Goal: Information Seeking & Learning: Check status

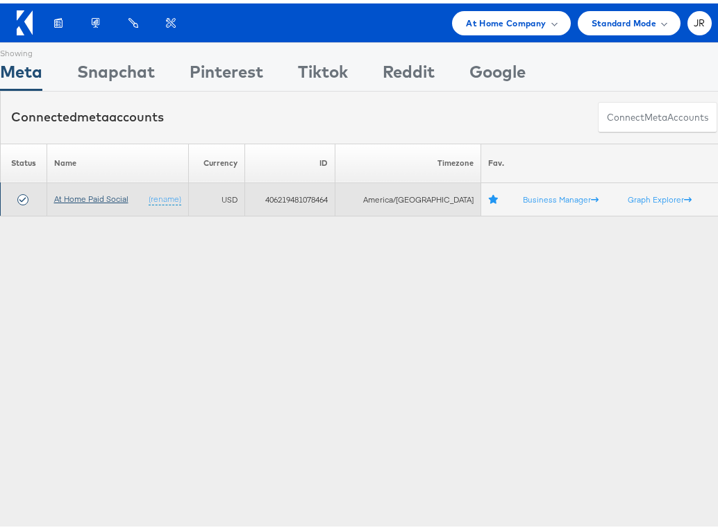
click at [121, 191] on link "At Home Paid Social" at bounding box center [91, 195] width 74 height 10
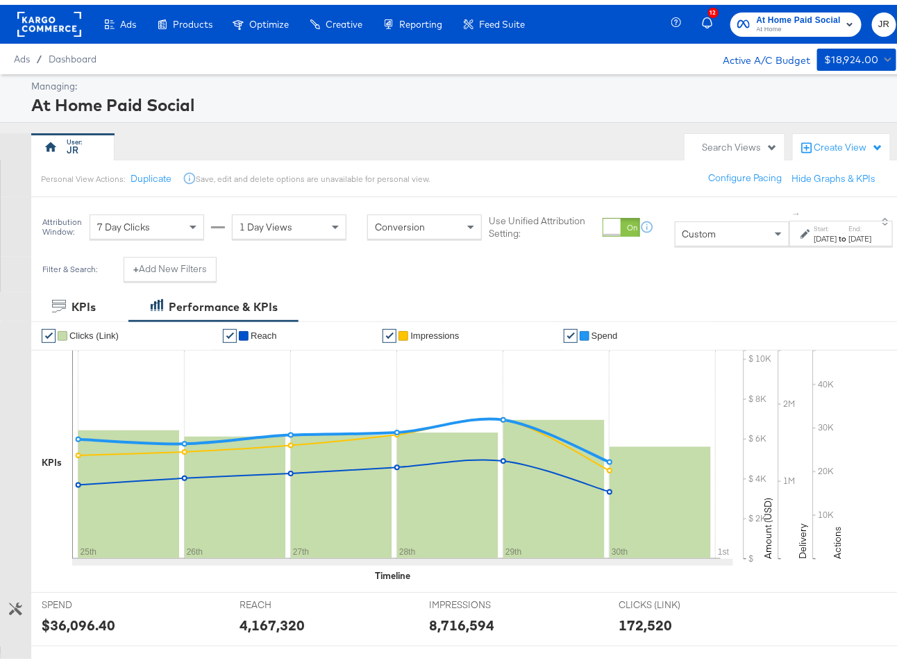
click at [814, 229] on div "Jun 25th 2025" at bounding box center [825, 233] width 23 height 11
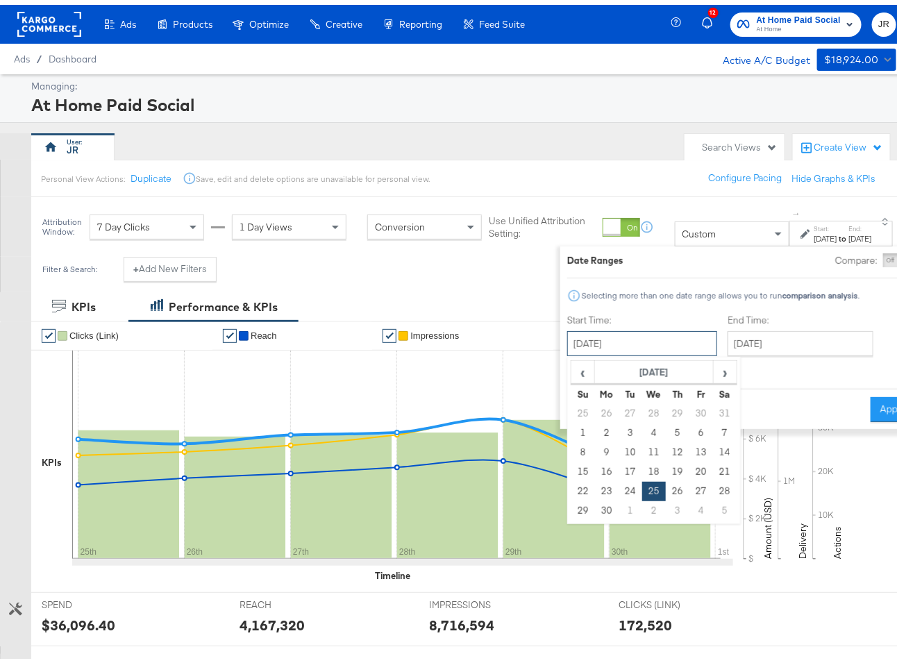
click at [576, 334] on input "June 25th 2025" at bounding box center [642, 338] width 150 height 25
click at [607, 367] on th "June 2025" at bounding box center [653, 368] width 119 height 24
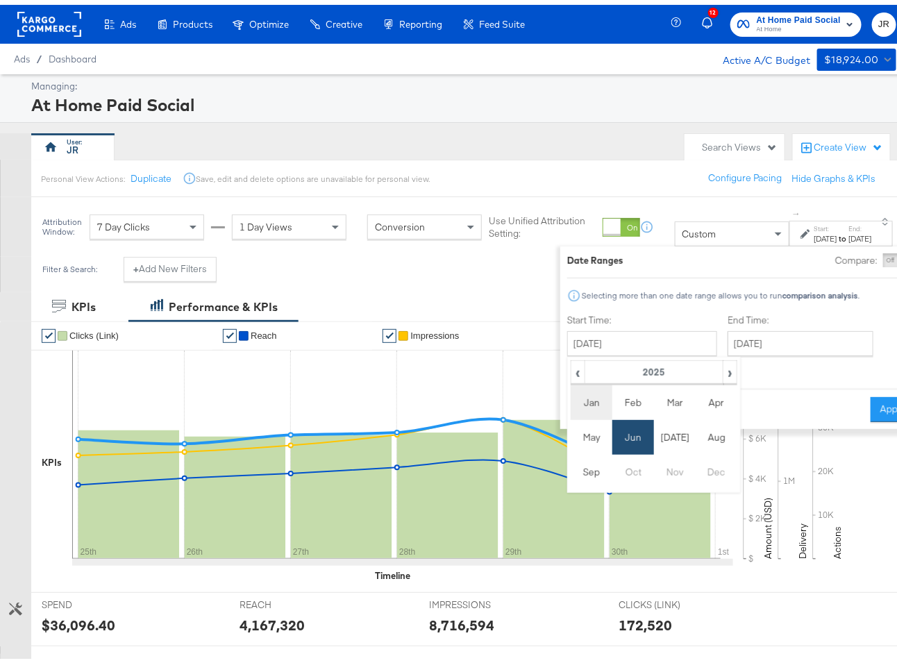
click at [571, 394] on td "Jan" at bounding box center [592, 397] width 42 height 35
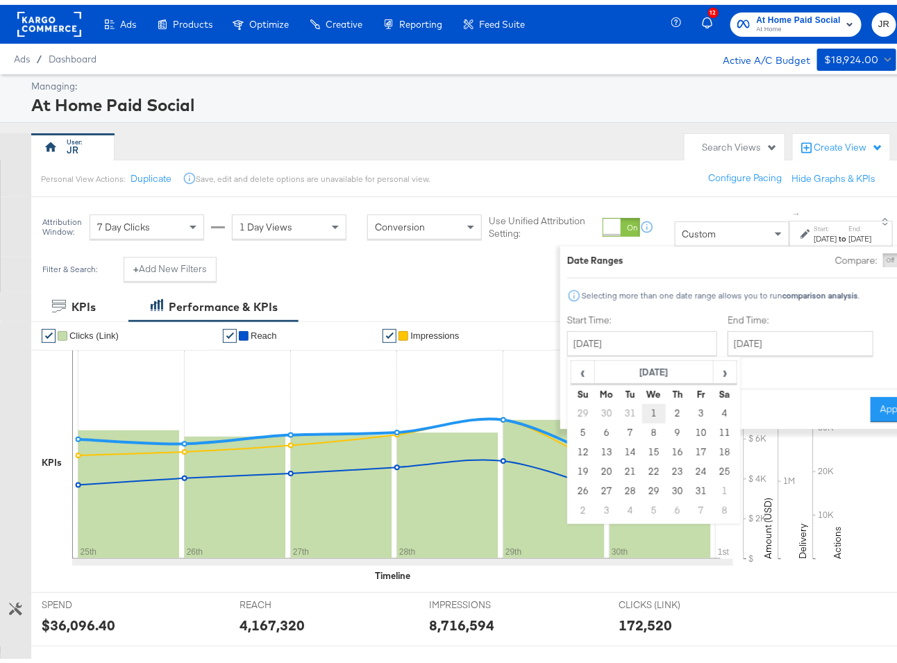
click at [642, 408] on td "1" at bounding box center [654, 408] width 24 height 19
type input "[DATE]"
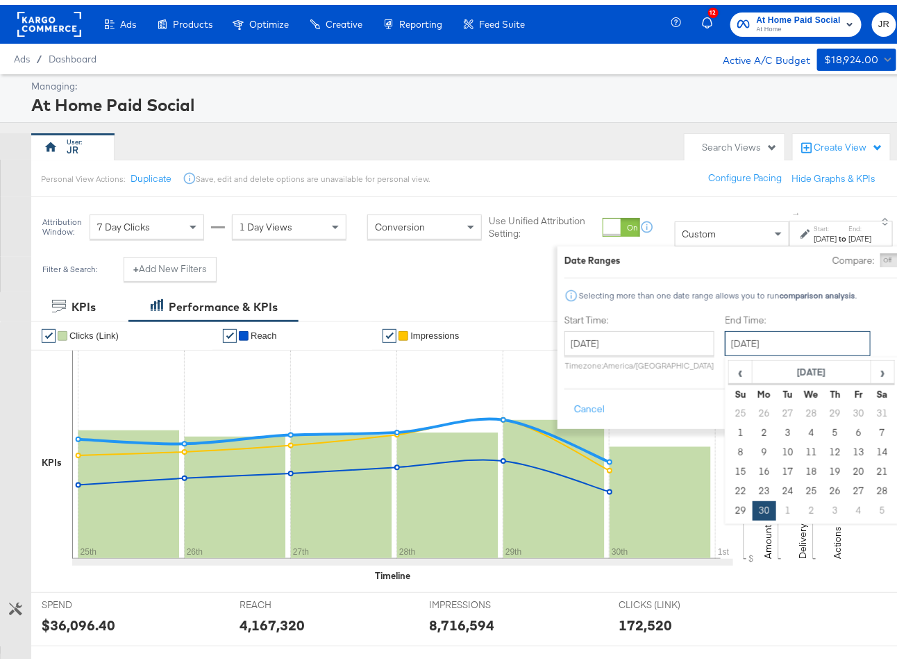
click at [725, 333] on input "June 30th 2025" at bounding box center [798, 338] width 146 height 25
click at [871, 359] on span "›" at bounding box center [882, 367] width 22 height 21
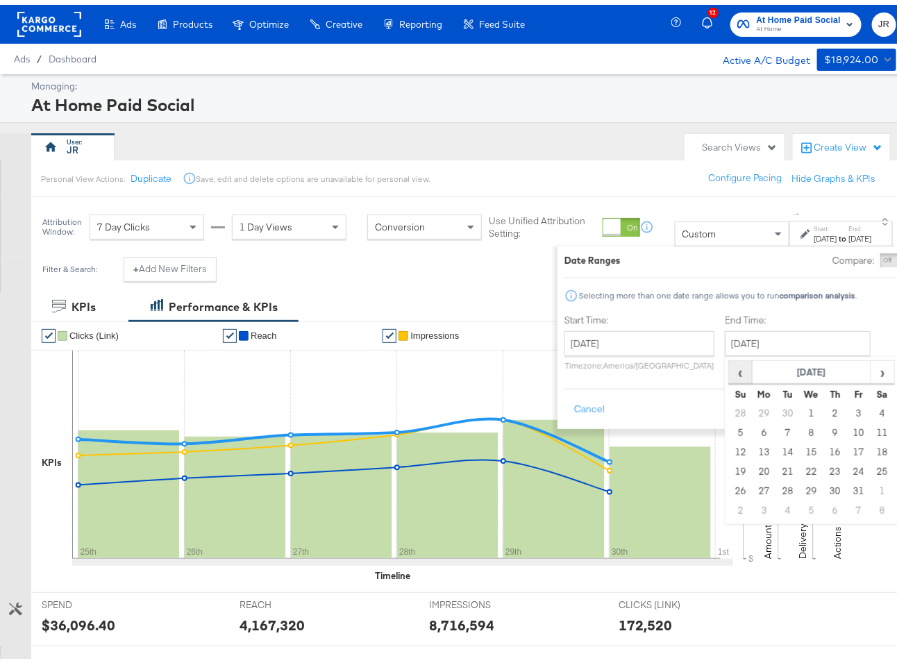
click at [730, 376] on span "‹" at bounding box center [741, 367] width 22 height 21
click at [823, 454] on td "18" at bounding box center [835, 447] width 24 height 19
type input "September 18th 2025"
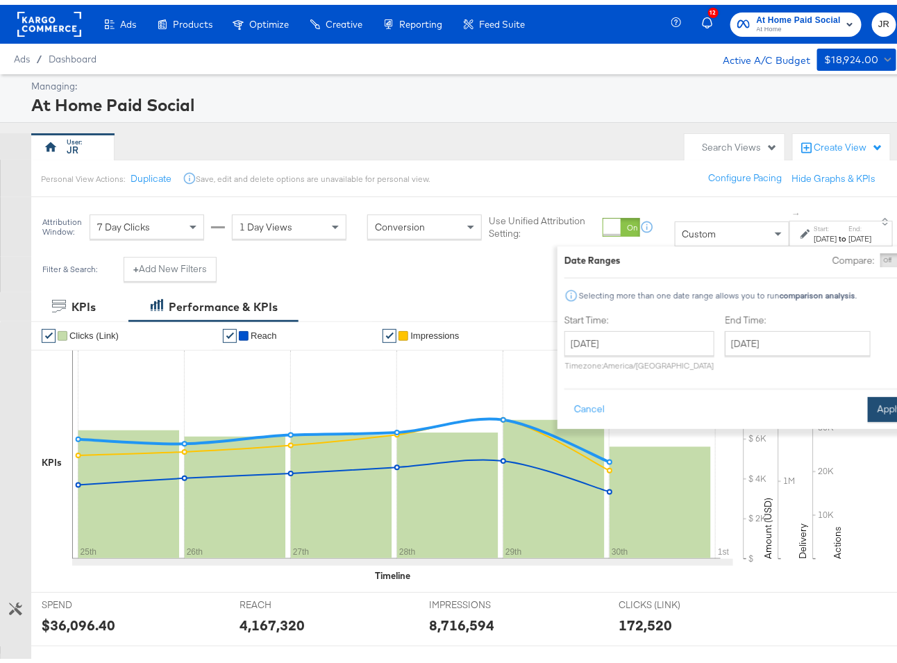
click at [868, 401] on button "Apply" at bounding box center [890, 404] width 44 height 25
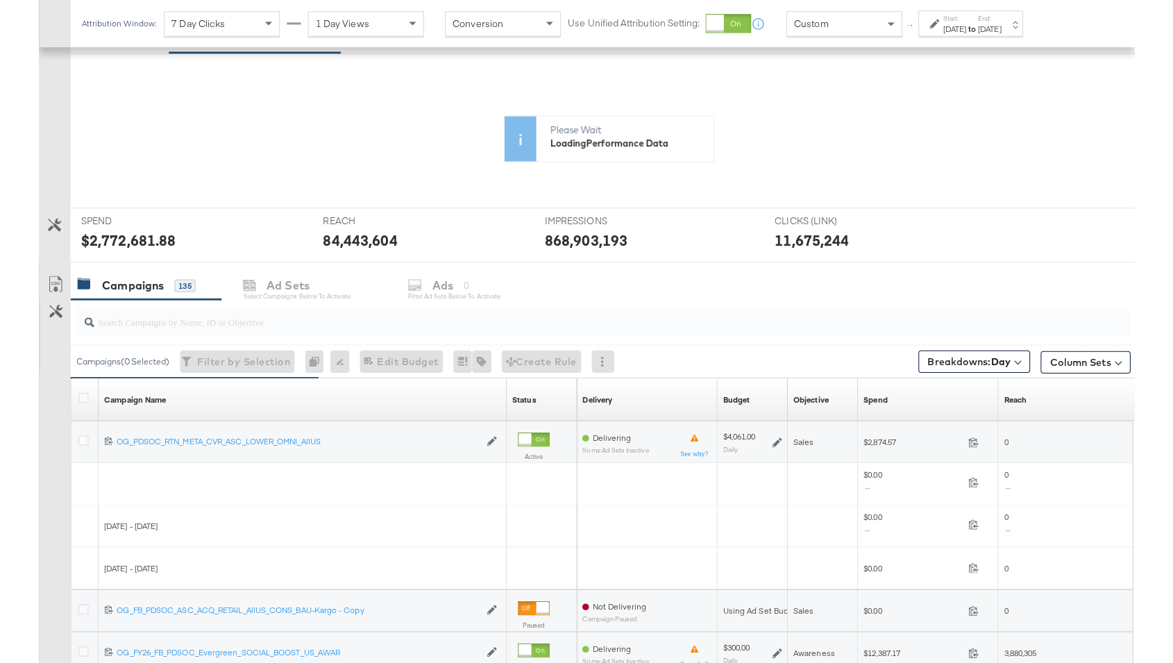
scroll to position [251, 0]
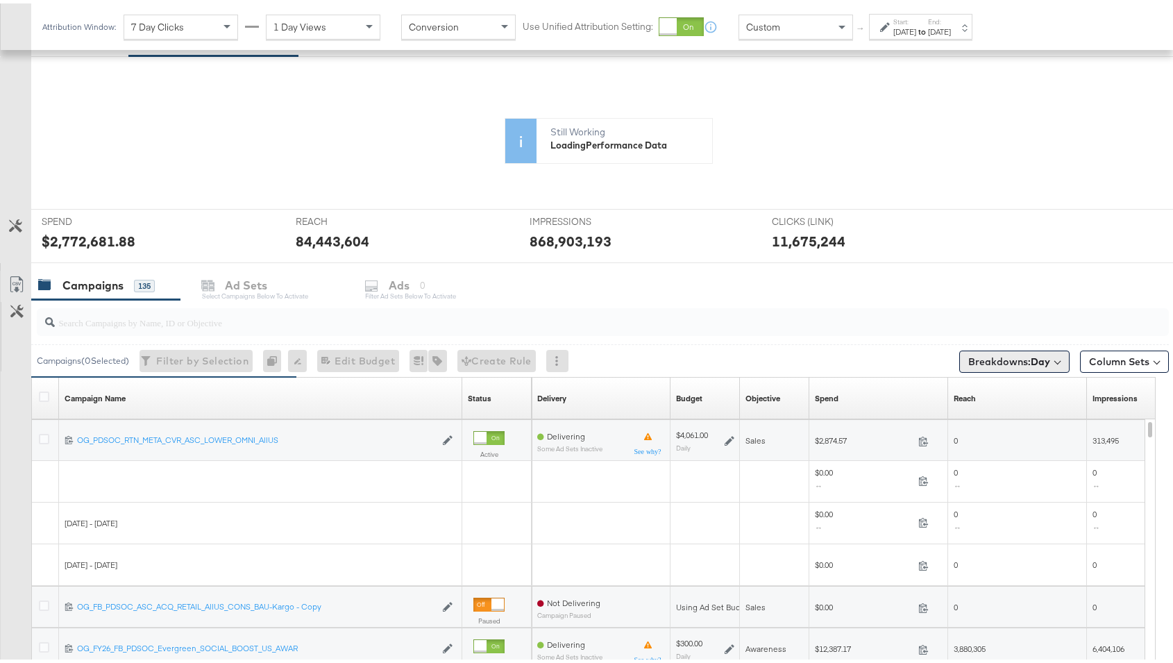
click at [909, 358] on span "Breakdowns: Day" at bounding box center [1009, 358] width 82 height 14
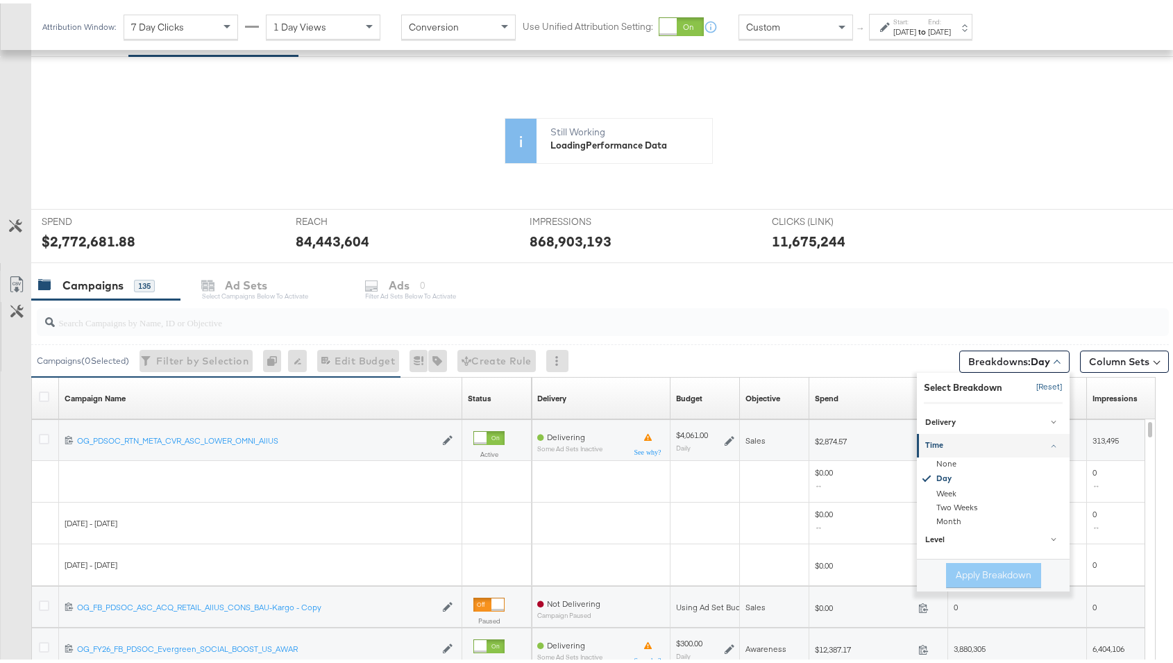
click at [909, 378] on button "[Reset]" at bounding box center [1045, 384] width 35 height 22
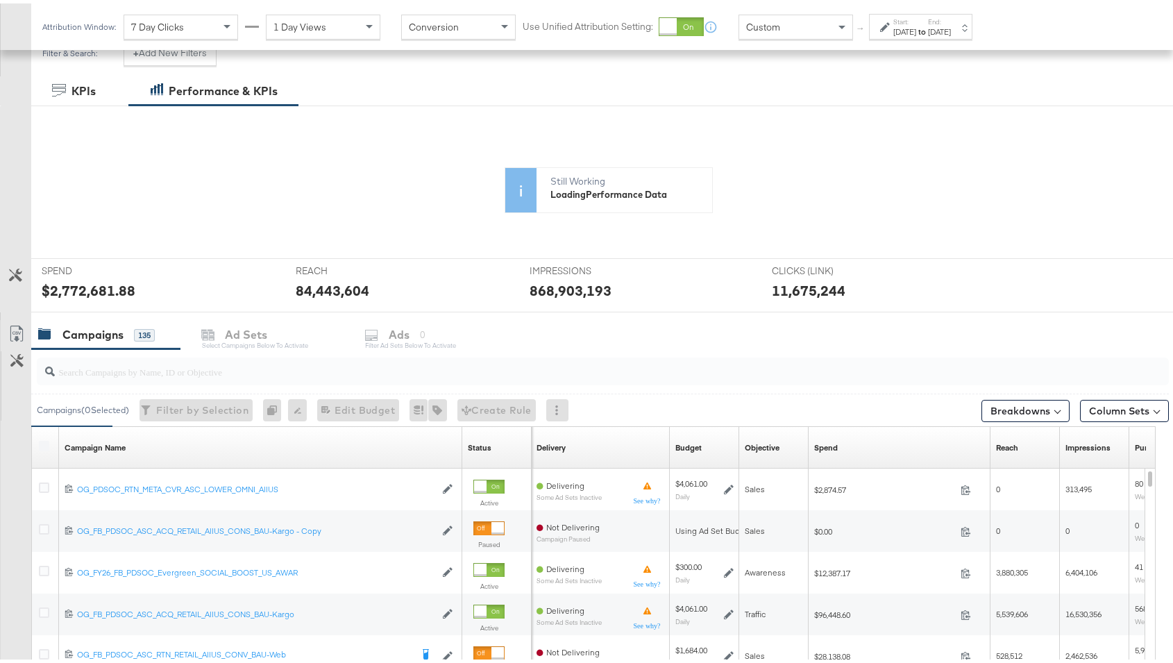
scroll to position [194, 0]
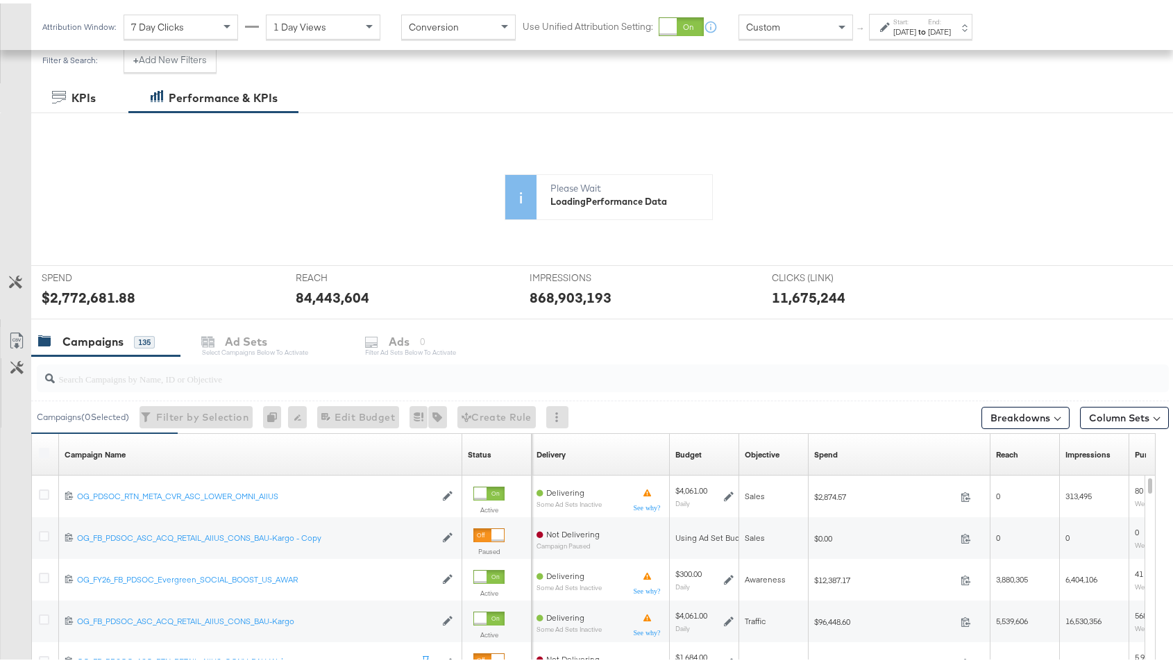
click at [870, 446] on div "Spend Sorting Unavailable" at bounding box center [900, 451] width 182 height 22
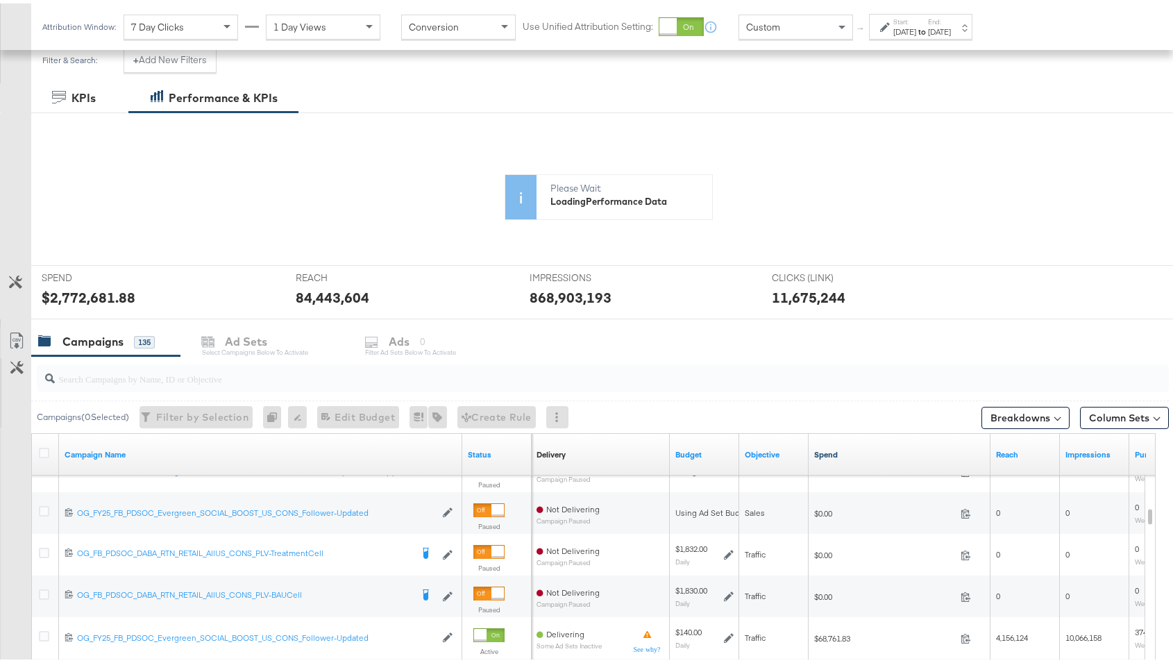
click at [842, 446] on link "Spend" at bounding box center [899, 451] width 171 height 11
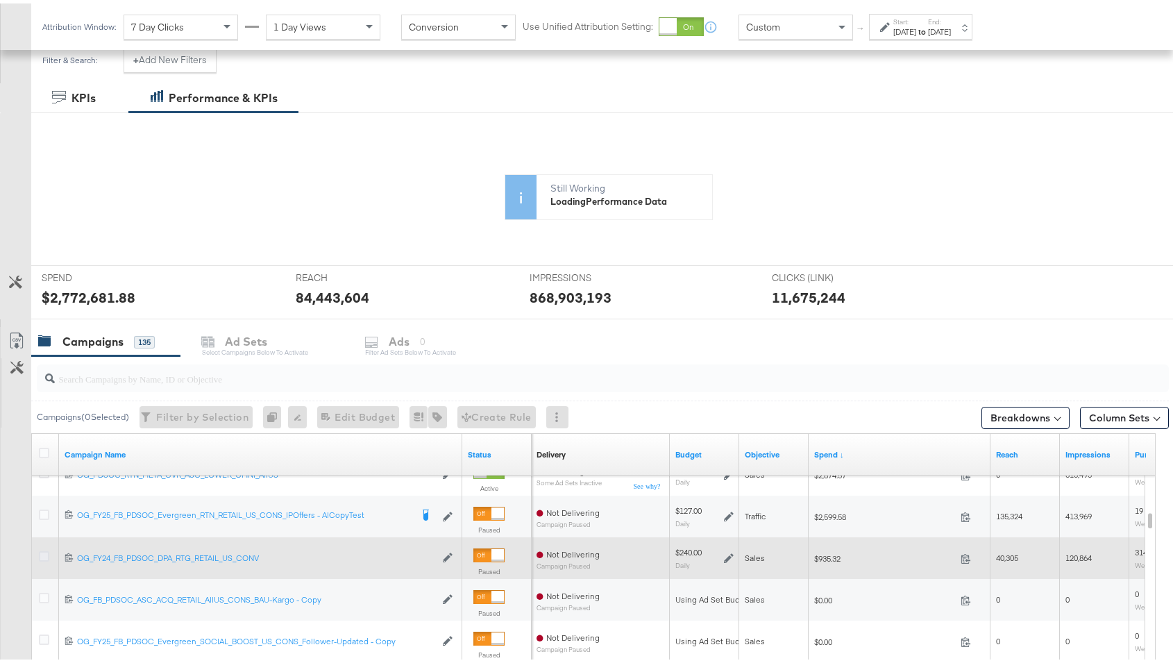
click at [44, 548] on icon at bounding box center [44, 553] width 10 height 10
click at [0, 0] on input "checkbox" at bounding box center [0, 0] width 0 height 0
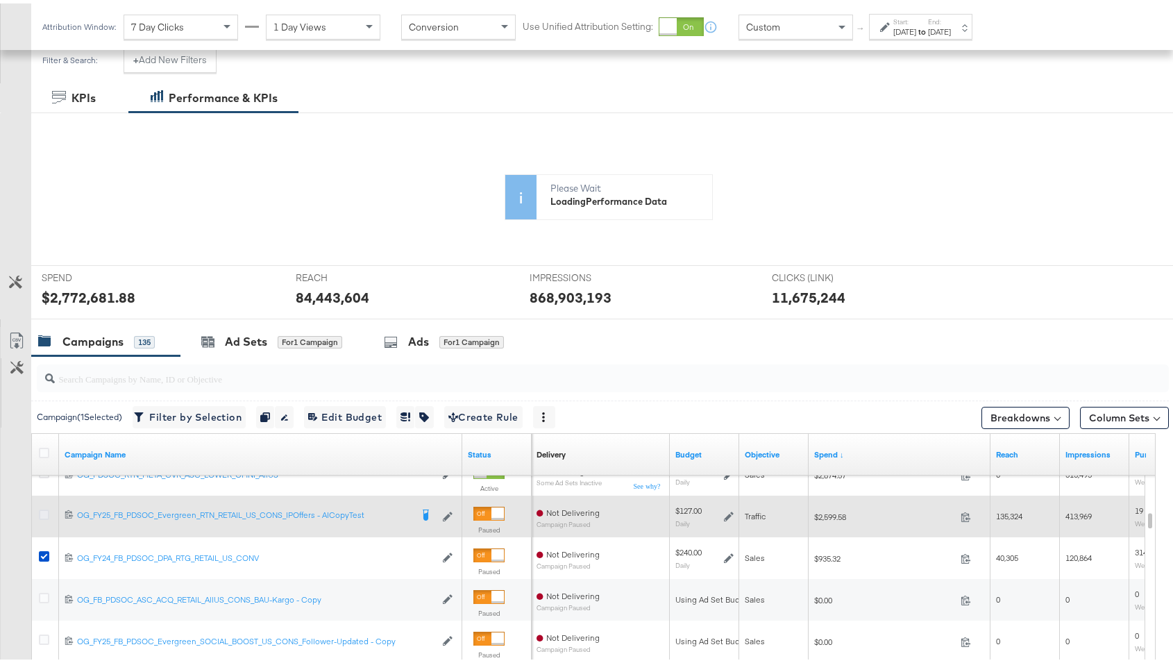
click at [42, 509] on icon at bounding box center [44, 511] width 10 height 10
click at [0, 0] on input "checkbox" at bounding box center [0, 0] width 0 height 0
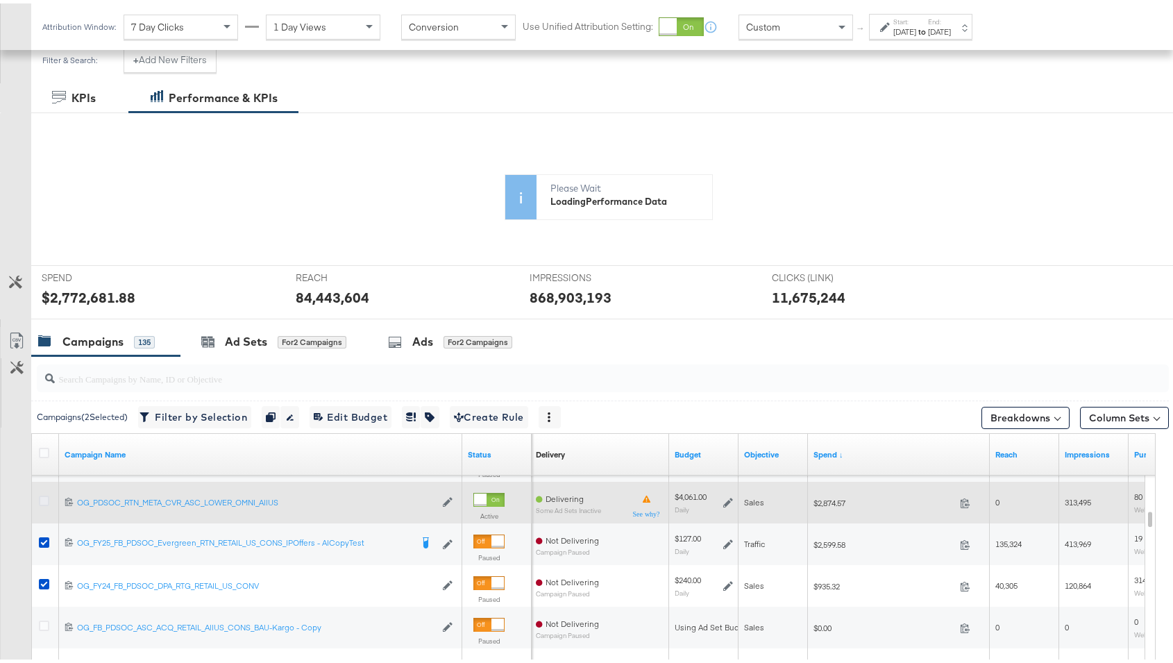
click at [42, 498] on icon at bounding box center [44, 497] width 10 height 10
click at [0, 0] on input "checkbox" at bounding box center [0, 0] width 0 height 0
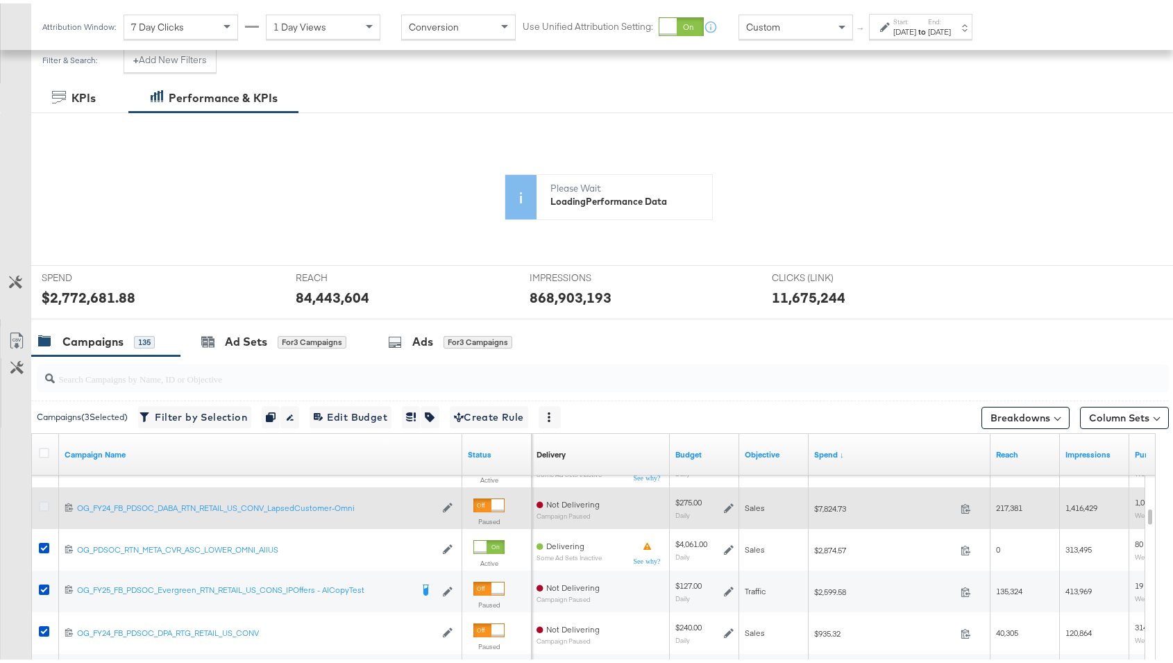
click at [42, 500] on icon at bounding box center [44, 503] width 10 height 10
click at [0, 0] on input "checkbox" at bounding box center [0, 0] width 0 height 0
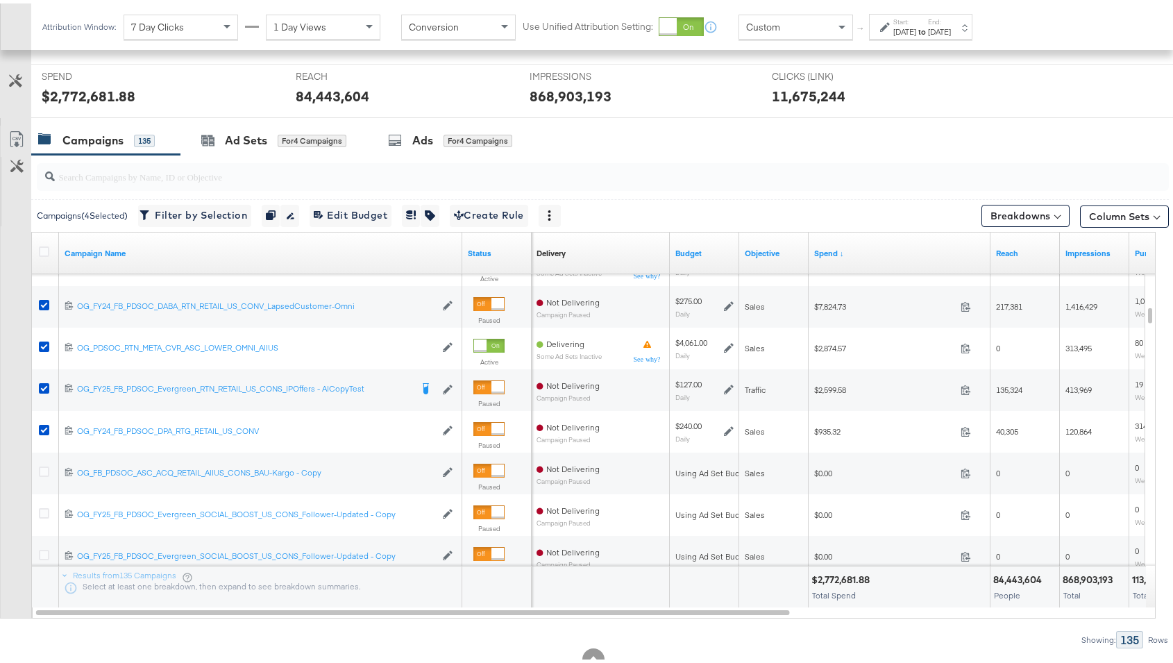
scroll to position [516, 0]
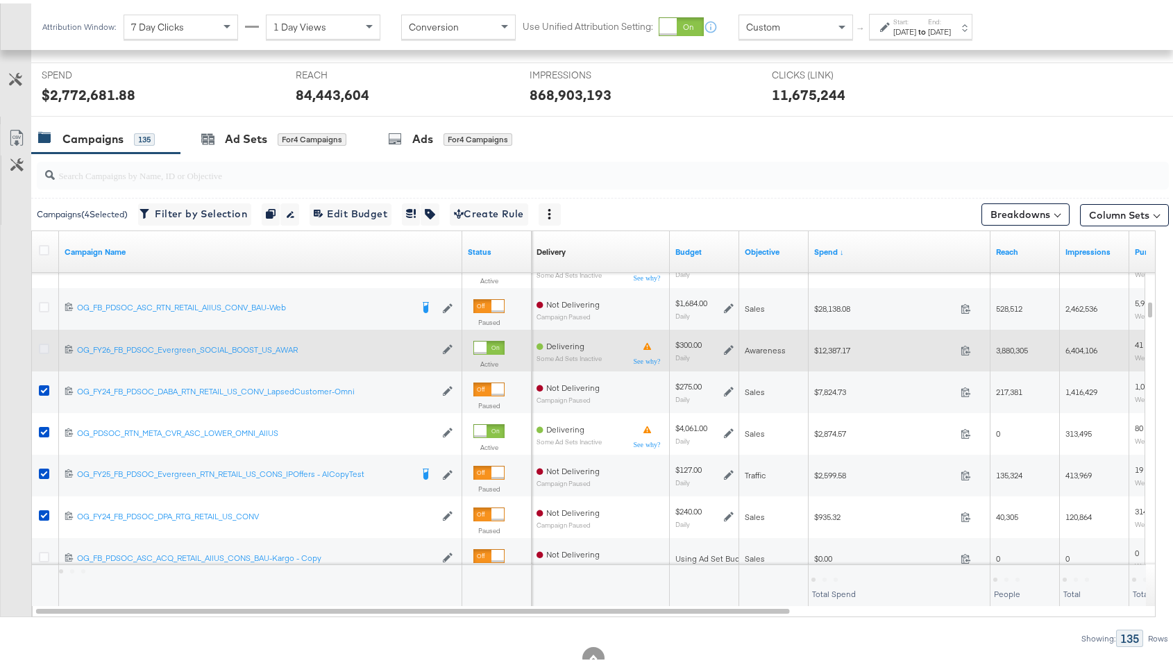
click at [47, 340] on icon at bounding box center [44, 345] width 10 height 10
click at [0, 0] on input "checkbox" at bounding box center [0, 0] width 0 height 0
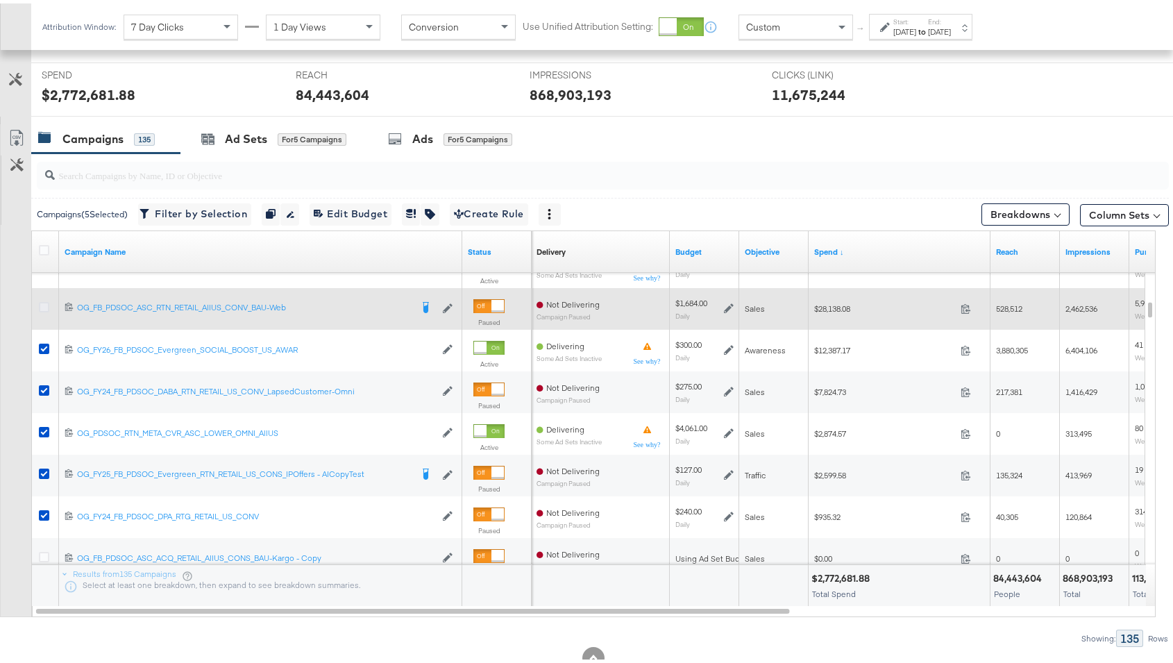
click at [44, 301] on icon at bounding box center [44, 304] width 10 height 10
click at [0, 0] on input "checkbox" at bounding box center [0, 0] width 0 height 0
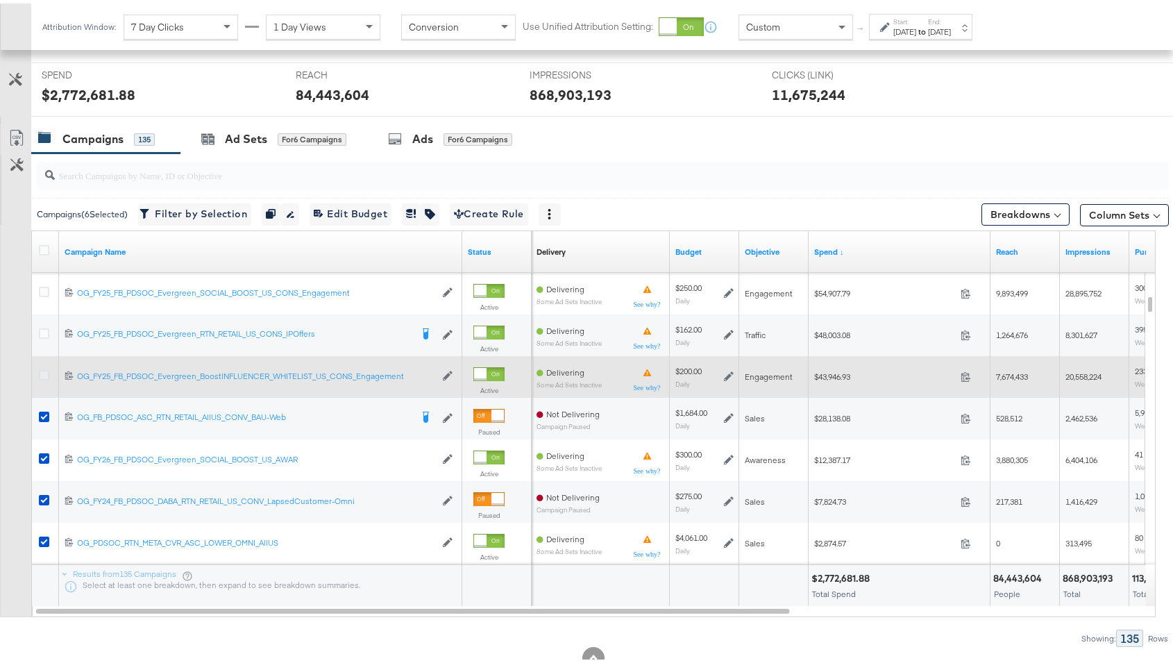
click at [42, 370] on icon at bounding box center [44, 372] width 10 height 10
click at [0, 0] on input "checkbox" at bounding box center [0, 0] width 0 height 0
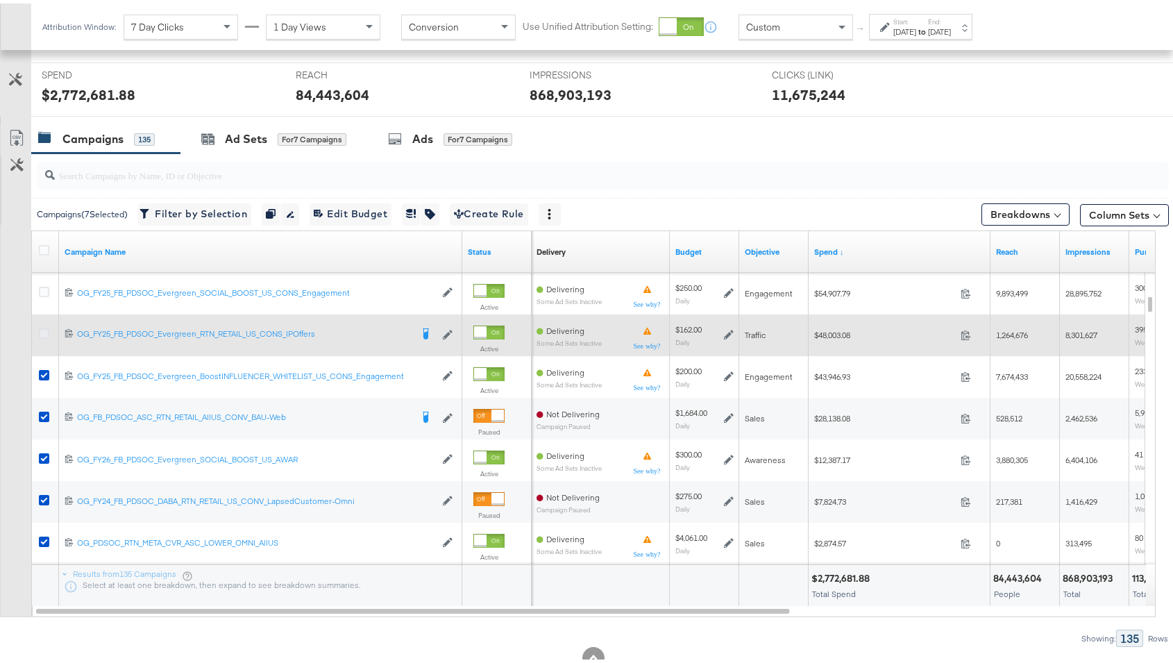
click at [47, 326] on icon at bounding box center [44, 330] width 10 height 10
click at [0, 0] on input "checkbox" at bounding box center [0, 0] width 0 height 0
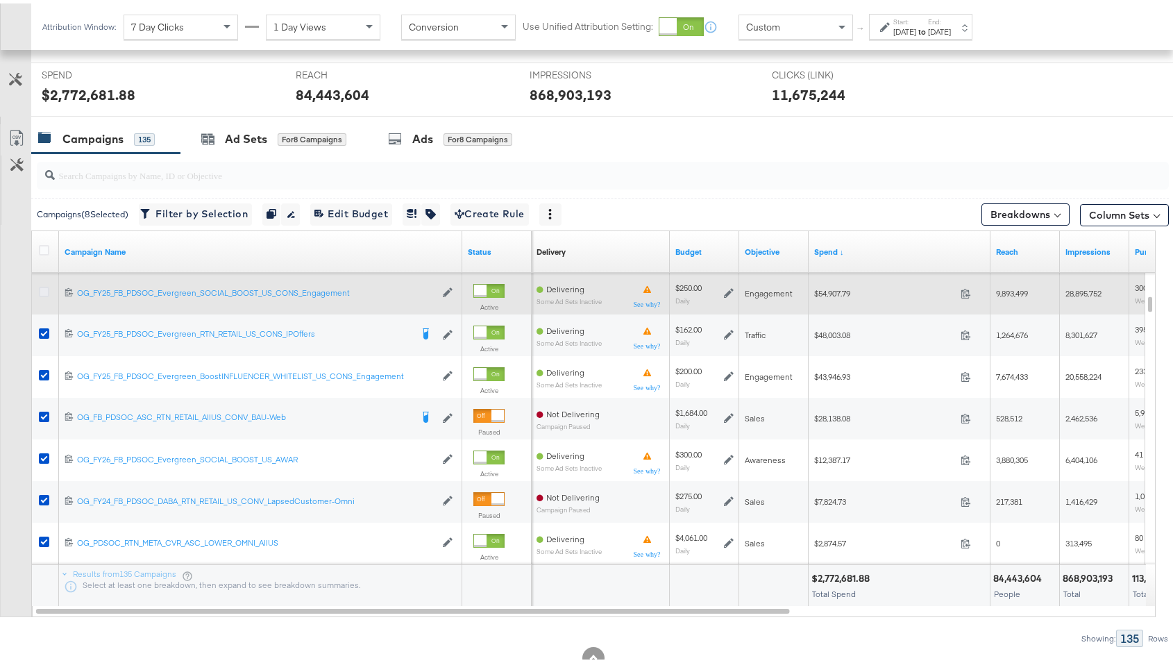
click at [47, 289] on icon at bounding box center [44, 288] width 10 height 10
click at [0, 0] on input "checkbox" at bounding box center [0, 0] width 0 height 0
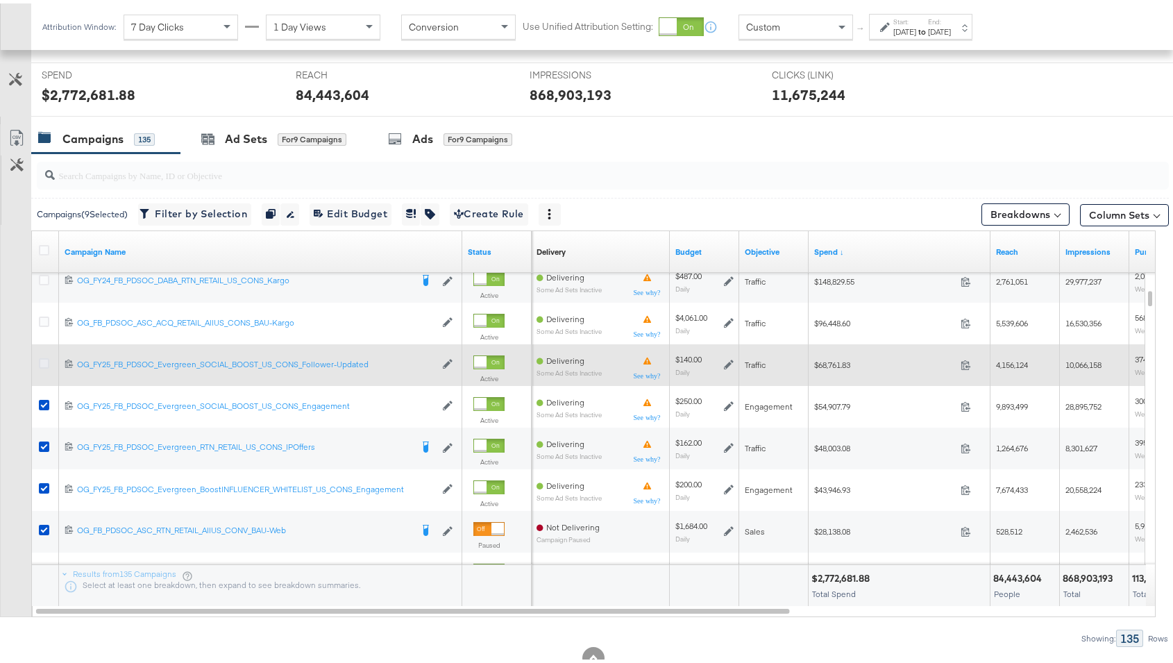
click at [43, 355] on icon at bounding box center [44, 360] width 10 height 10
click at [0, 0] on input "checkbox" at bounding box center [0, 0] width 0 height 0
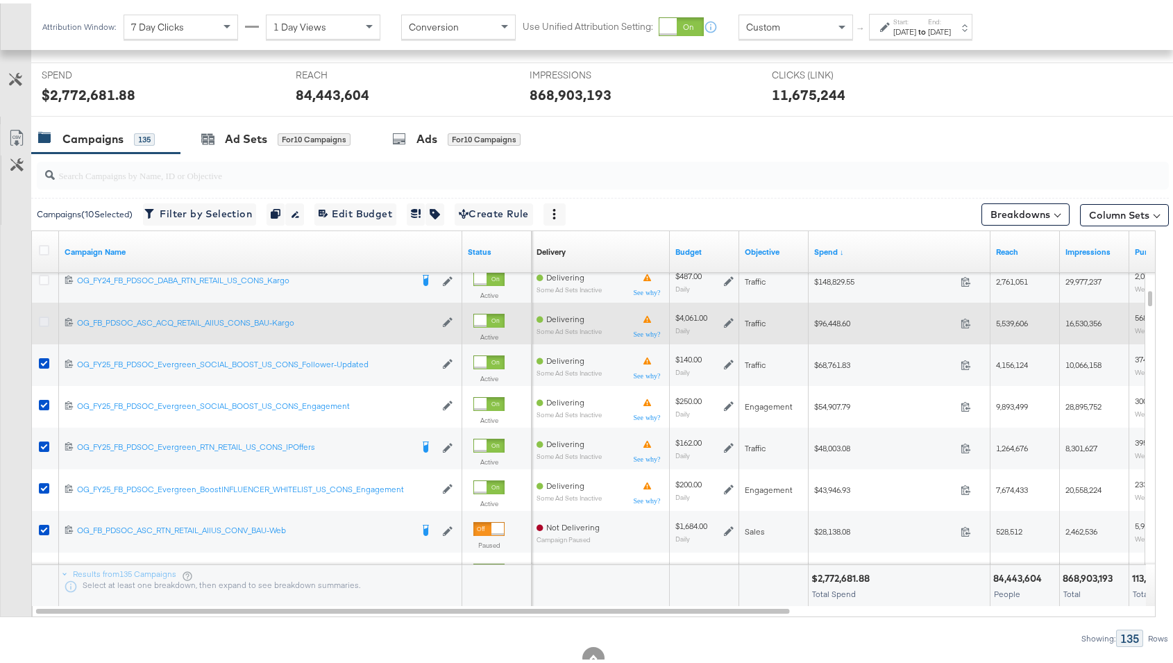
click at [47, 316] on icon at bounding box center [44, 318] width 10 height 10
click at [0, 0] on input "checkbox" at bounding box center [0, 0] width 0 height 0
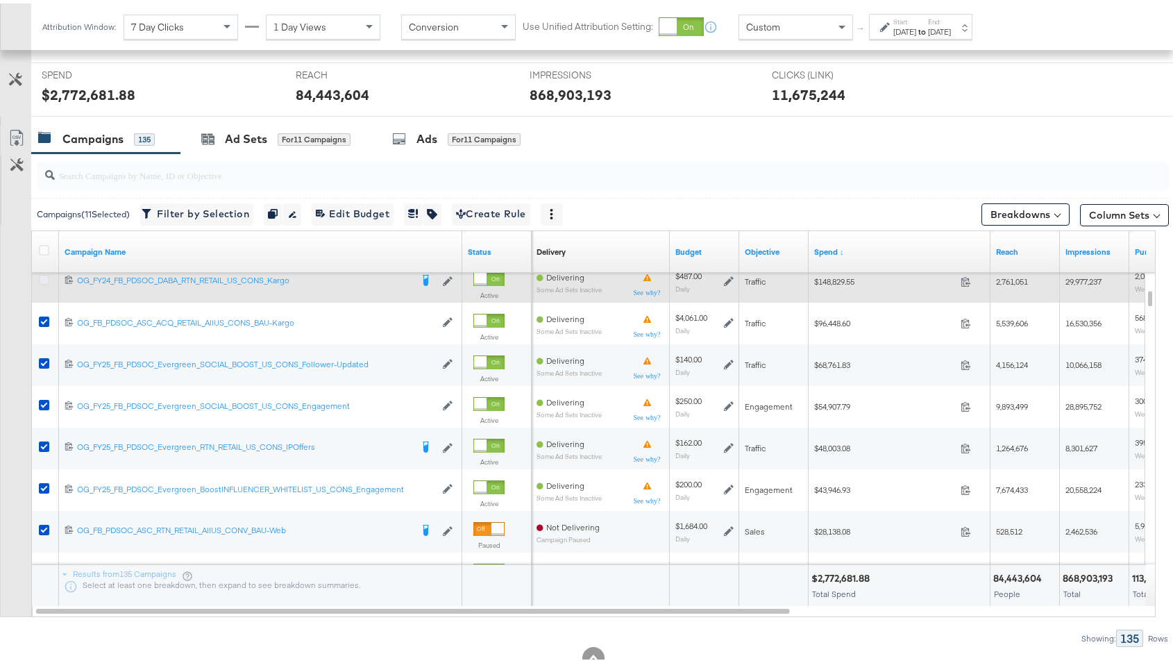
click at [45, 271] on icon at bounding box center [44, 276] width 10 height 10
click at [0, 0] on input "checkbox" at bounding box center [0, 0] width 0 height 0
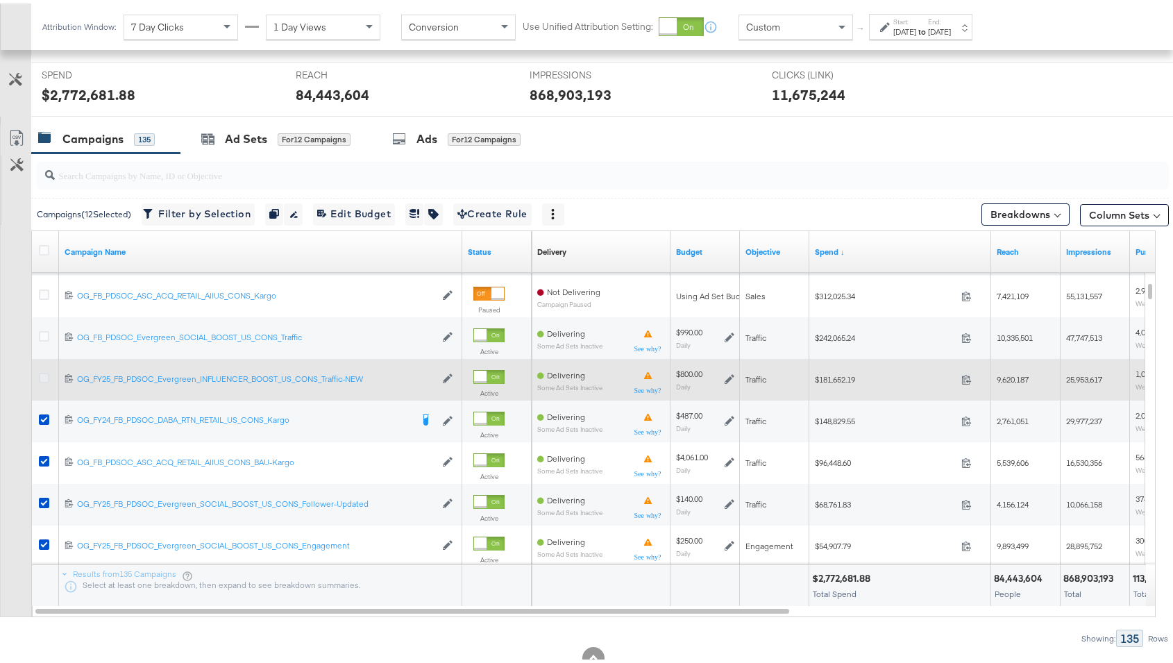
click at [40, 373] on icon at bounding box center [44, 374] width 10 height 10
click at [0, 0] on input "checkbox" at bounding box center [0, 0] width 0 height 0
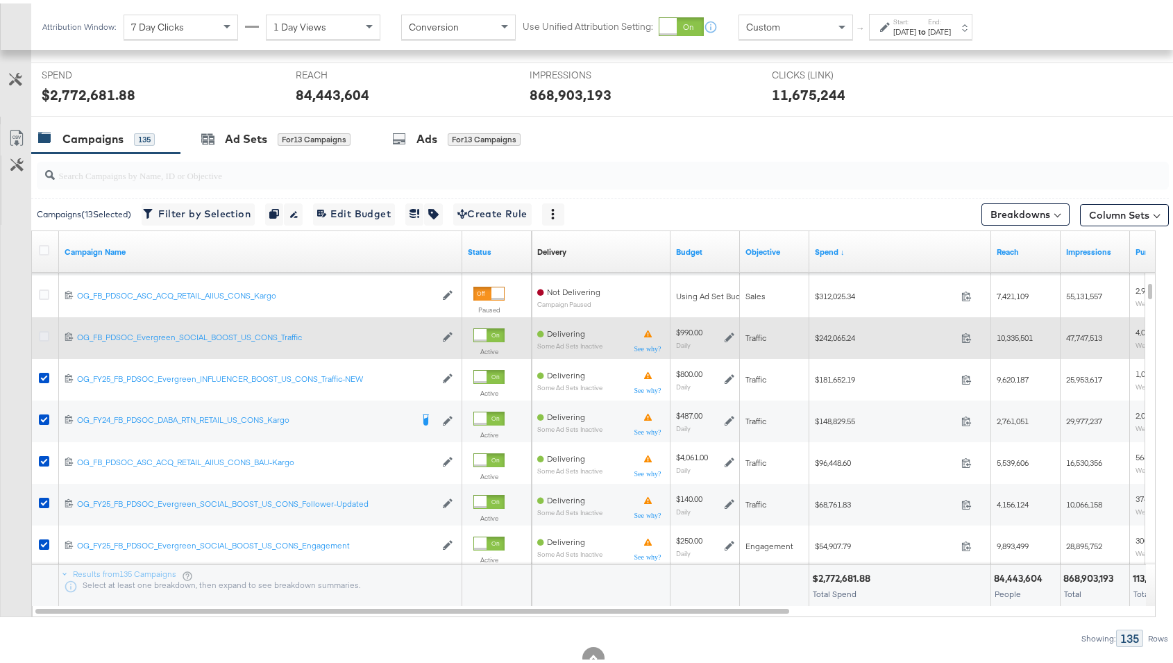
click at [40, 335] on icon at bounding box center [44, 333] width 10 height 10
click at [0, 0] on input "checkbox" at bounding box center [0, 0] width 0 height 0
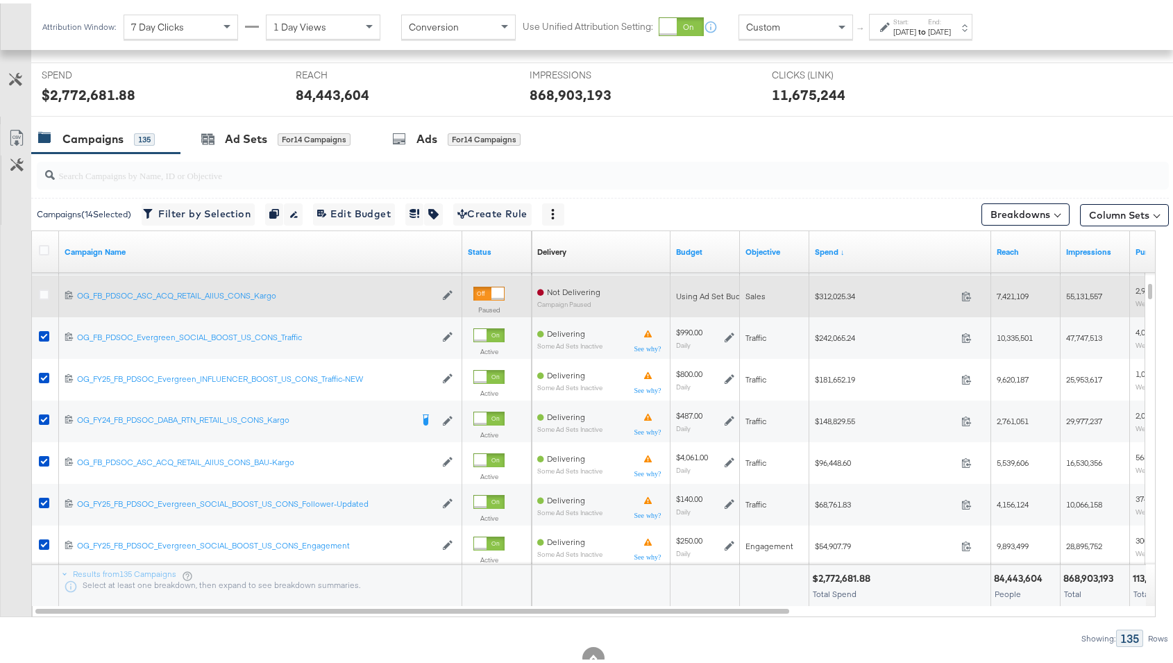
click at [40, 294] on div at bounding box center [46, 293] width 15 height 14
click at [42, 291] on icon at bounding box center [44, 291] width 10 height 10
click at [0, 0] on input "checkbox" at bounding box center [0, 0] width 0 height 0
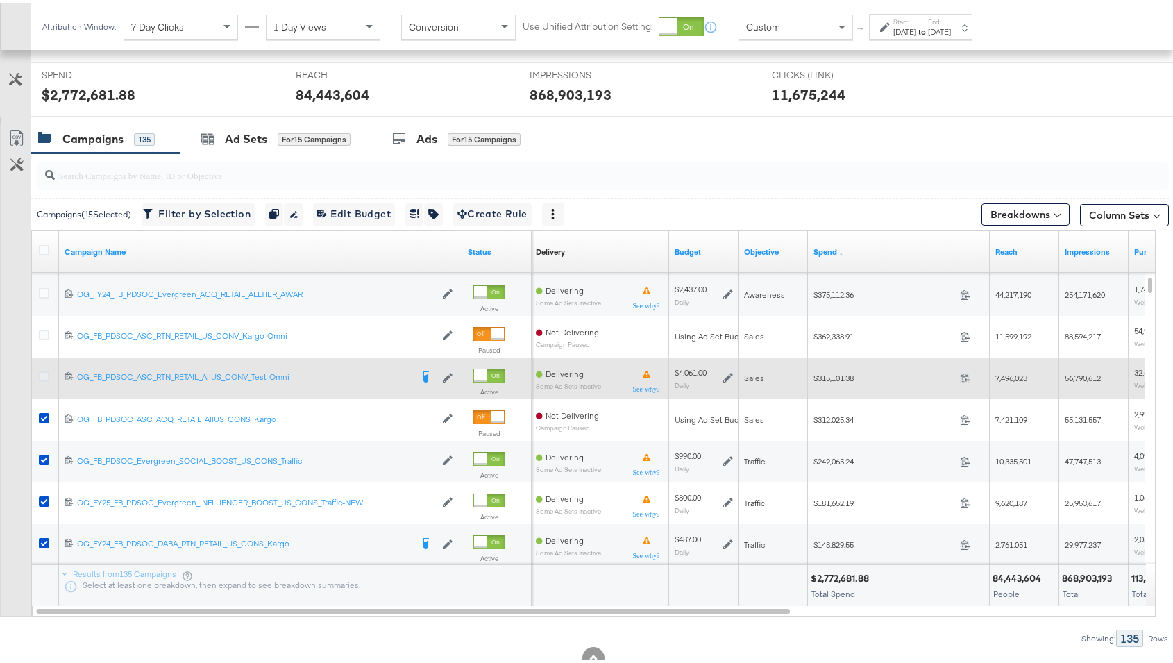
click at [45, 369] on icon at bounding box center [44, 373] width 10 height 10
click at [0, 0] on input "checkbox" at bounding box center [0, 0] width 0 height 0
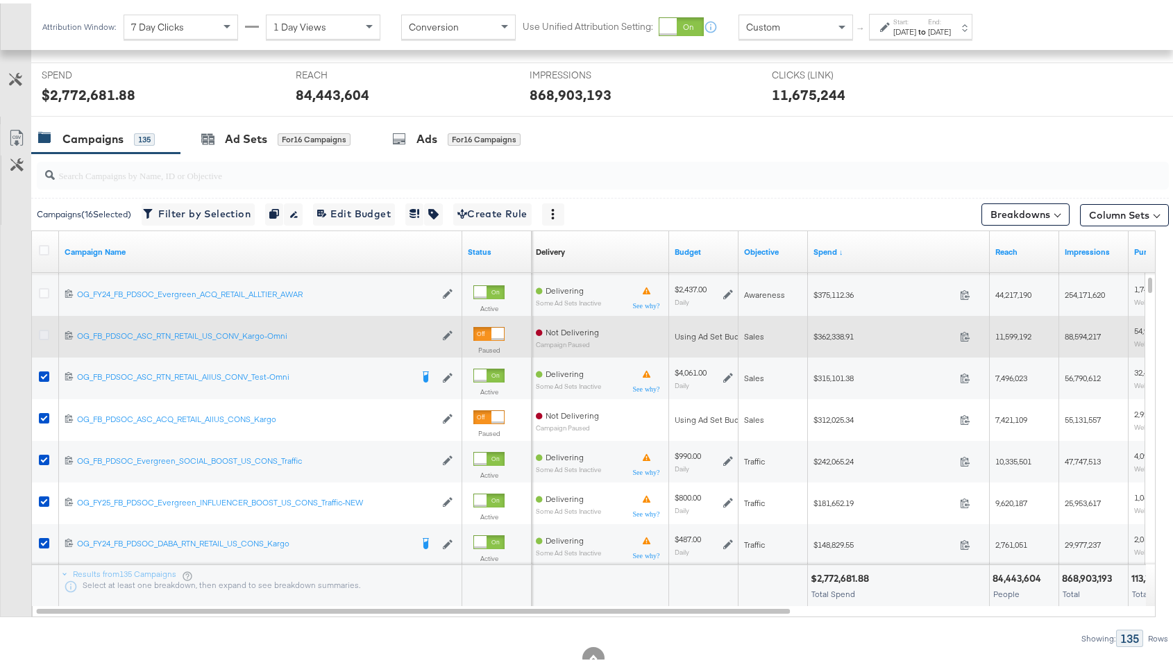
click at [45, 329] on icon at bounding box center [44, 331] width 10 height 10
click at [0, 0] on input "checkbox" at bounding box center [0, 0] width 0 height 0
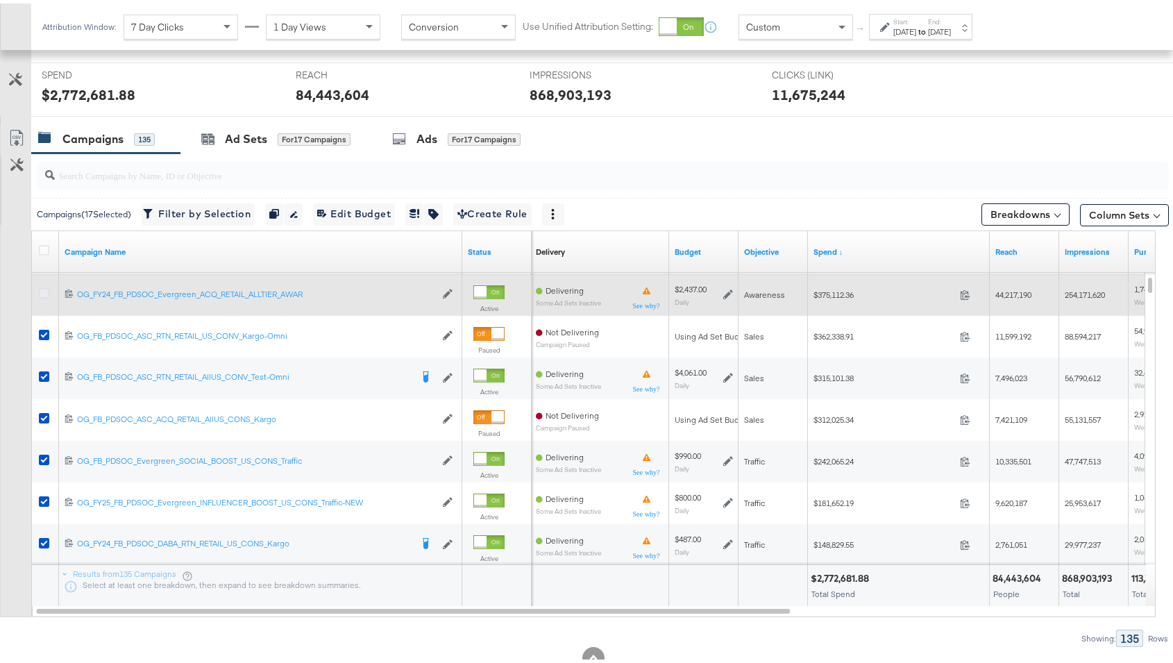
click at [44, 289] on icon at bounding box center [44, 290] width 10 height 10
click at [0, 0] on input "checkbox" at bounding box center [0, 0] width 0 height 0
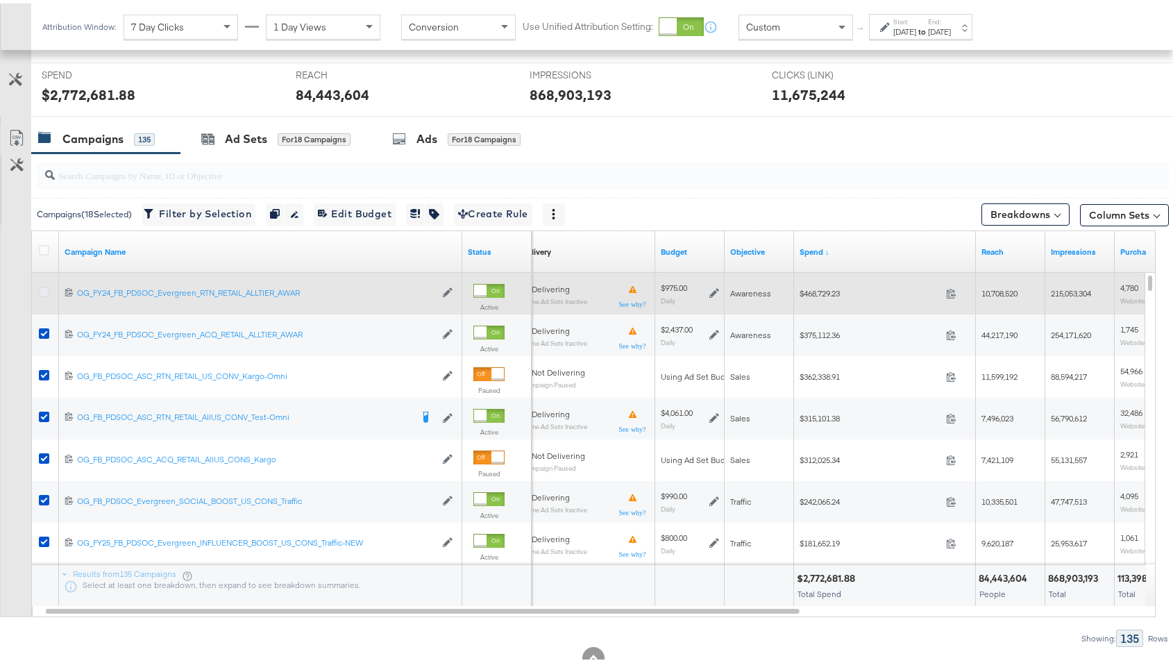
click at [47, 283] on icon at bounding box center [44, 288] width 10 height 10
click at [0, 0] on input "checkbox" at bounding box center [0, 0] width 0 height 0
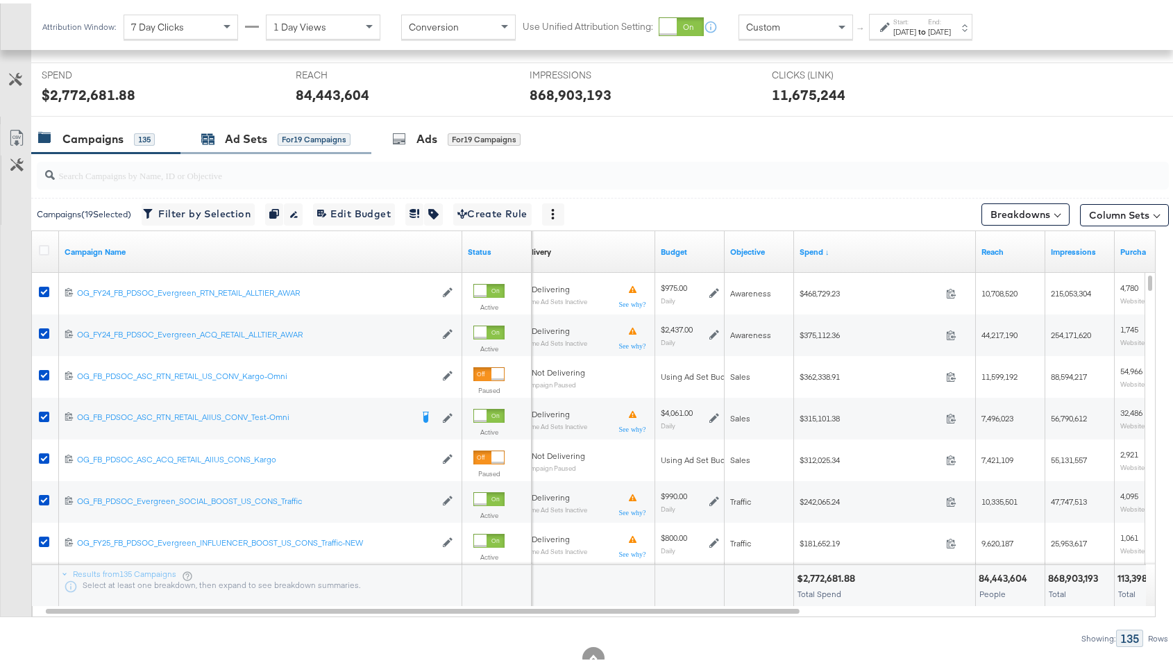
click at [235, 139] on div "Ad Sets" at bounding box center [246, 136] width 42 height 16
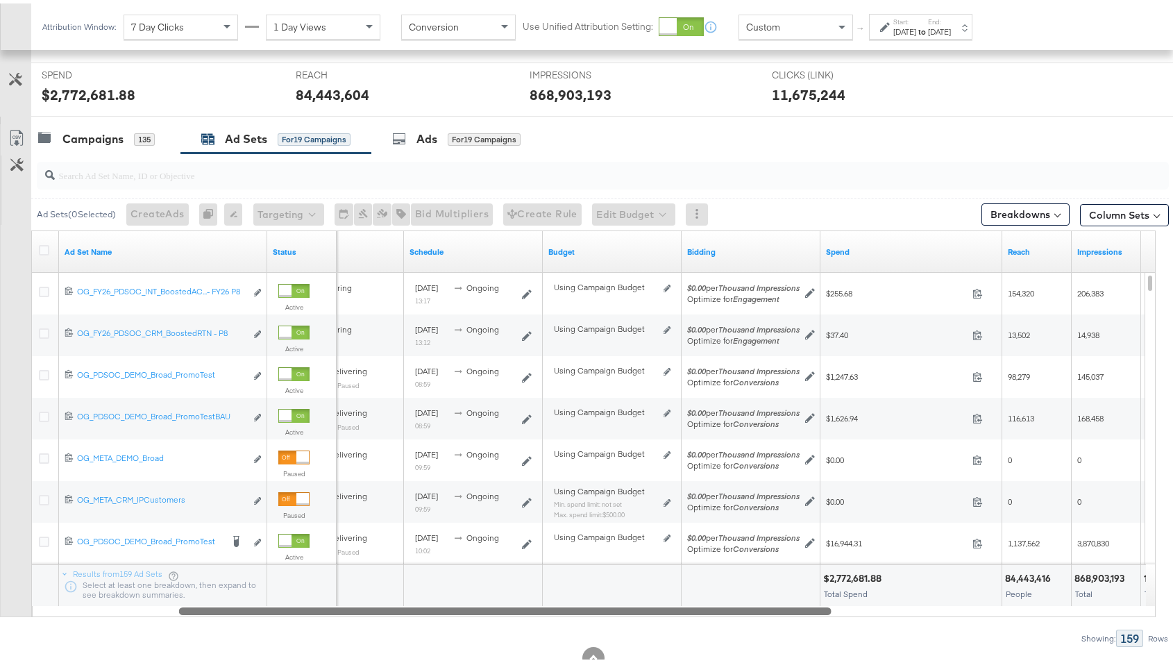
drag, startPoint x: 564, startPoint y: 607, endPoint x: 802, endPoint y: 590, distance: 238.0
click at [803, 590] on div "Ad Set Name Status Delivery Sorting Unavailable Schedule Budget Bidding Spend R…" at bounding box center [593, 420] width 1125 height 387
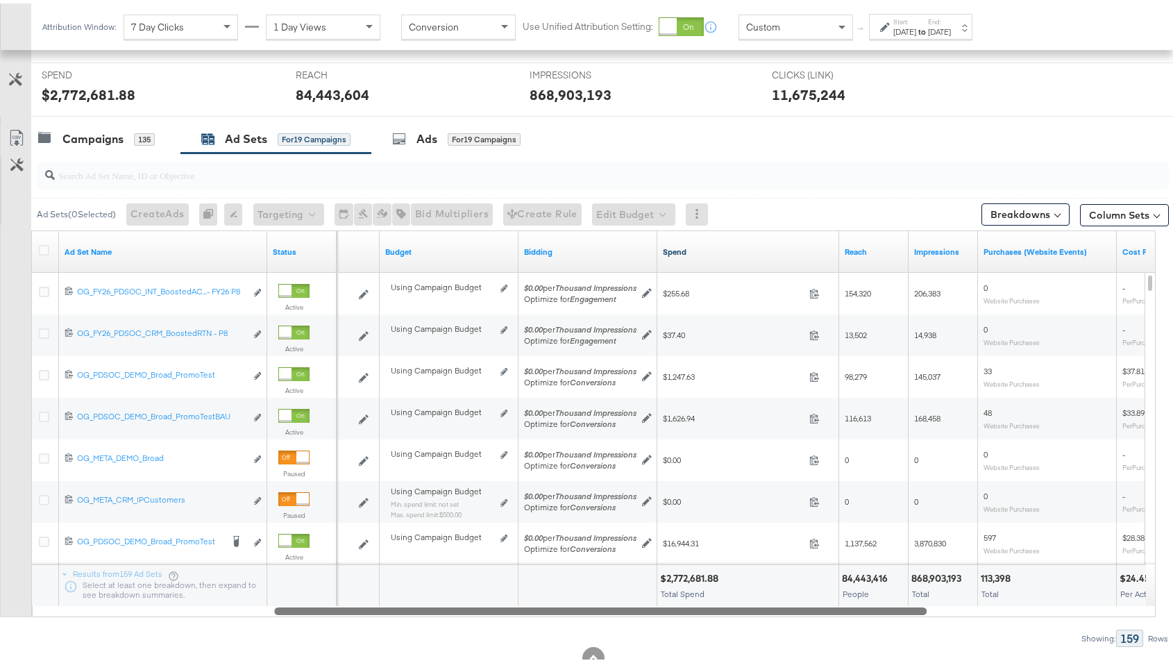
click at [743, 249] on link "Spend" at bounding box center [748, 248] width 171 height 11
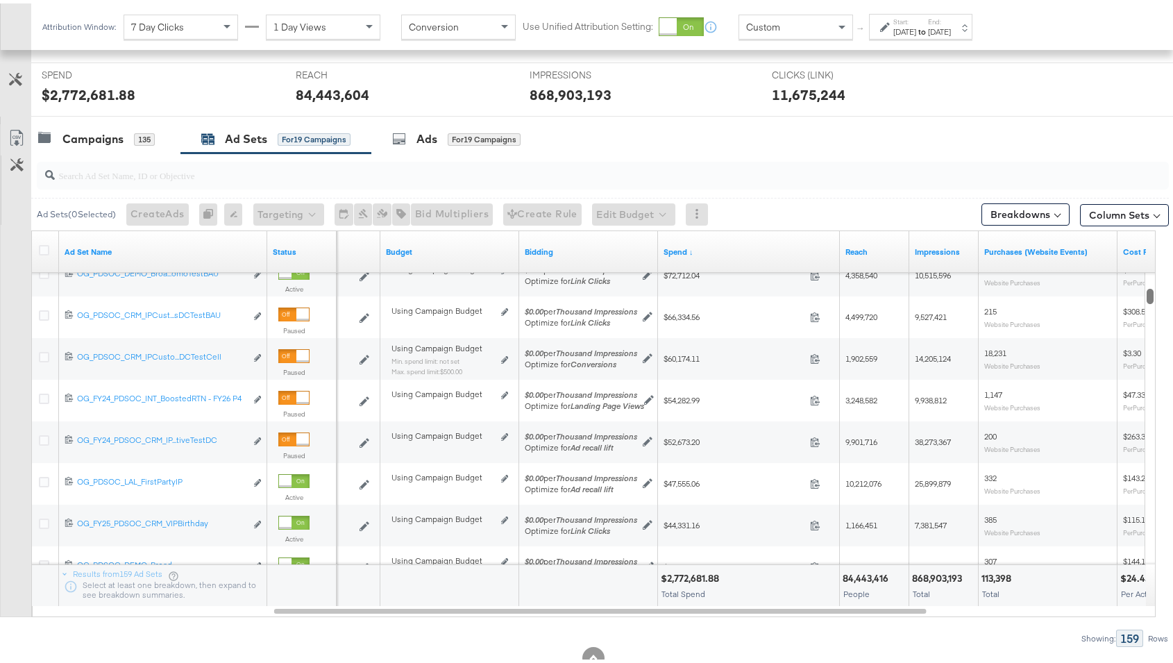
drag, startPoint x: 1150, startPoint y: 549, endPoint x: 1153, endPoint y: 260, distance: 288.8
click at [909, 260] on div "Ad Set Name Status Schedule Budget Bidding Spend ↓ Reach Impressions Purchases …" at bounding box center [593, 420] width 1125 height 387
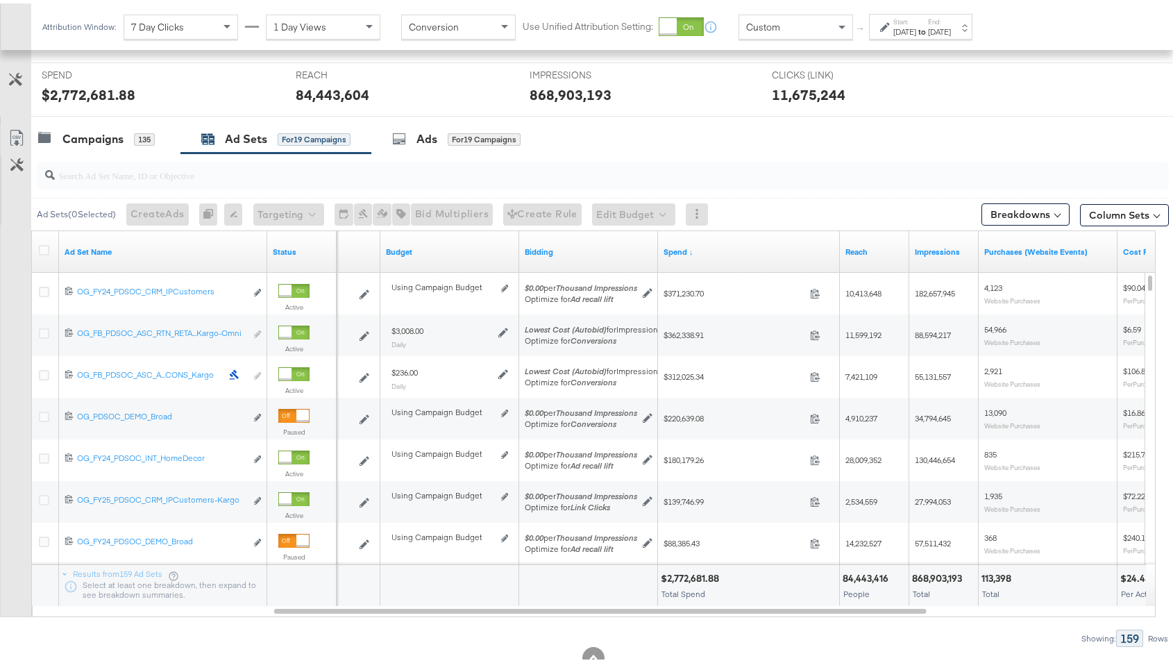
drag, startPoint x: 1150, startPoint y: 274, endPoint x: 1150, endPoint y: 254, distance: 20.1
click at [909, 254] on div "Ad Set Name Status Schedule Budget Bidding Spend ↓ Reach Impressions Purchases …" at bounding box center [593, 420] width 1125 height 387
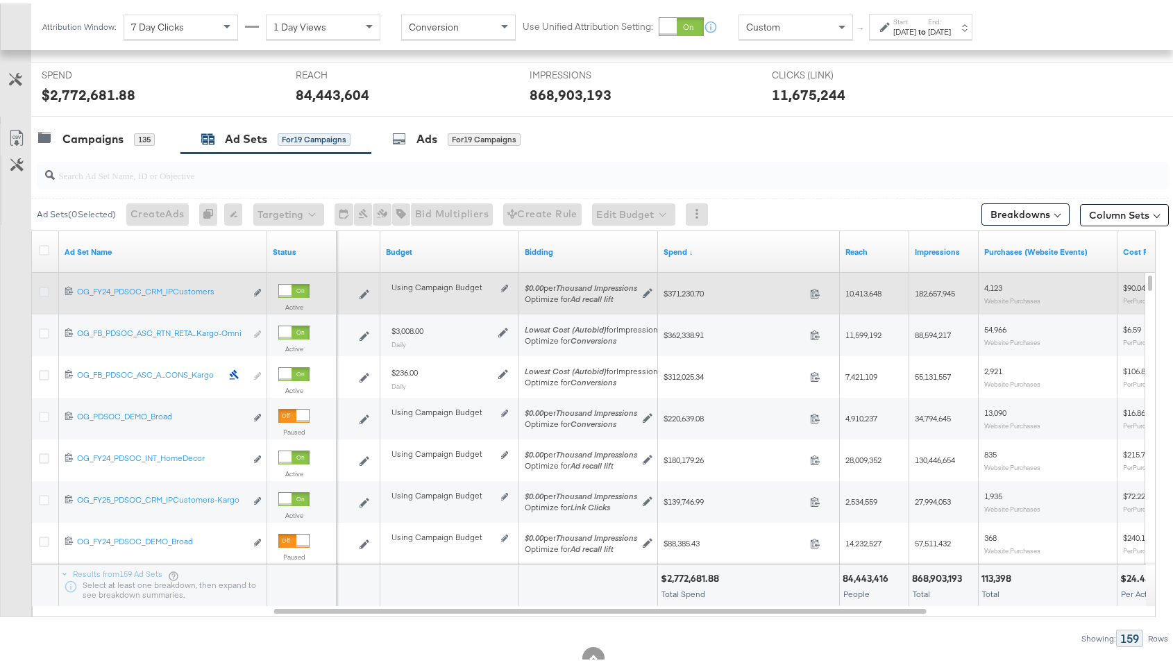
click at [47, 285] on icon at bounding box center [44, 288] width 10 height 10
click at [0, 0] on input "checkbox" at bounding box center [0, 0] width 0 height 0
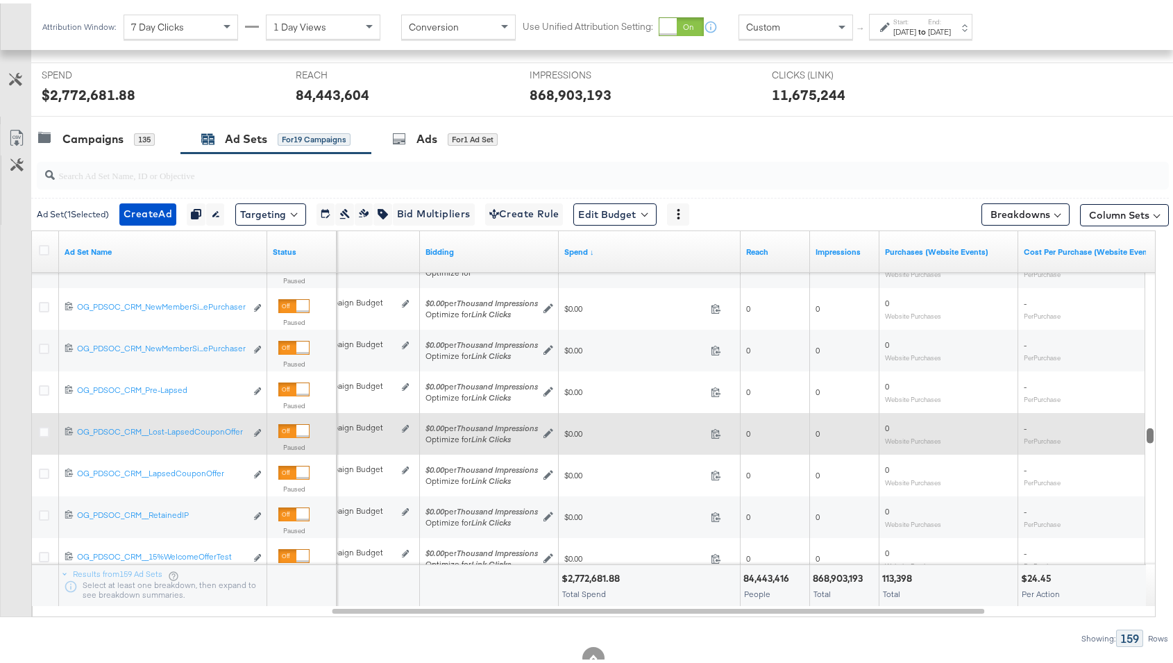
drag, startPoint x: 1151, startPoint y: 279, endPoint x: 1099, endPoint y: 433, distance: 162.7
click at [909, 433] on div "Ad Set Name Status Budget Bidding Spend ↓ Reach Impressions Purchases (Website …" at bounding box center [593, 420] width 1125 height 387
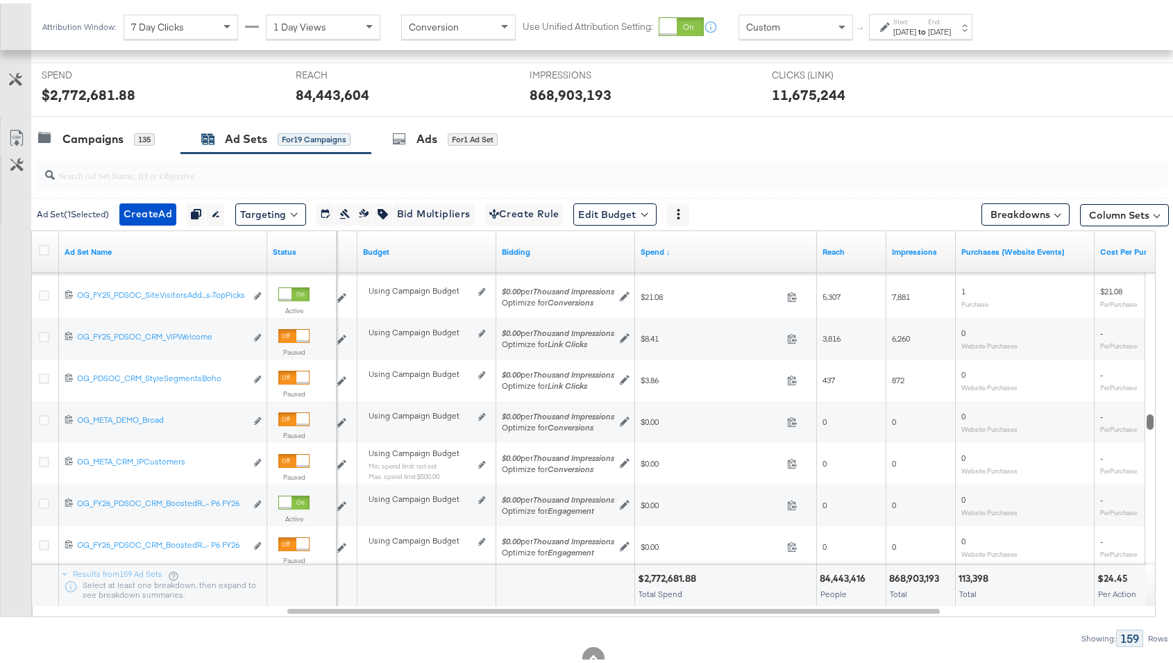
drag, startPoint x: 1150, startPoint y: 430, endPoint x: 1150, endPoint y: 417, distance: 13.9
click at [909, 417] on div at bounding box center [1150, 418] width 10 height 15
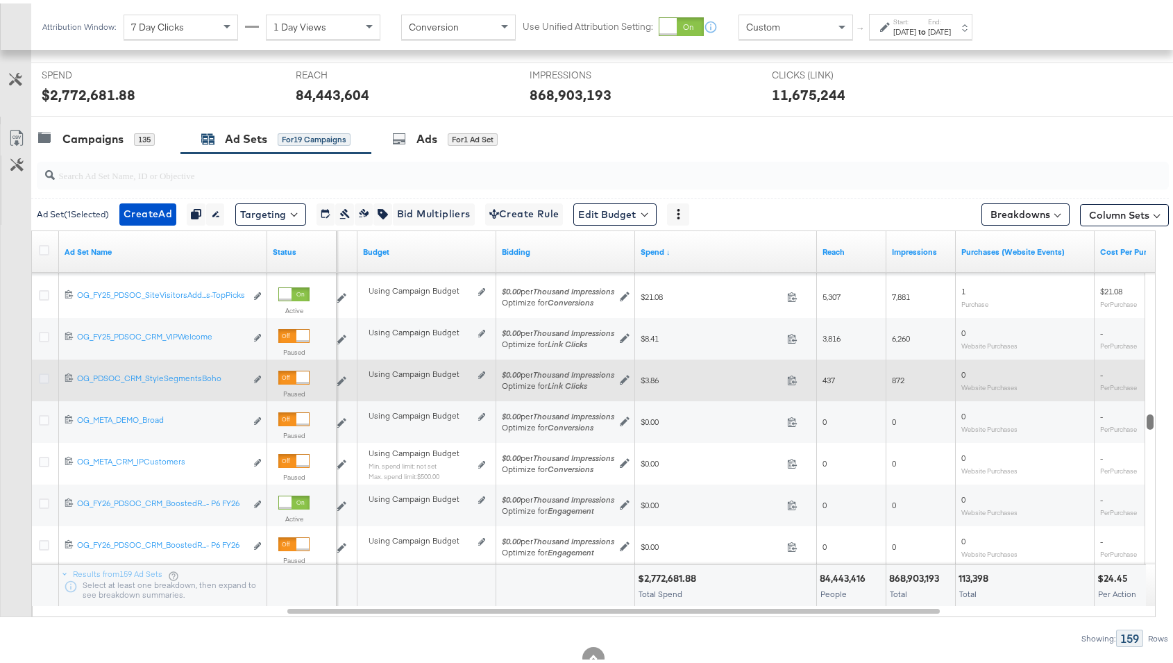
click at [44, 373] on icon at bounding box center [44, 375] width 10 height 10
click at [0, 0] on input "checkbox" at bounding box center [0, 0] width 0 height 0
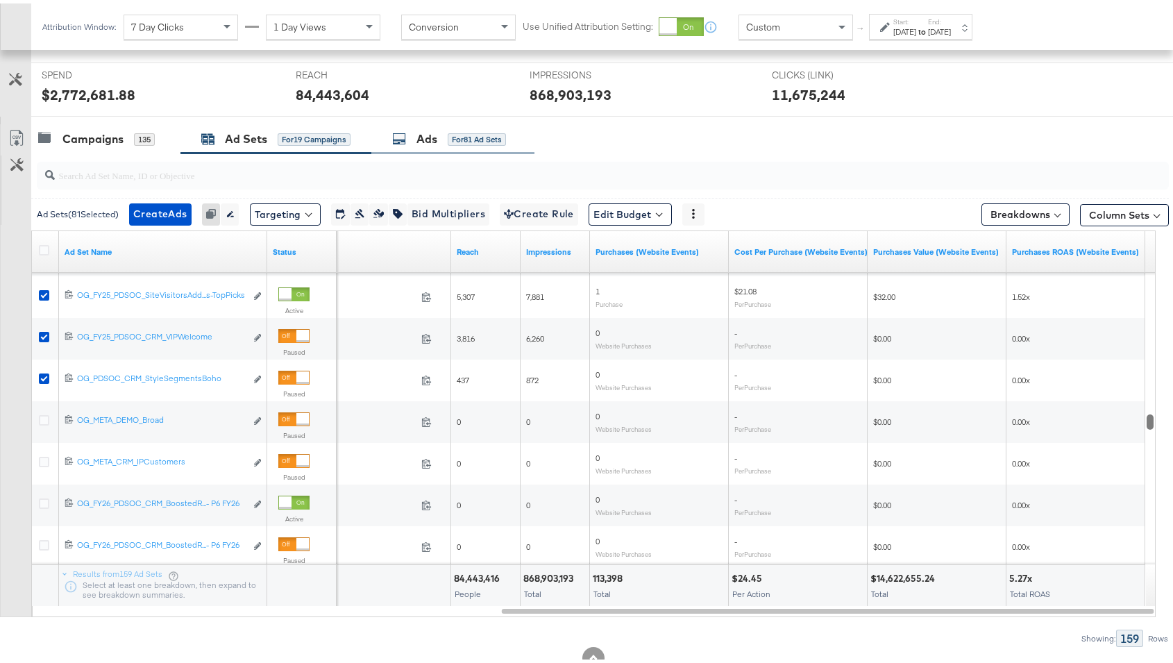
click at [417, 133] on div "Ads" at bounding box center [427, 136] width 21 height 16
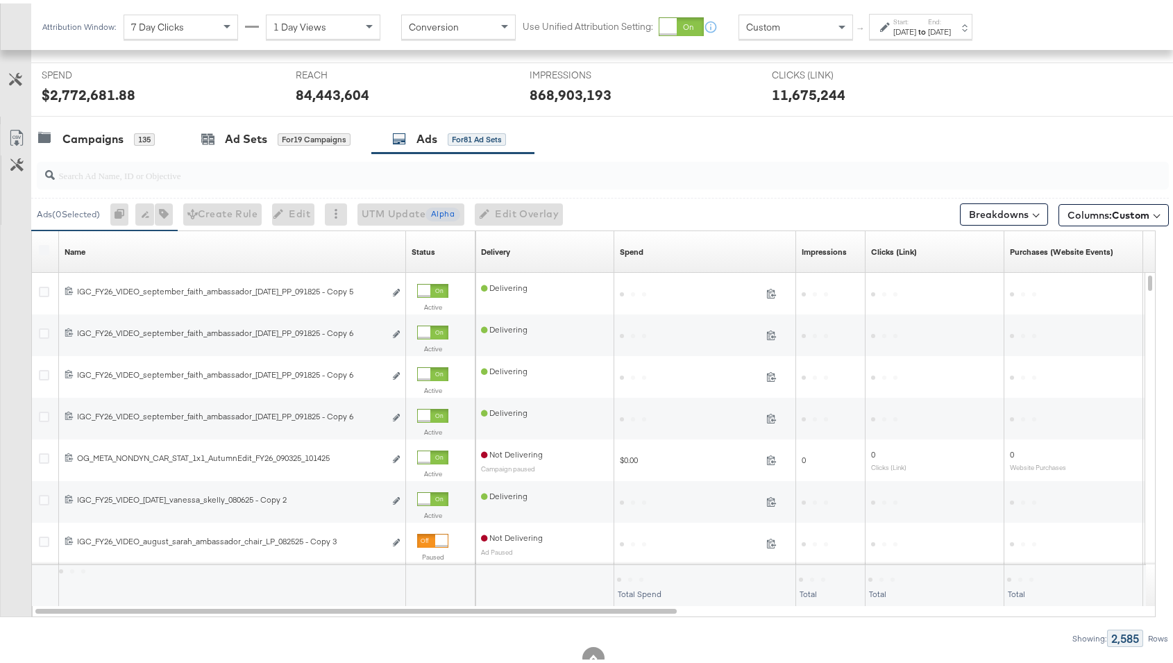
scroll to position [514, 0]
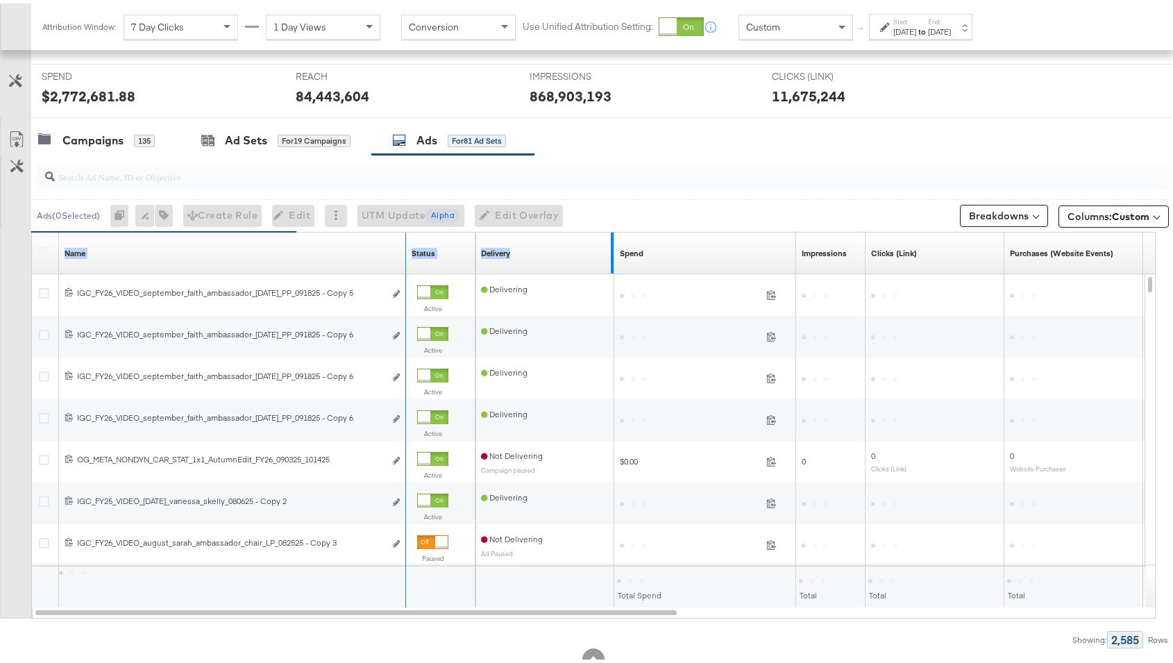
drag, startPoint x: 404, startPoint y: 245, endPoint x: 612, endPoint y: 242, distance: 207.6
click at [32, 229] on div "Name Sorting Unavailable Status Sorting Unavailable Delivery Sorting Unavailabl…" at bounding box center [32, 229] width 0 height 0
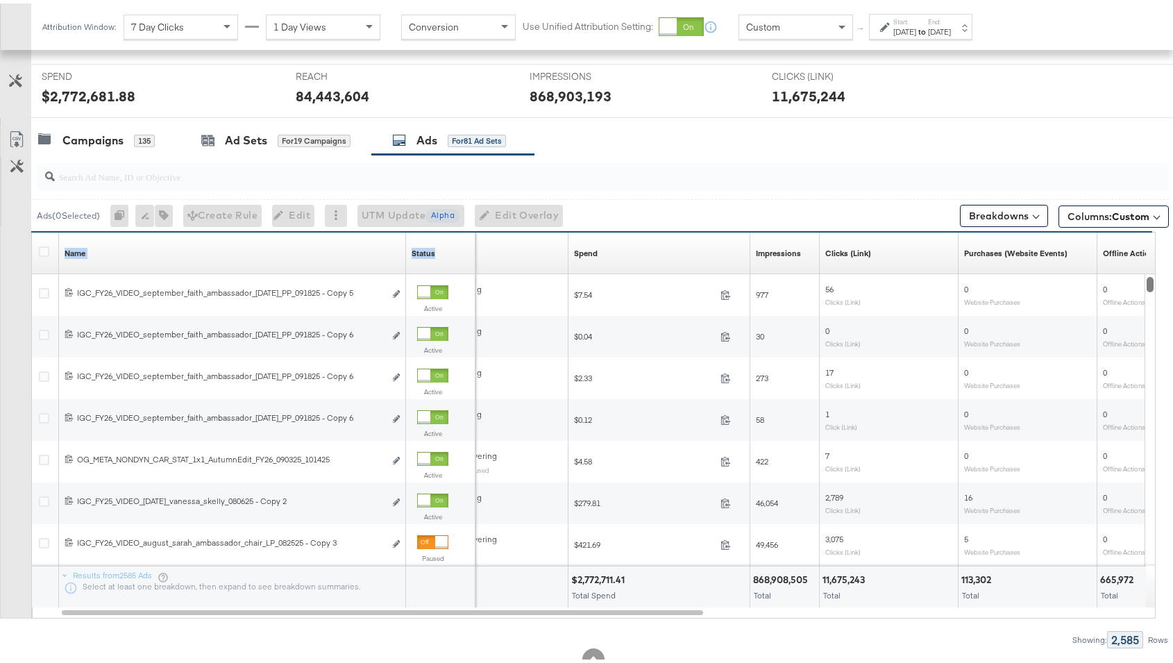
drag, startPoint x: 1152, startPoint y: 330, endPoint x: 1195, endPoint y: 222, distance: 116.2
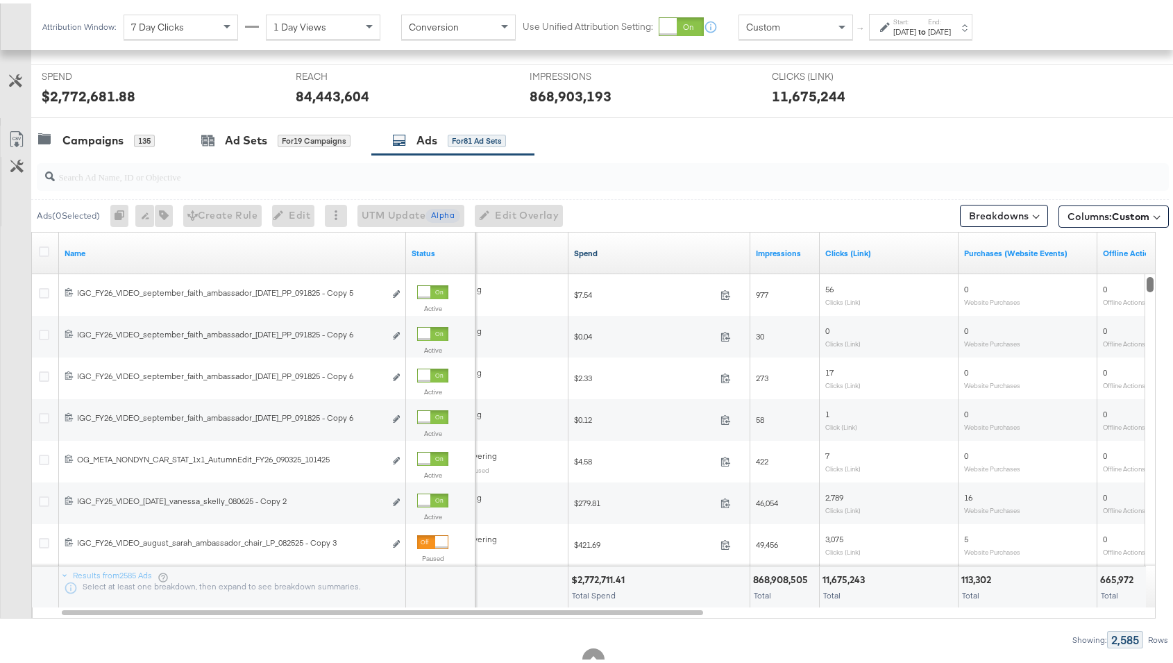
click at [592, 246] on link "Spend" at bounding box center [659, 249] width 171 height 11
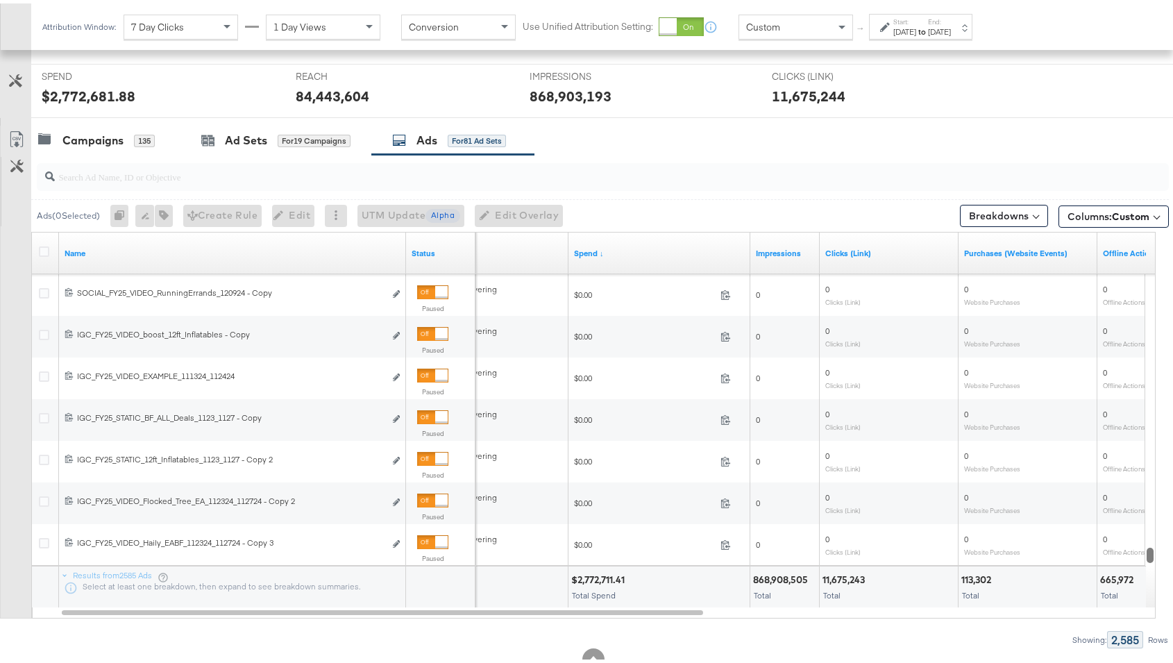
drag, startPoint x: 1154, startPoint y: 292, endPoint x: 1084, endPoint y: 588, distance: 304.5
click at [909, 588] on div "Name Status Delivery Spend ↓ Impressions Clicks (Link) Purchases (Website Event…" at bounding box center [593, 421] width 1125 height 387
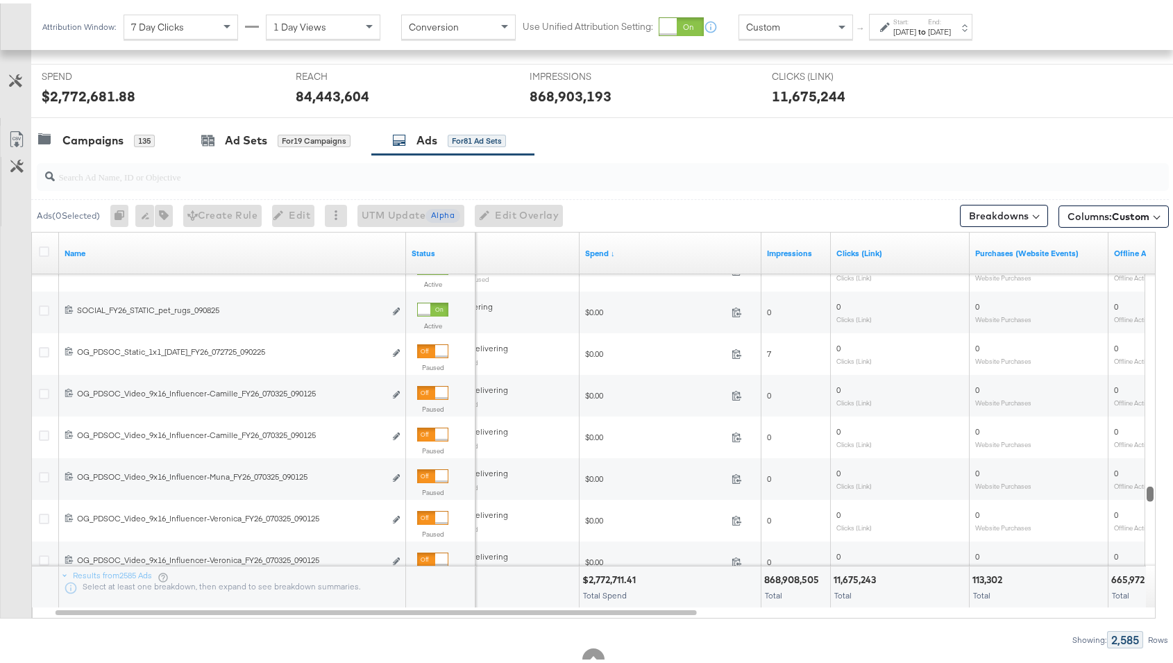
drag, startPoint x: 1148, startPoint y: 517, endPoint x: 1150, endPoint y: 487, distance: 30.6
click at [909, 487] on div at bounding box center [1150, 489] width 10 height 15
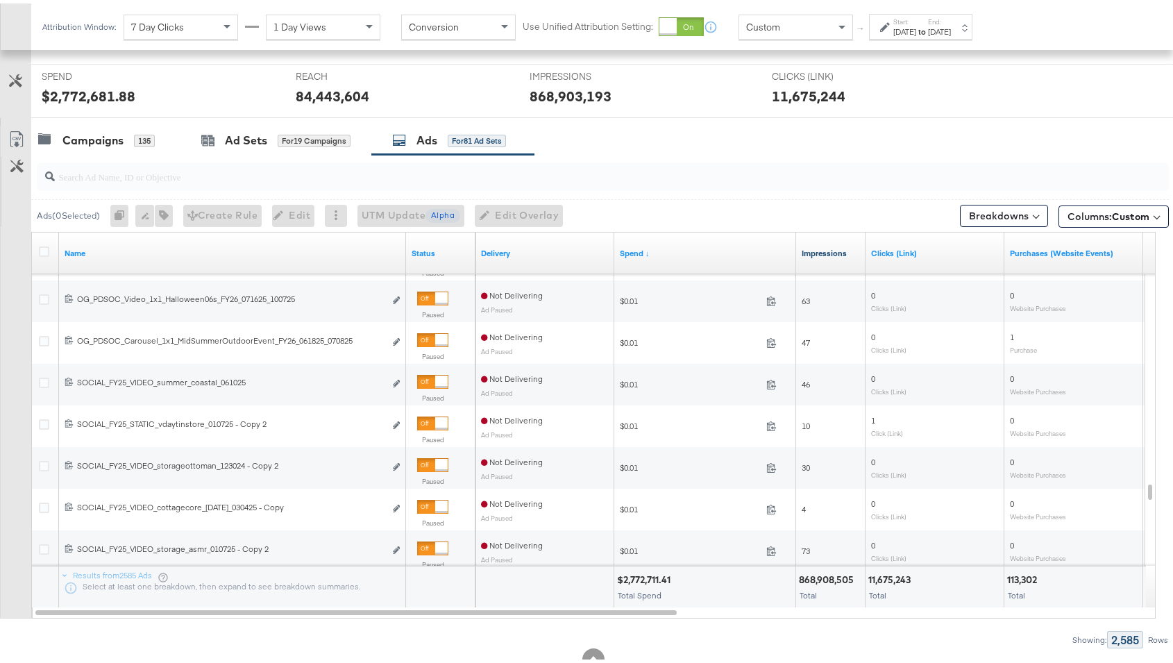
click at [843, 244] on link "Impressions" at bounding box center [831, 249] width 58 height 11
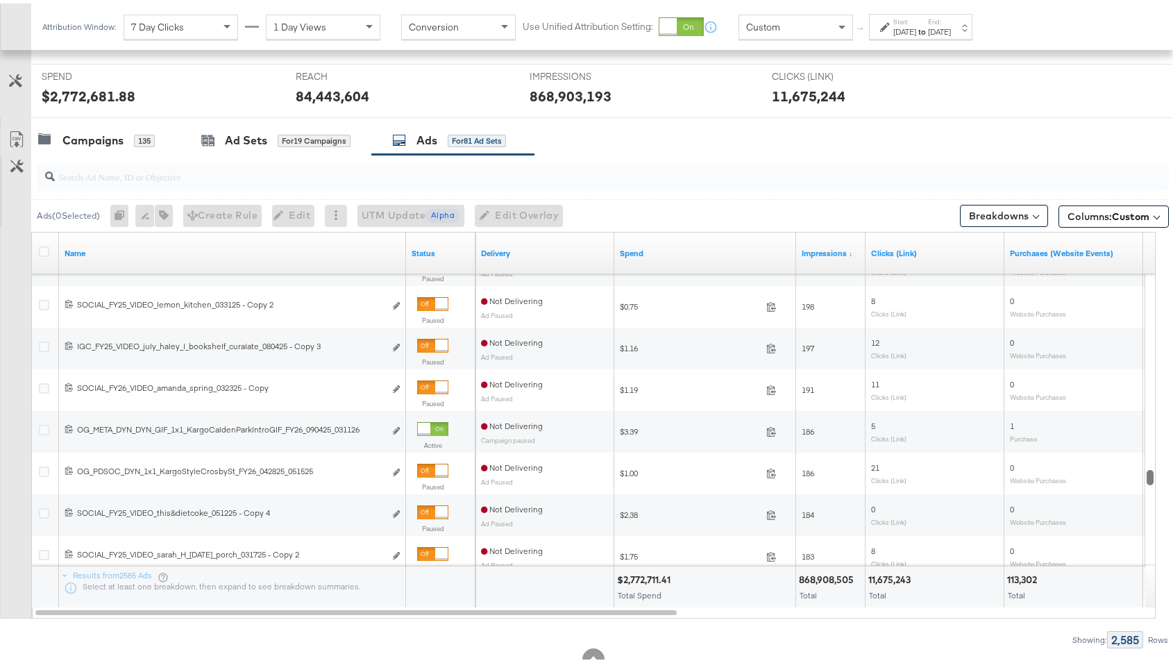
drag, startPoint x: 1150, startPoint y: 485, endPoint x: 1114, endPoint y: 494, distance: 37.0
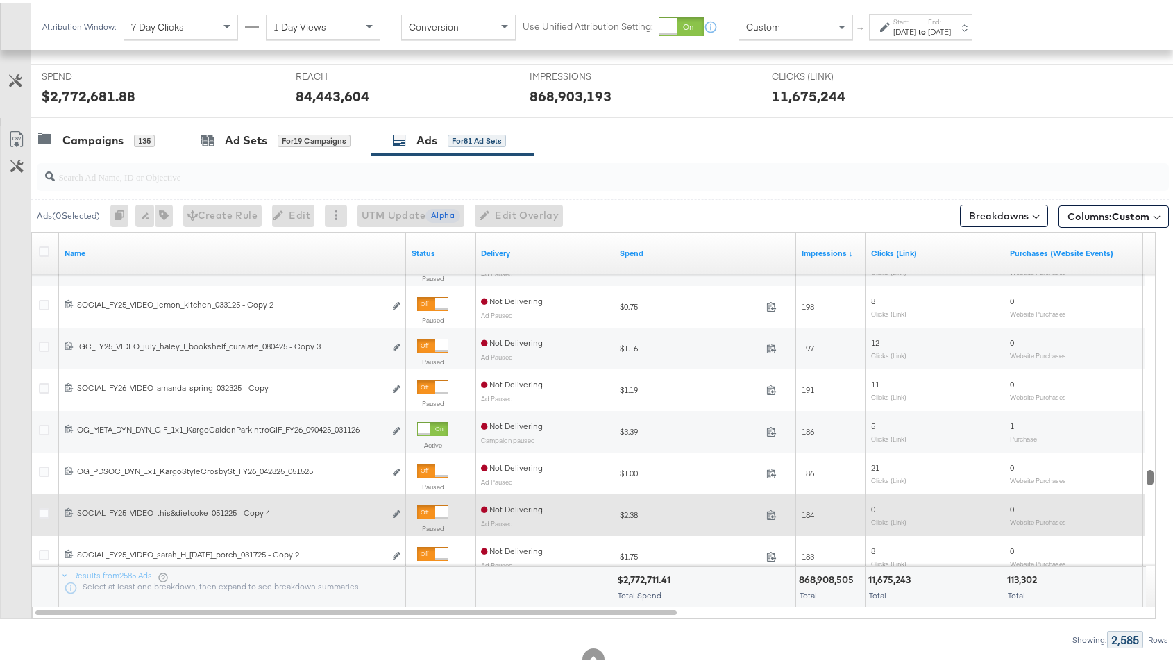
click at [909, 494] on div "Name Status Delivery Spend Impressions ↓ Clicks (Link) Purchases (Website Event…" at bounding box center [593, 421] width 1125 height 387
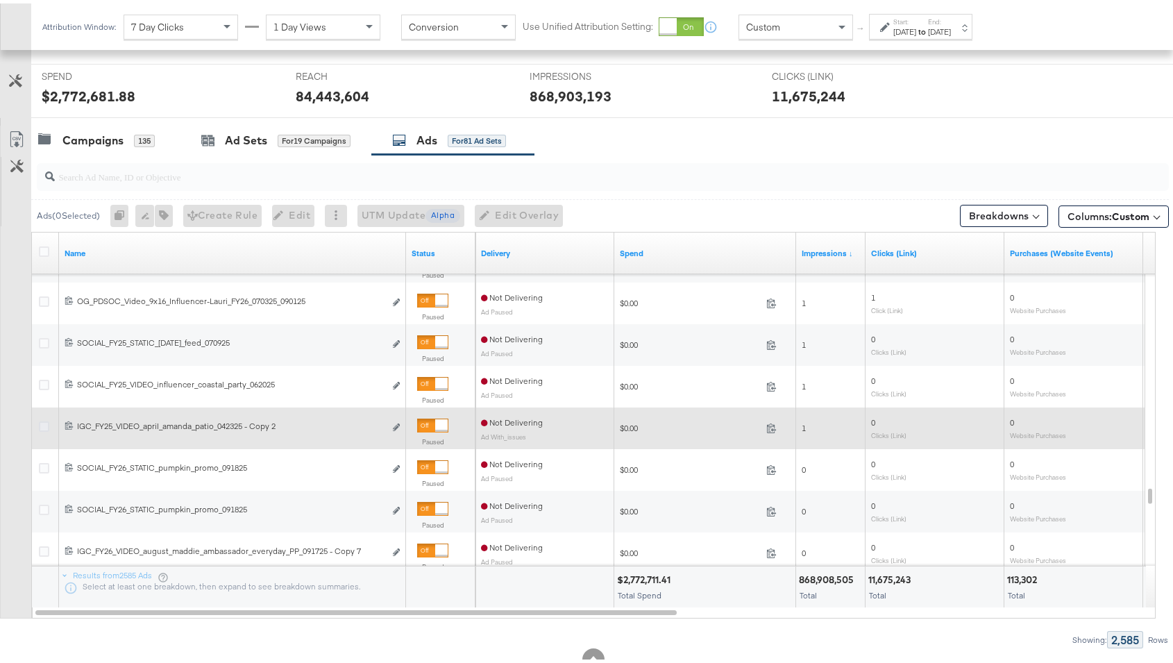
click at [44, 423] on icon at bounding box center [44, 423] width 10 height 10
click at [0, 0] on input "checkbox" at bounding box center [0, 0] width 0 height 0
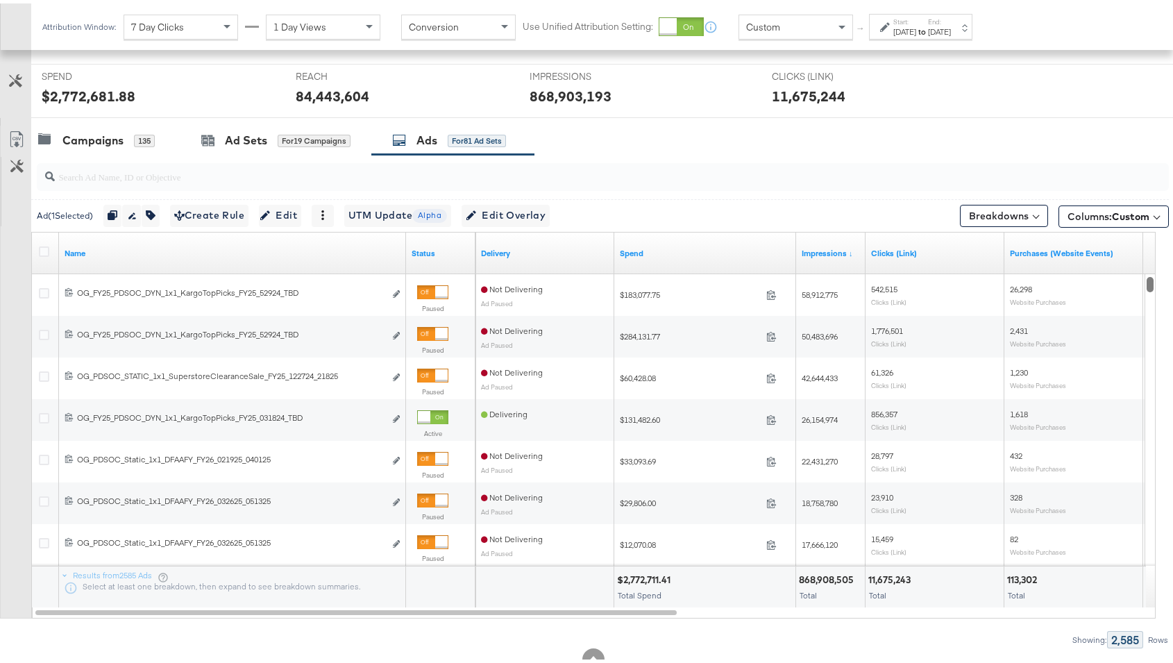
drag, startPoint x: 1152, startPoint y: 486, endPoint x: 1151, endPoint y: 223, distance: 263.1
click at [909, 223] on div "Ad ( 1 Selected) Duplicate 1 ad Rename 1 ad Tags for 1 campaign Create Rule Edi…" at bounding box center [584, 398] width 1169 height 494
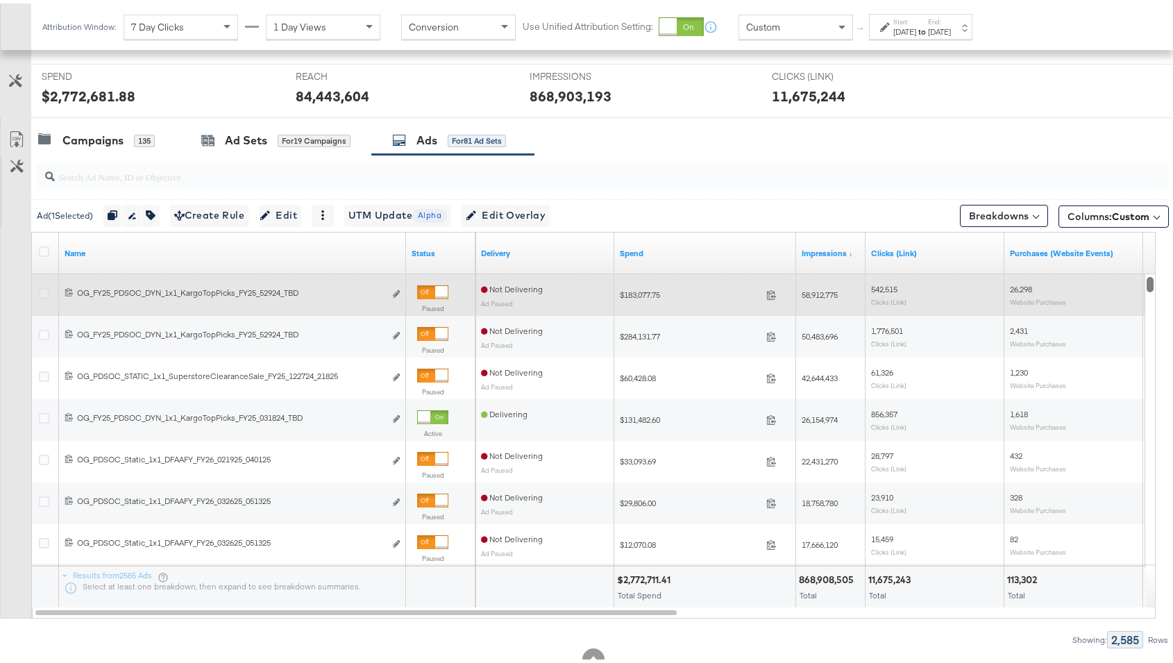
click at [44, 285] on icon at bounding box center [44, 290] width 10 height 10
click at [0, 0] on input "checkbox" at bounding box center [0, 0] width 0 height 0
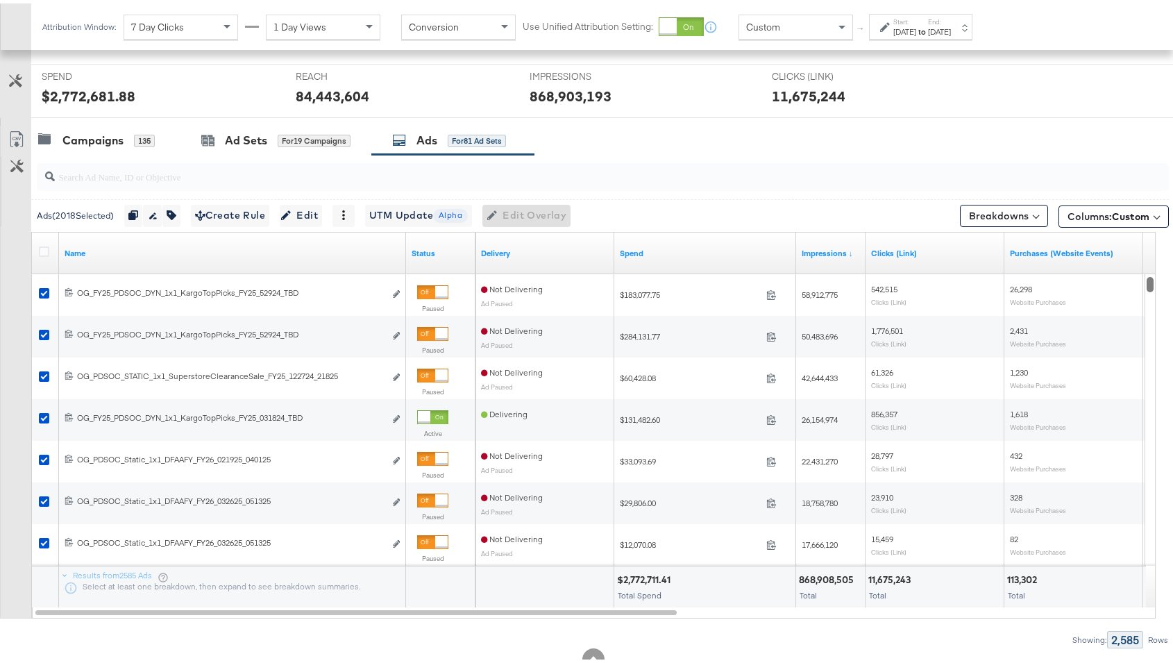
click at [173, 170] on input "search" at bounding box center [560, 167] width 1011 height 27
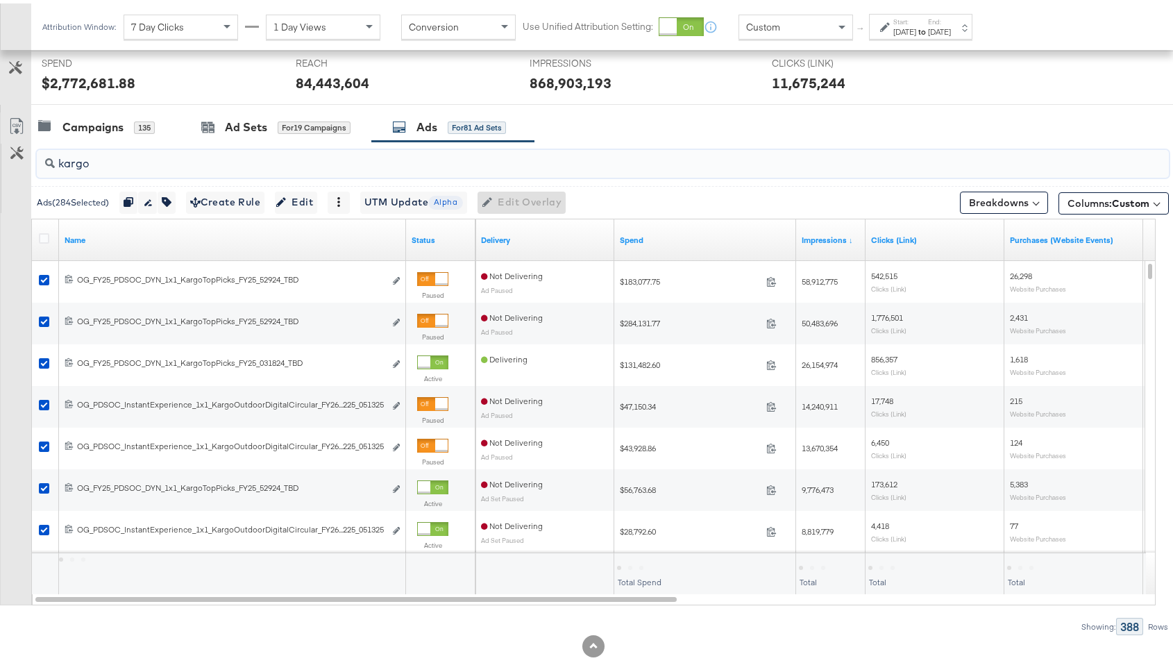
scroll to position [554, 0]
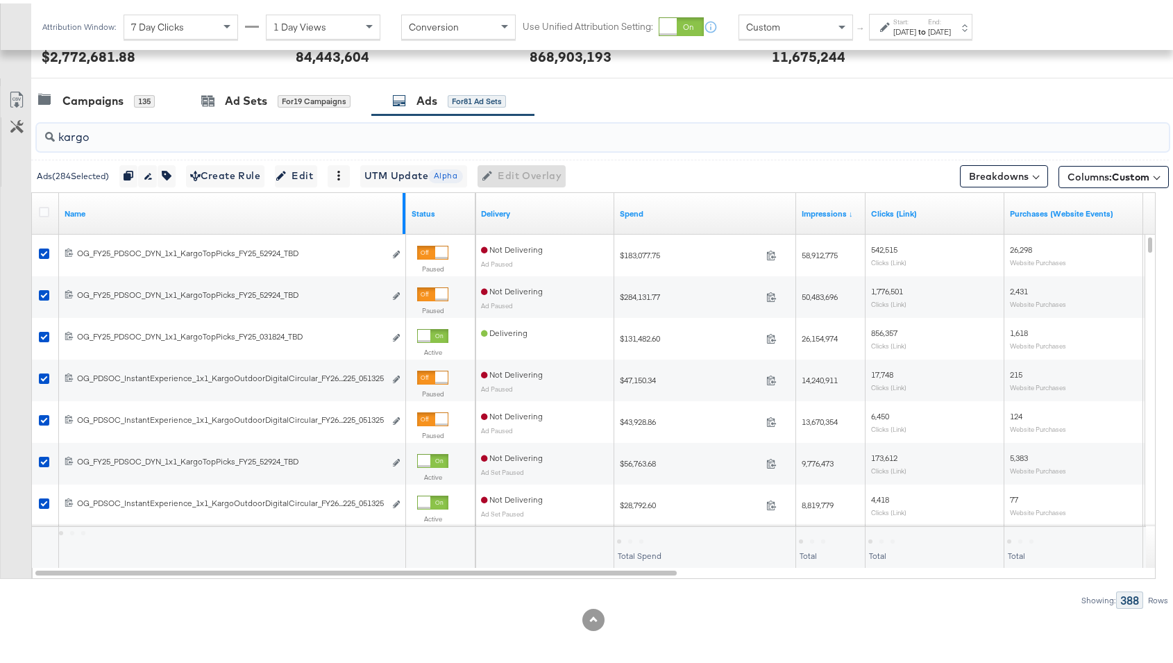
type input "kargo"
drag, startPoint x: 401, startPoint y: 209, endPoint x: 480, endPoint y: 209, distance: 79.1
click at [32, 190] on div "Name Status Delivery Spend Impressions ↓ Clicks (Link) Purchases (Website Event…" at bounding box center [32, 190] width 0 height 0
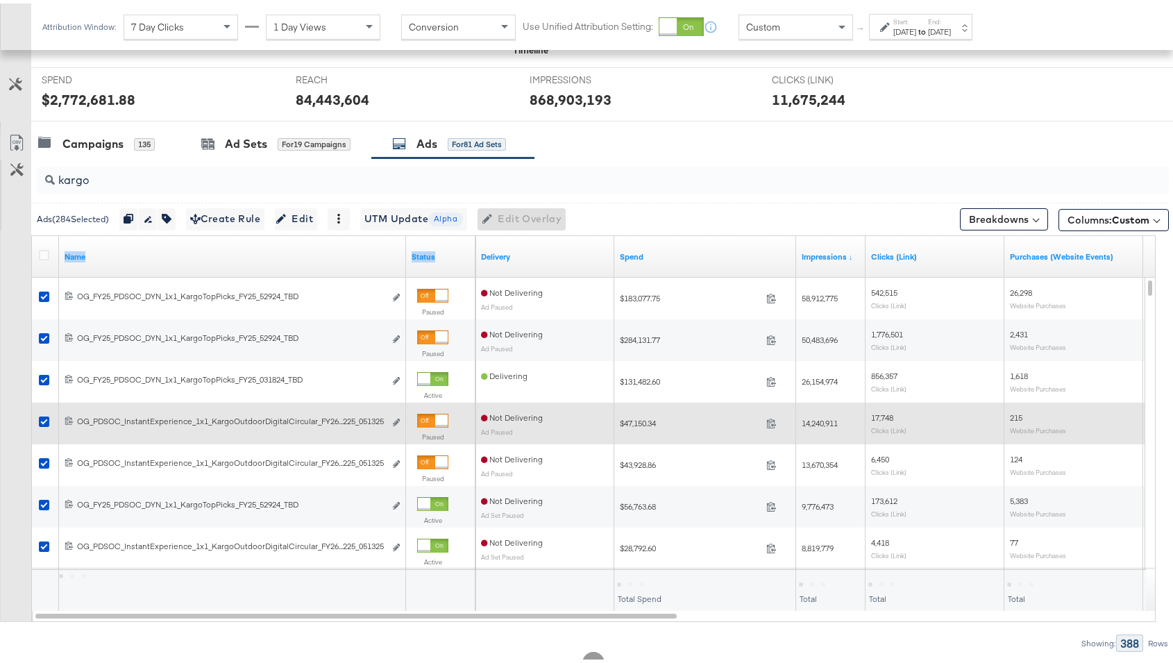
scroll to position [478, 0]
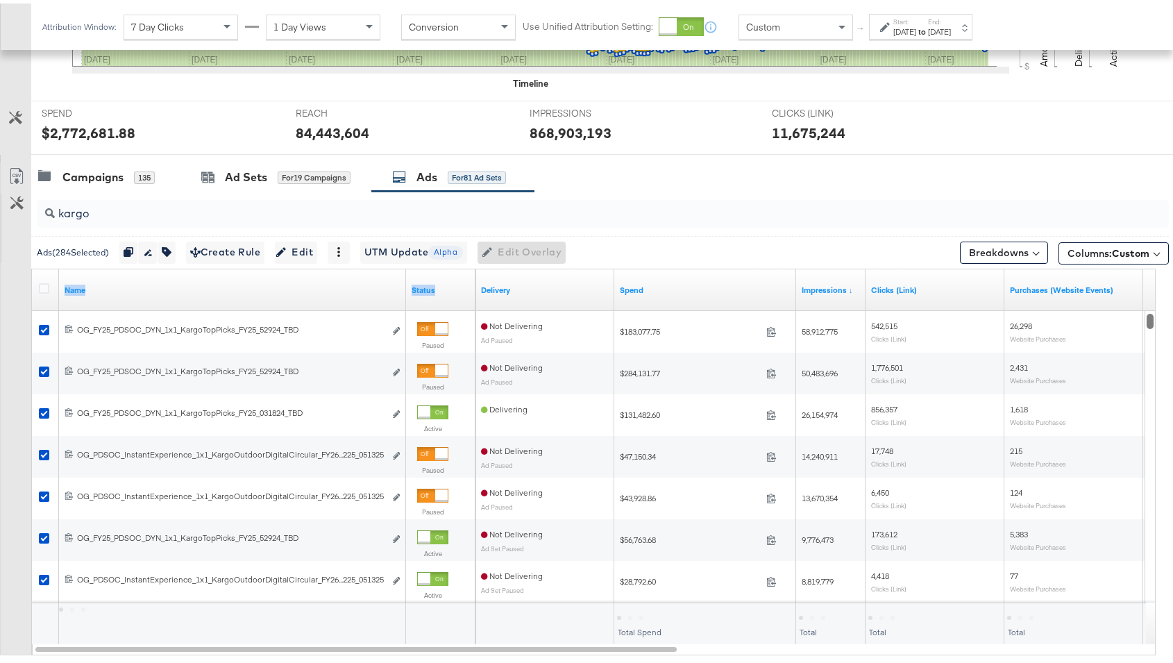
drag, startPoint x: 1151, startPoint y: 360, endPoint x: 1145, endPoint y: 326, distance: 33.9
click at [909, 326] on div at bounding box center [1150, 454] width 10 height 292
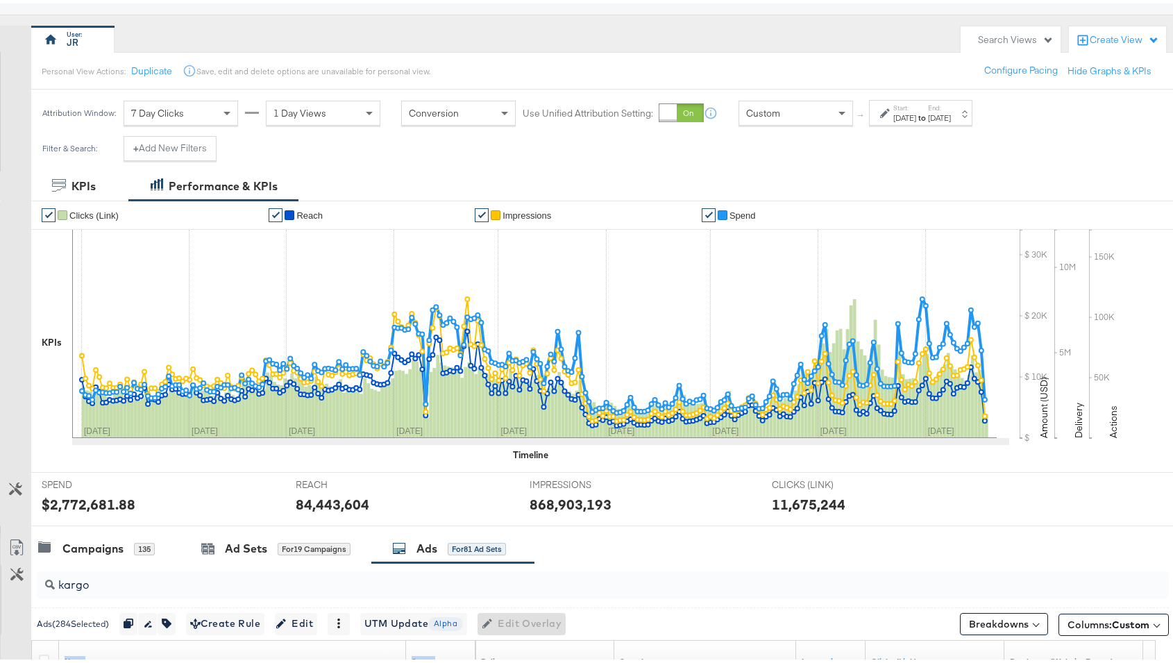
scroll to position [115, 0]
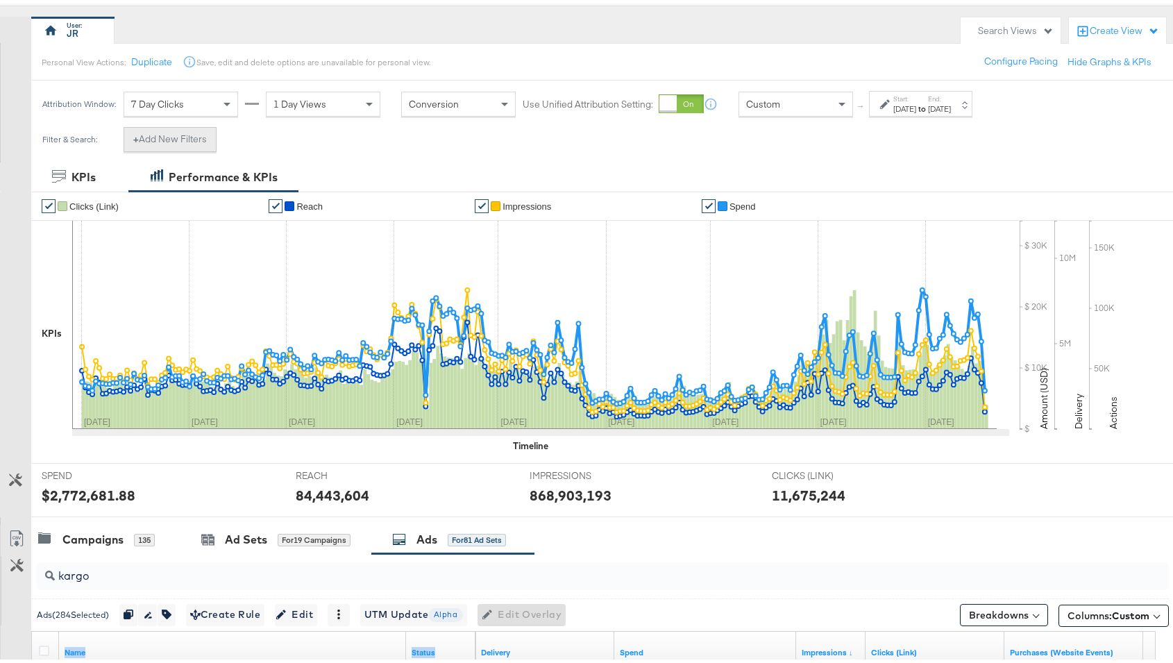
click at [201, 134] on button "+ Add New Filters" at bounding box center [170, 136] width 93 height 25
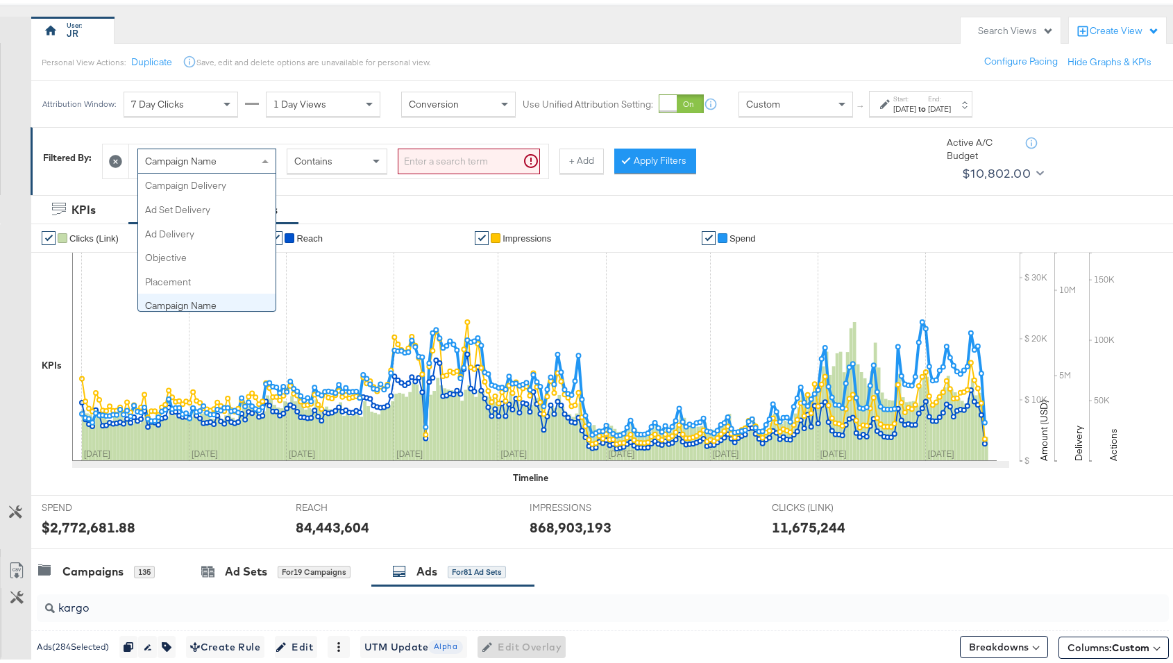
click at [243, 158] on div "Campaign Name" at bounding box center [206, 158] width 137 height 24
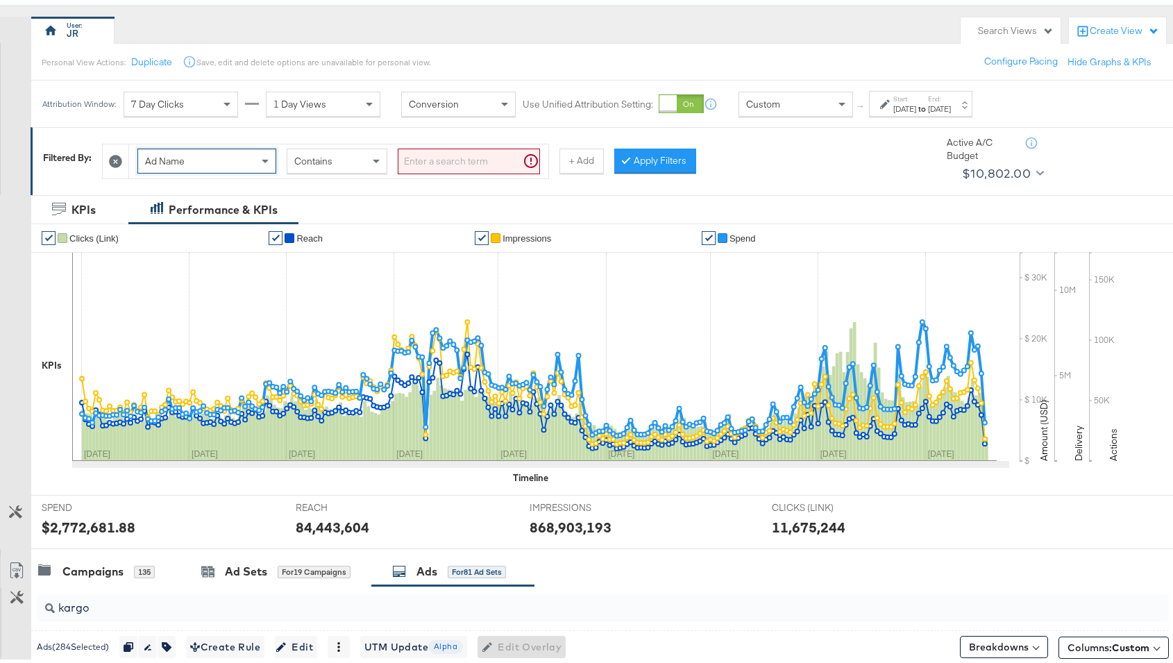
click at [323, 152] on span "Contains" at bounding box center [313, 157] width 38 height 12
click at [421, 161] on input "search" at bounding box center [469, 158] width 142 height 26
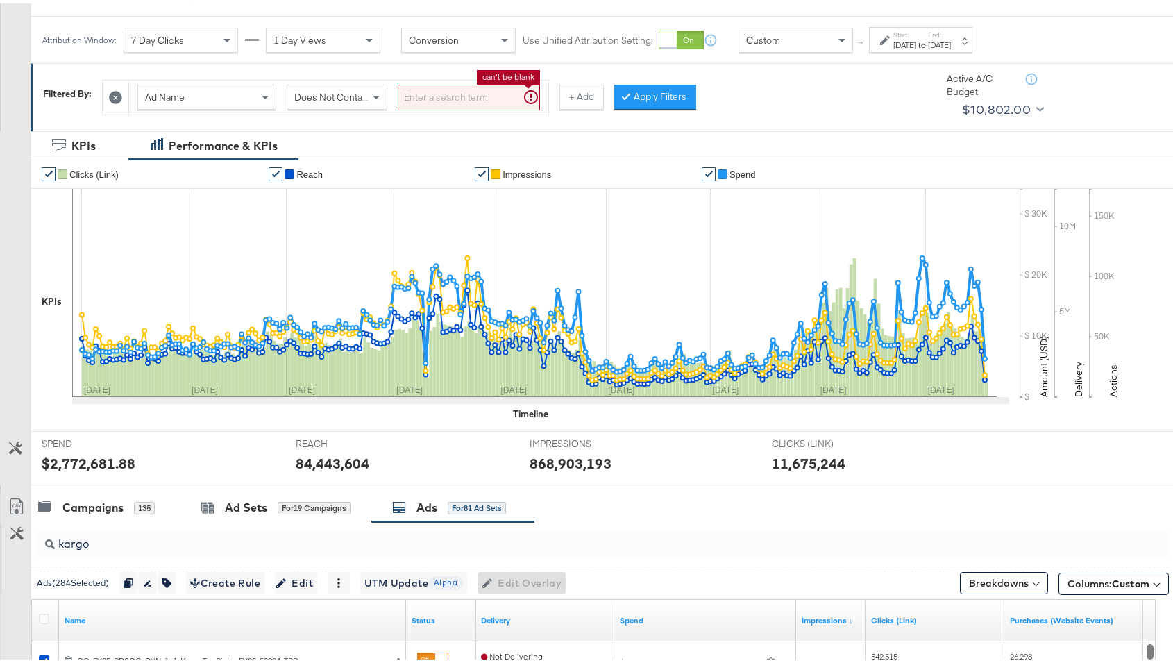
scroll to position [178, 0]
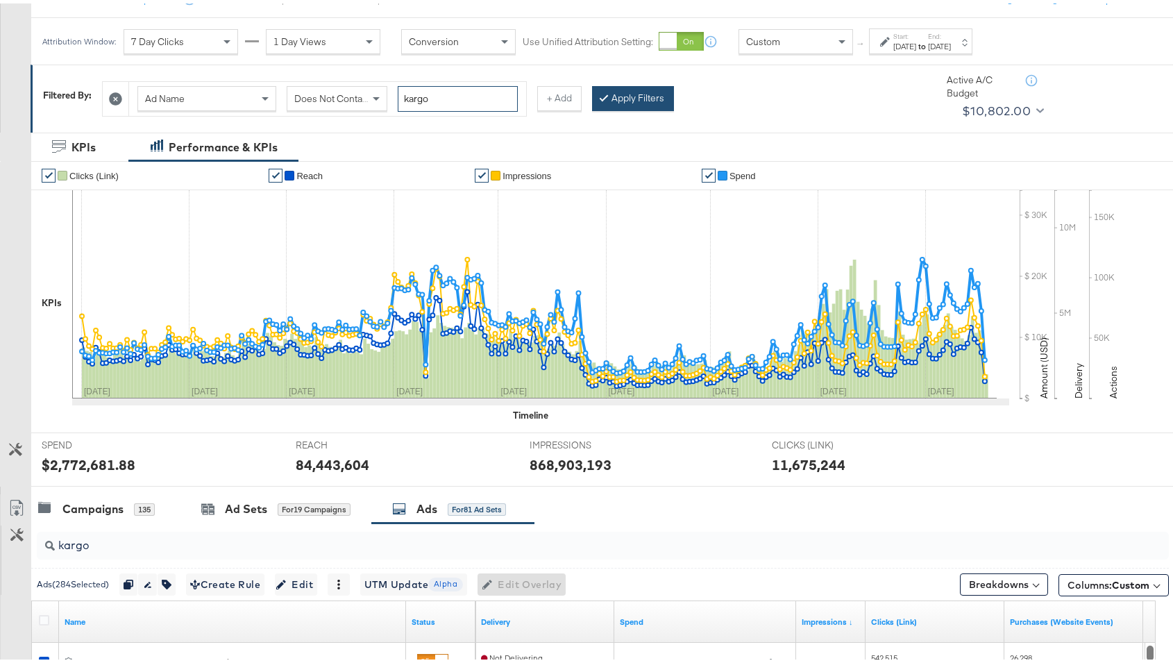
type input "kargo"
click at [605, 99] on button "Apply Filters" at bounding box center [633, 95] width 82 height 25
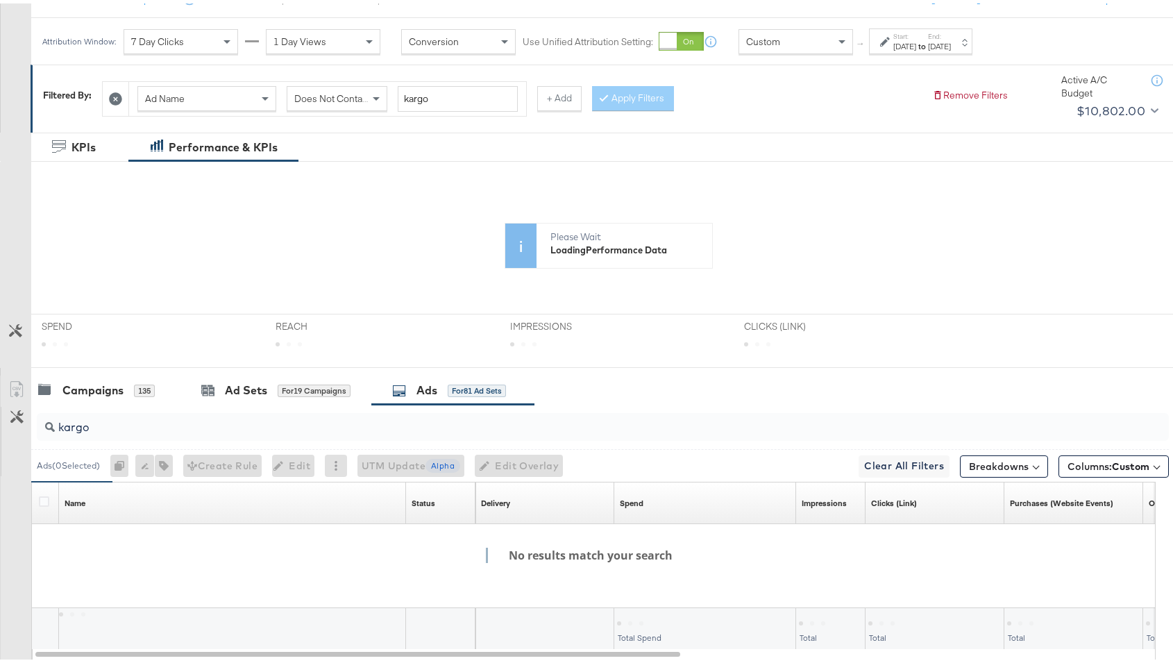
scroll to position [178, 0]
click at [137, 425] on input "kargo" at bounding box center [560, 417] width 1011 height 27
type input "k"
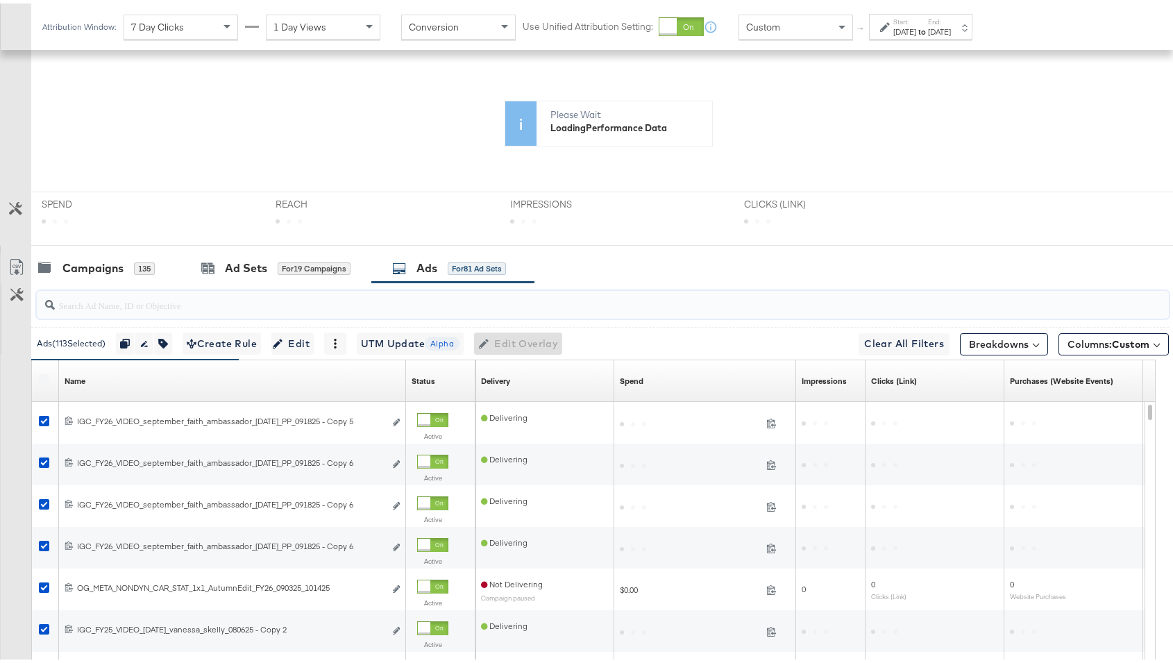
scroll to position [309, 0]
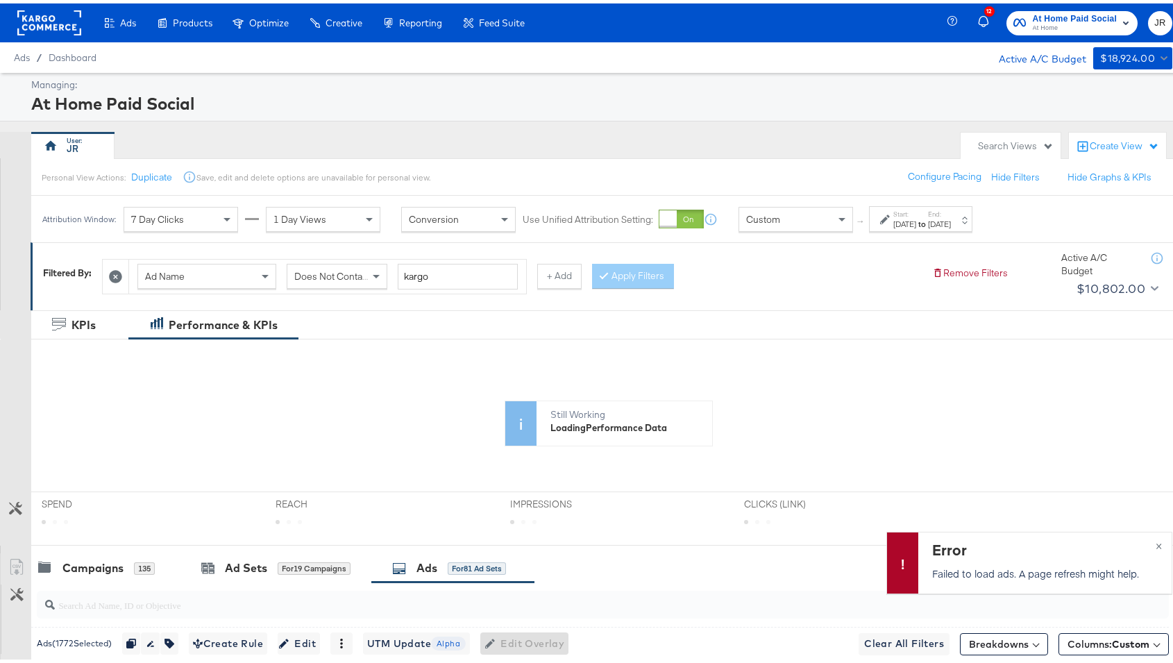
scroll to position [47, 0]
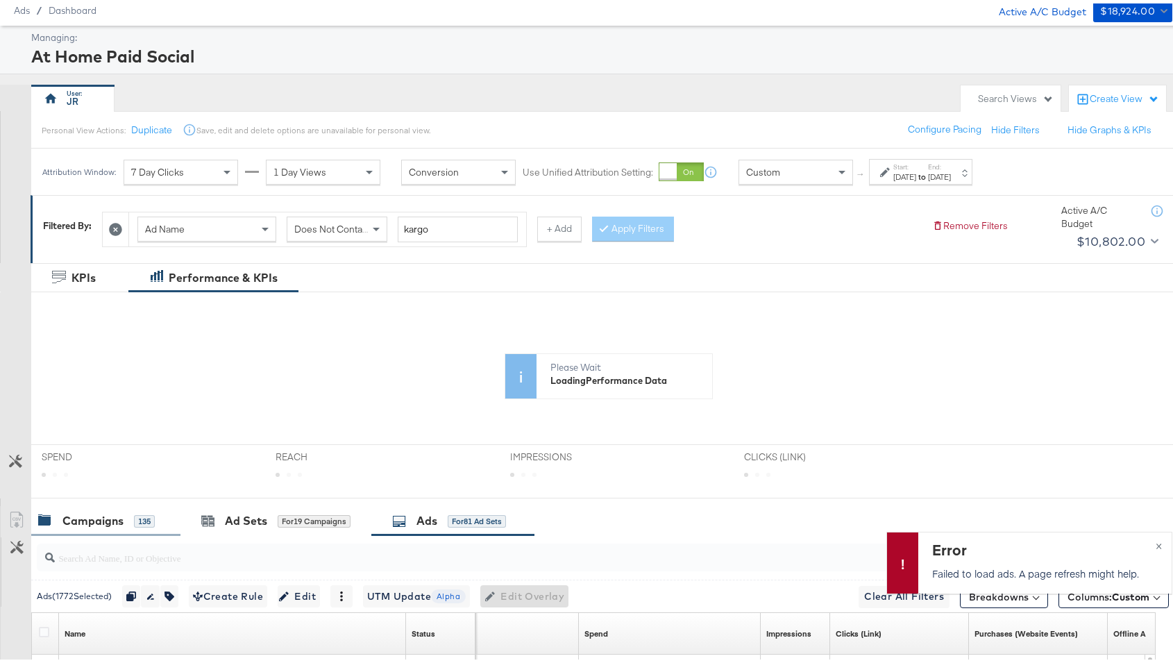
click at [99, 512] on div "Campaigns" at bounding box center [92, 518] width 61 height 16
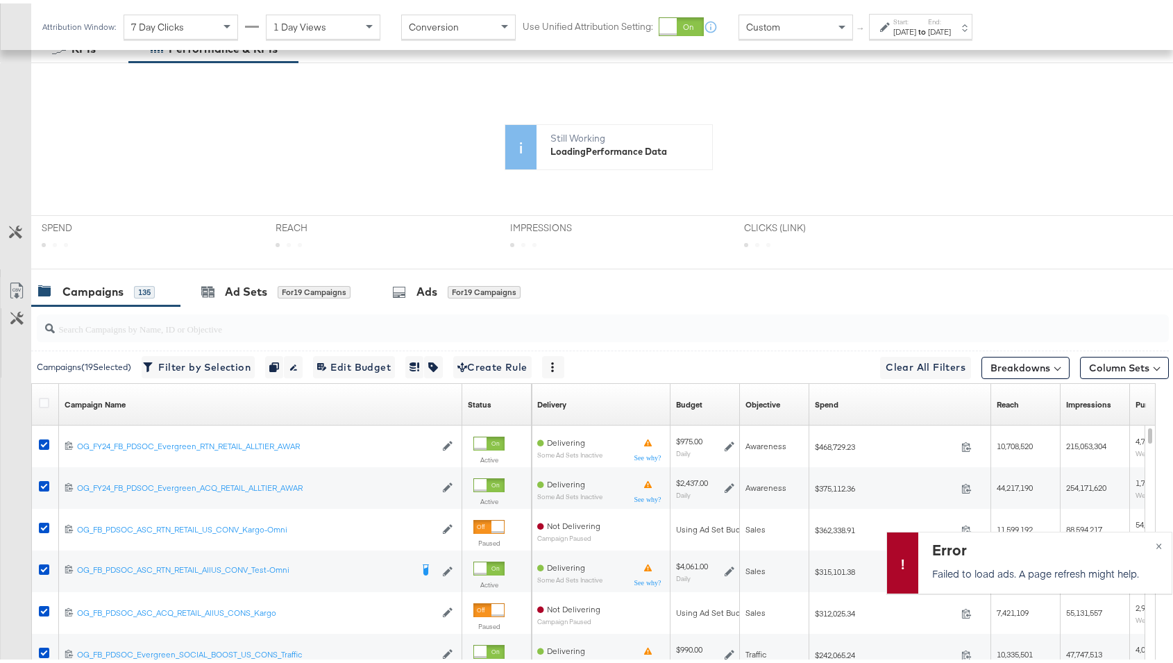
scroll to position [387, 0]
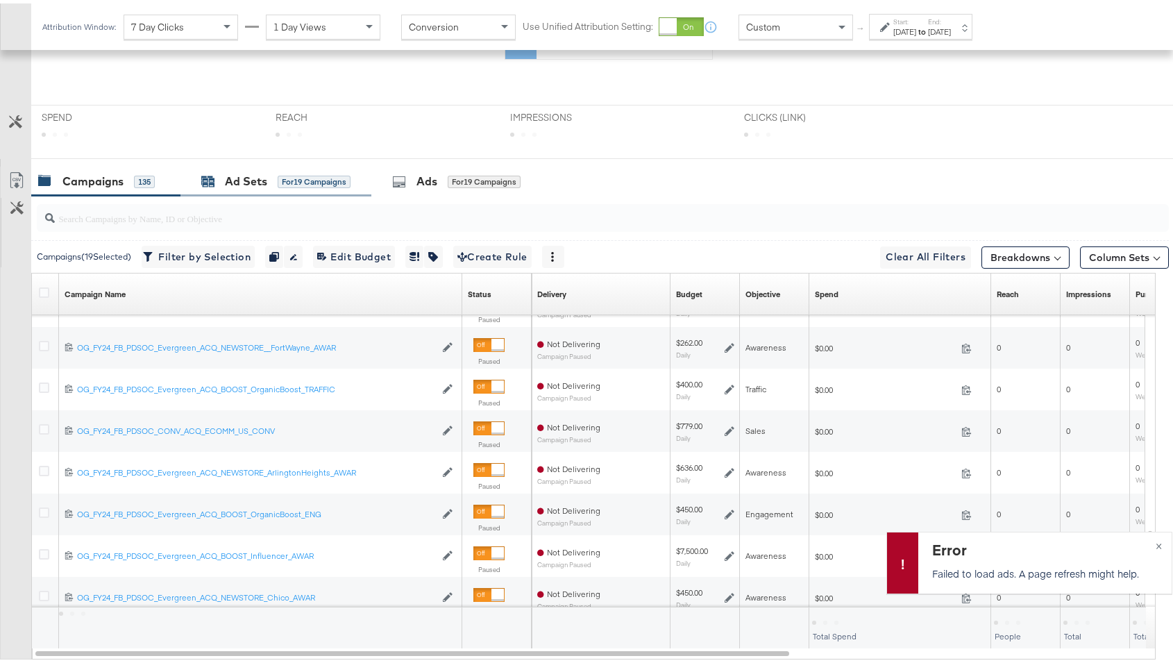
click at [236, 178] on div "Ad Sets" at bounding box center [246, 178] width 42 height 16
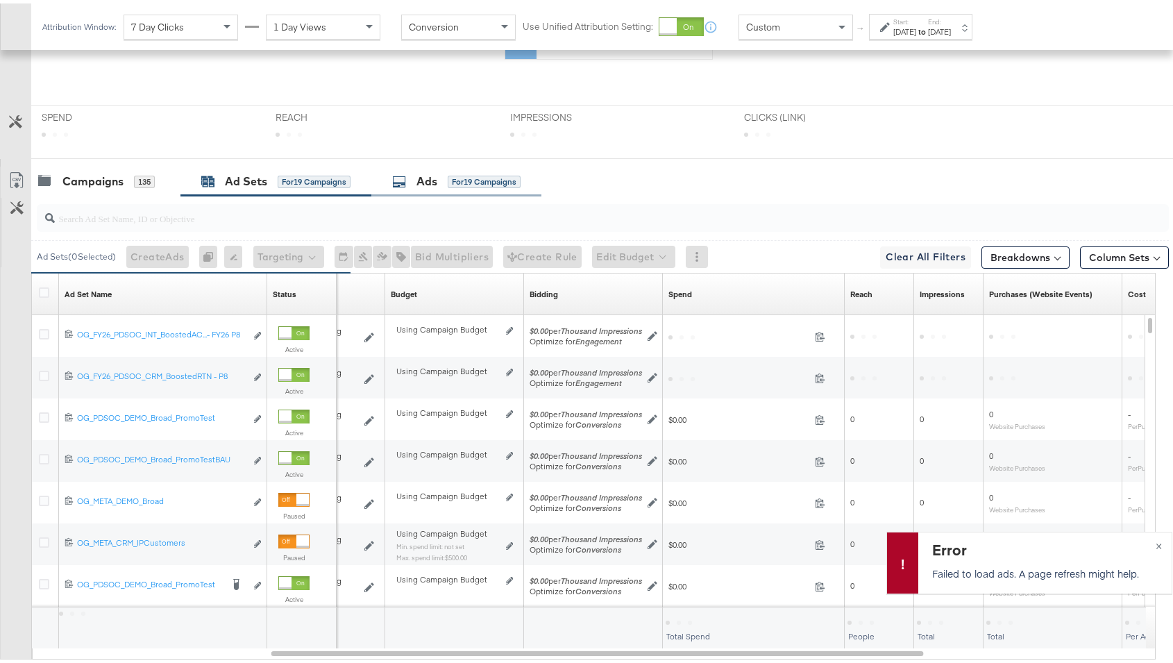
click at [419, 175] on div "Ads" at bounding box center [427, 178] width 21 height 16
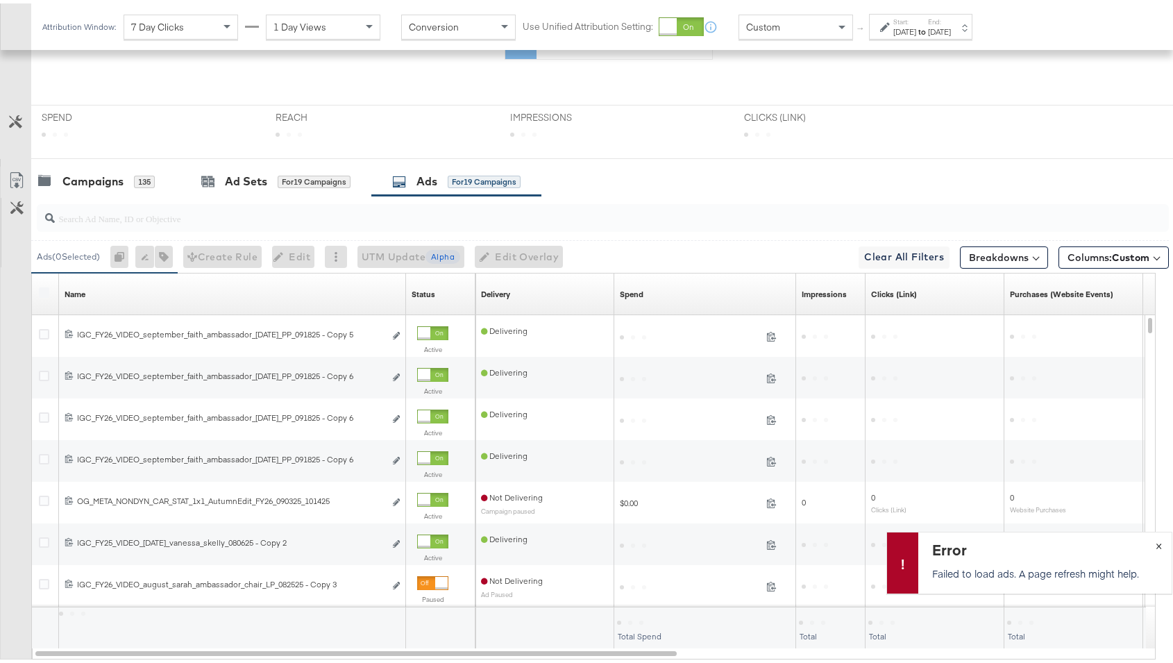
click at [1156, 544] on span "×" at bounding box center [1159, 541] width 6 height 16
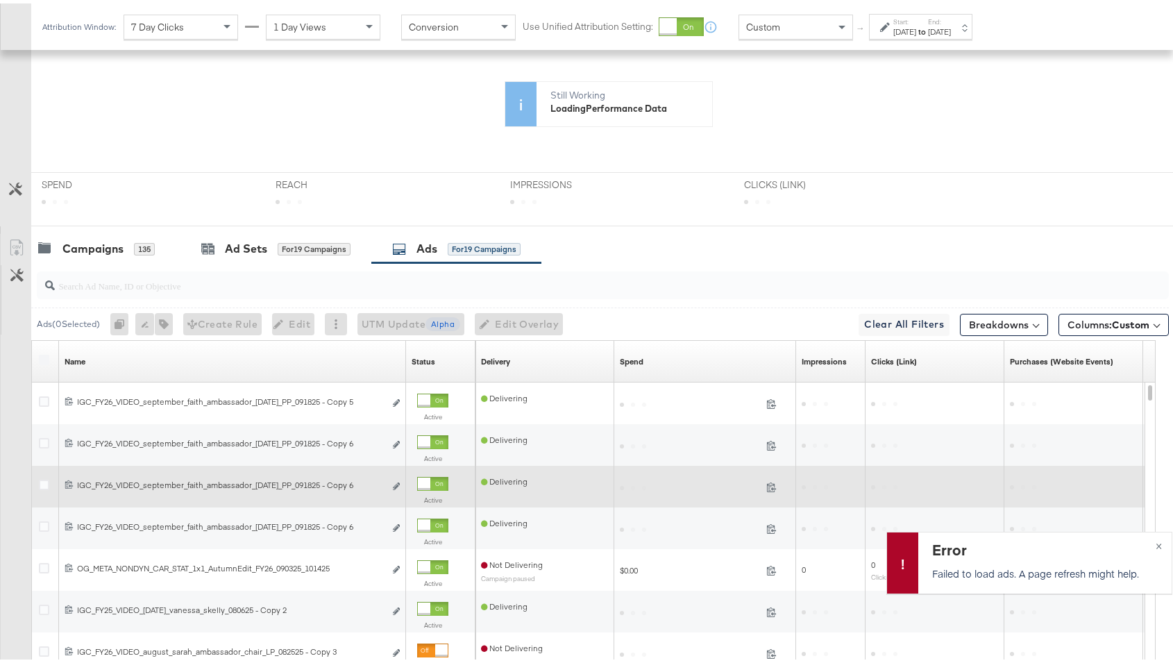
scroll to position [310, 0]
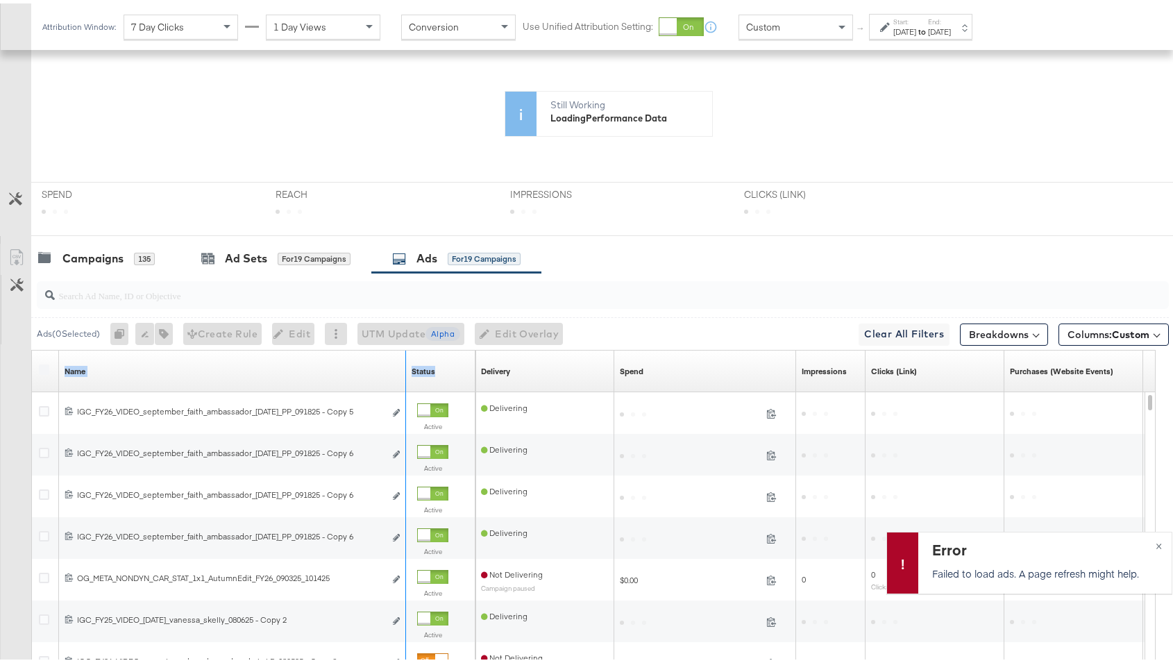
drag, startPoint x: 403, startPoint y: 362, endPoint x: 462, endPoint y: 362, distance: 59.0
click at [462, 362] on div "Name Sorting Unavailable Status Sorting Unavailable" at bounding box center [254, 368] width 444 height 42
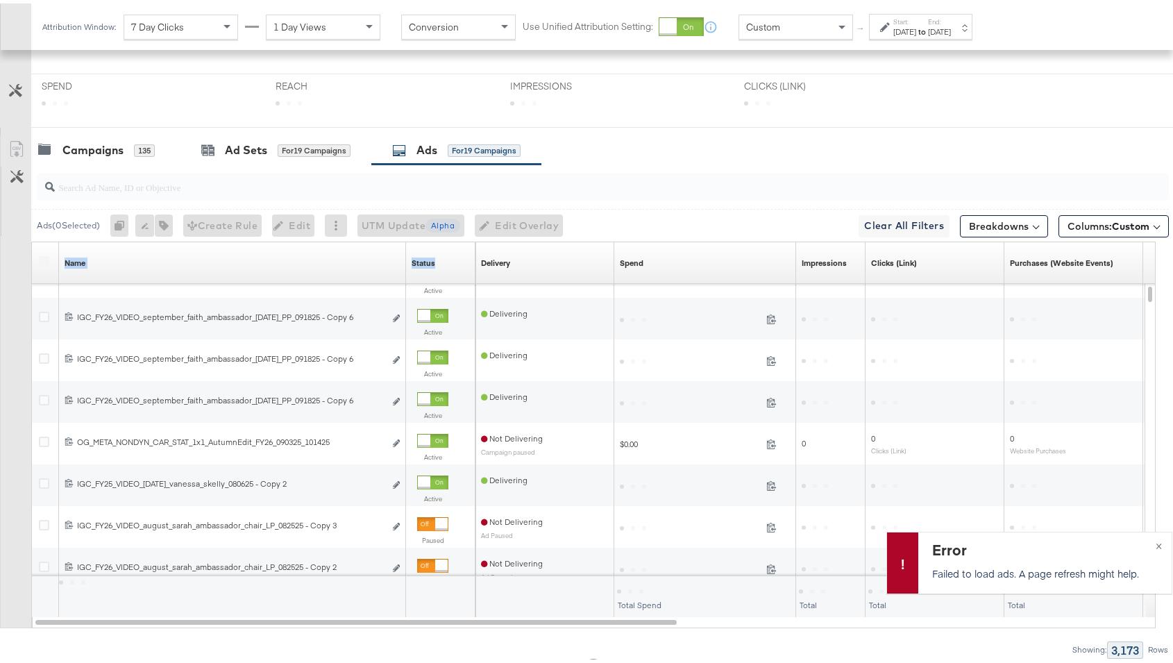
scroll to position [422, 0]
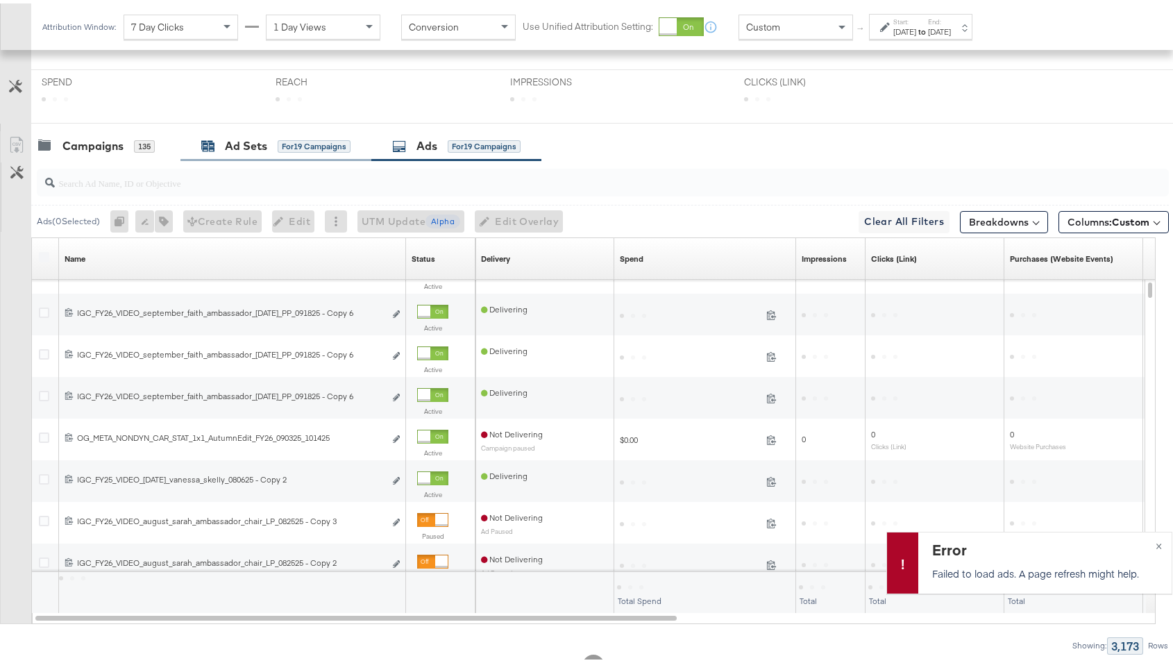
click at [227, 142] on div "Ad Sets" at bounding box center [246, 143] width 42 height 16
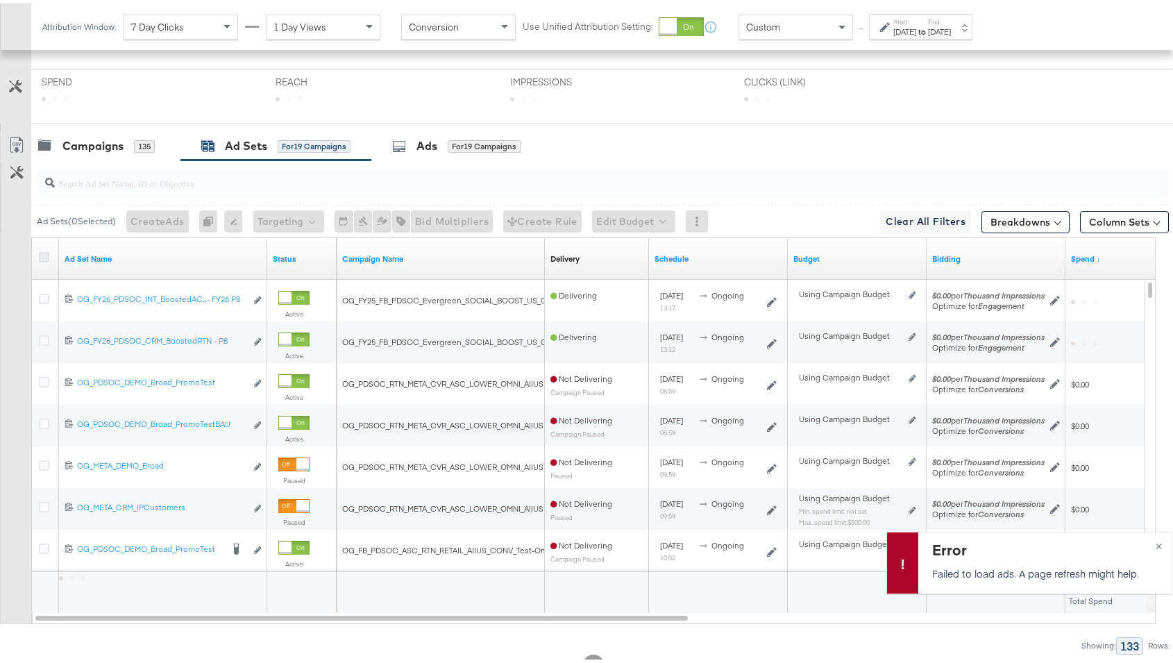
click at [44, 251] on icon at bounding box center [44, 254] width 10 height 10
click at [0, 0] on input "checkbox" at bounding box center [0, 0] width 0 height 0
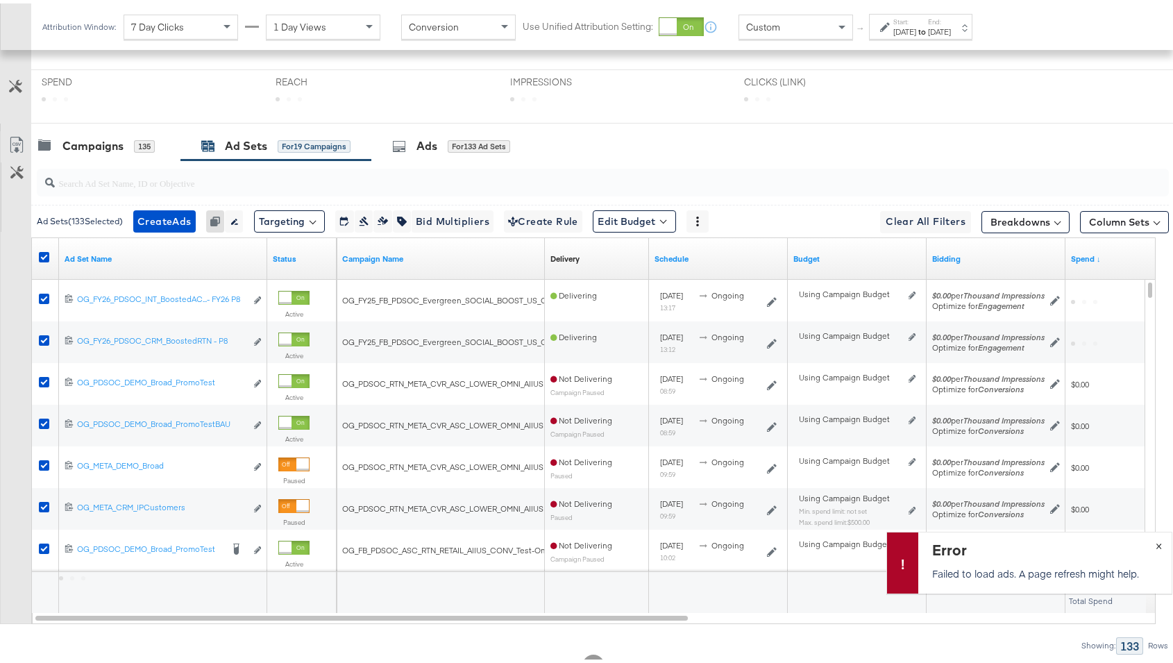
click at [1156, 541] on span "×" at bounding box center [1159, 541] width 6 height 16
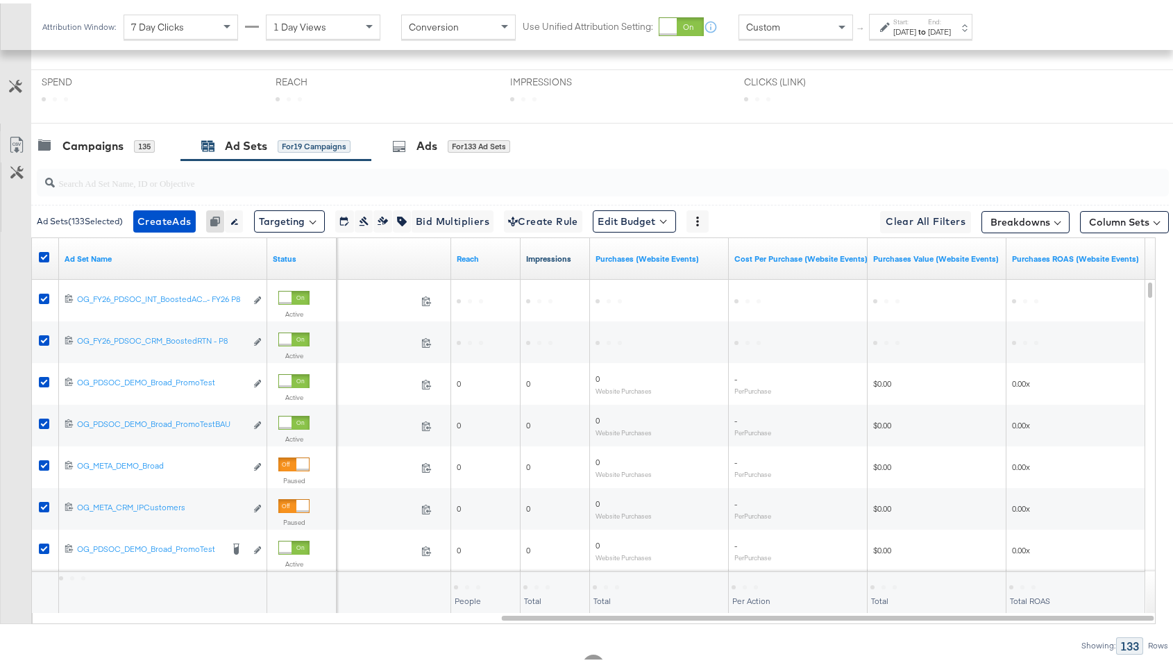
click at [546, 250] on link "Impressions" at bounding box center [555, 255] width 58 height 11
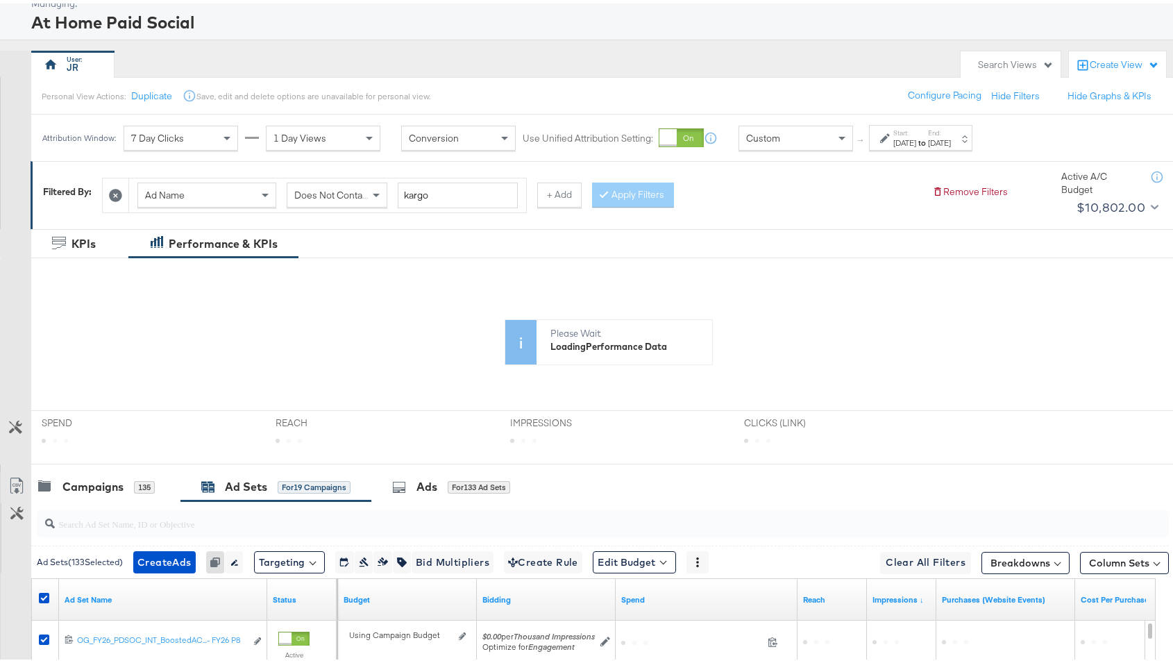
scroll to position [0, 0]
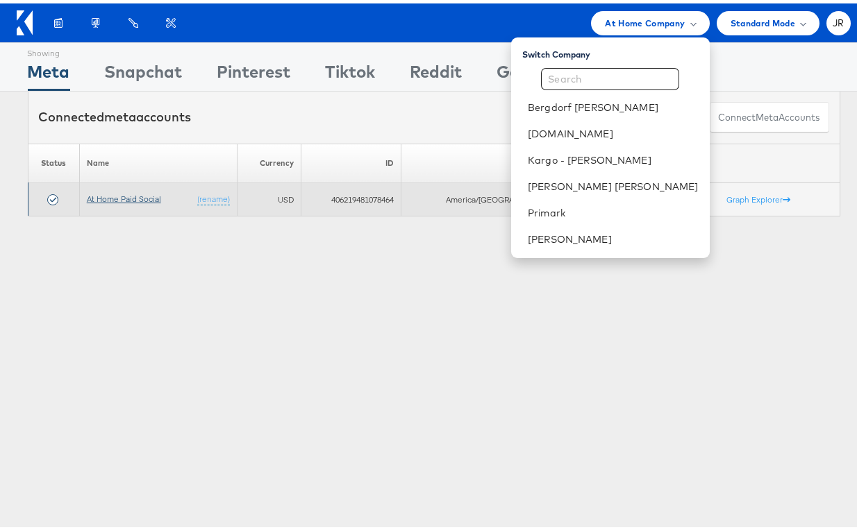
click at [124, 197] on link "At Home Paid Social" at bounding box center [124, 195] width 74 height 10
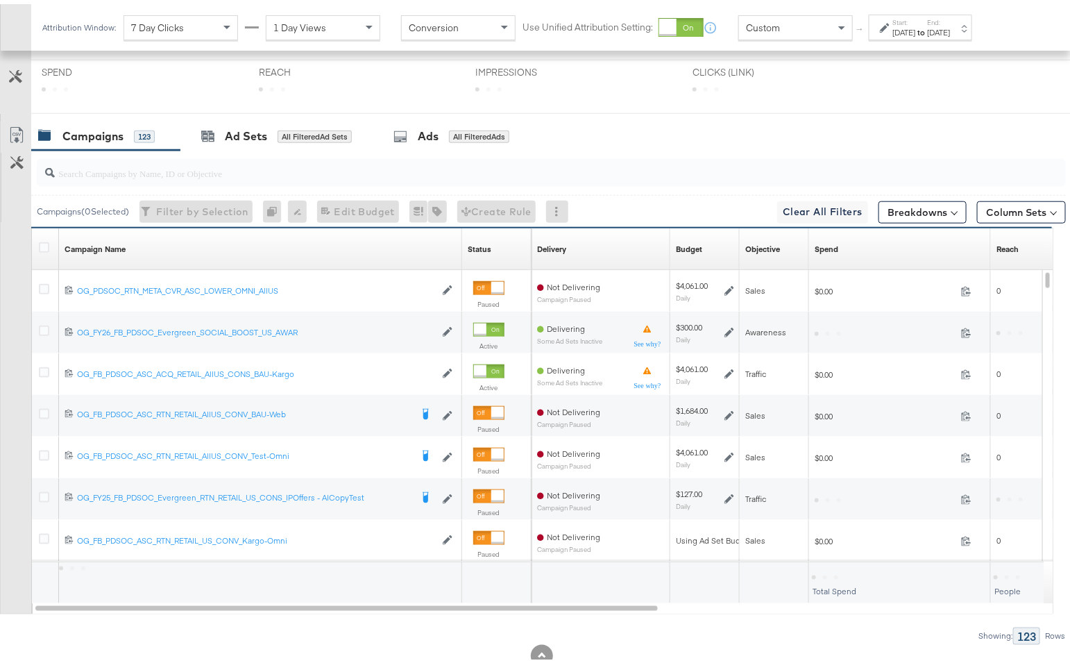
scroll to position [464, 0]
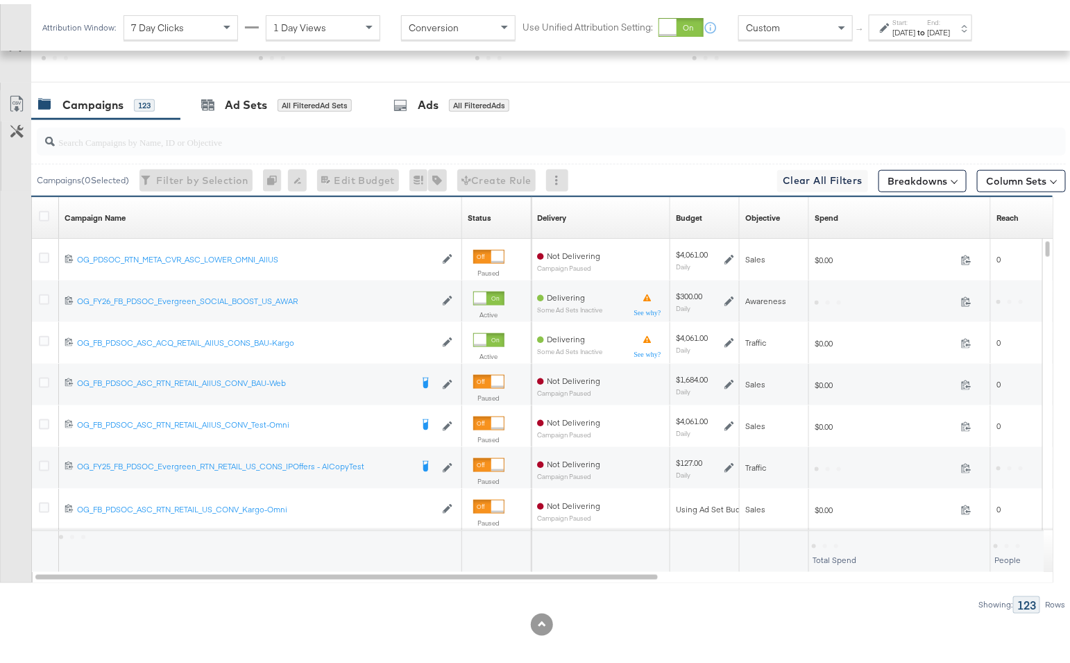
click at [928, 23] on strong "to" at bounding box center [922, 28] width 12 height 10
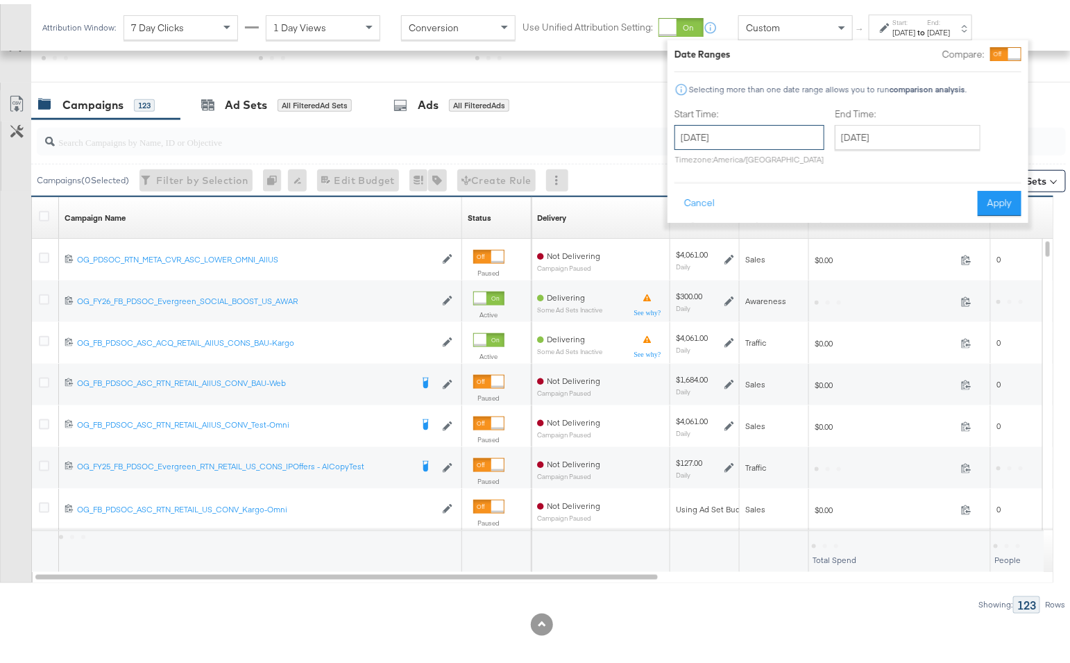
click at [703, 137] on input "January 1st 2025" at bounding box center [750, 133] width 150 height 25
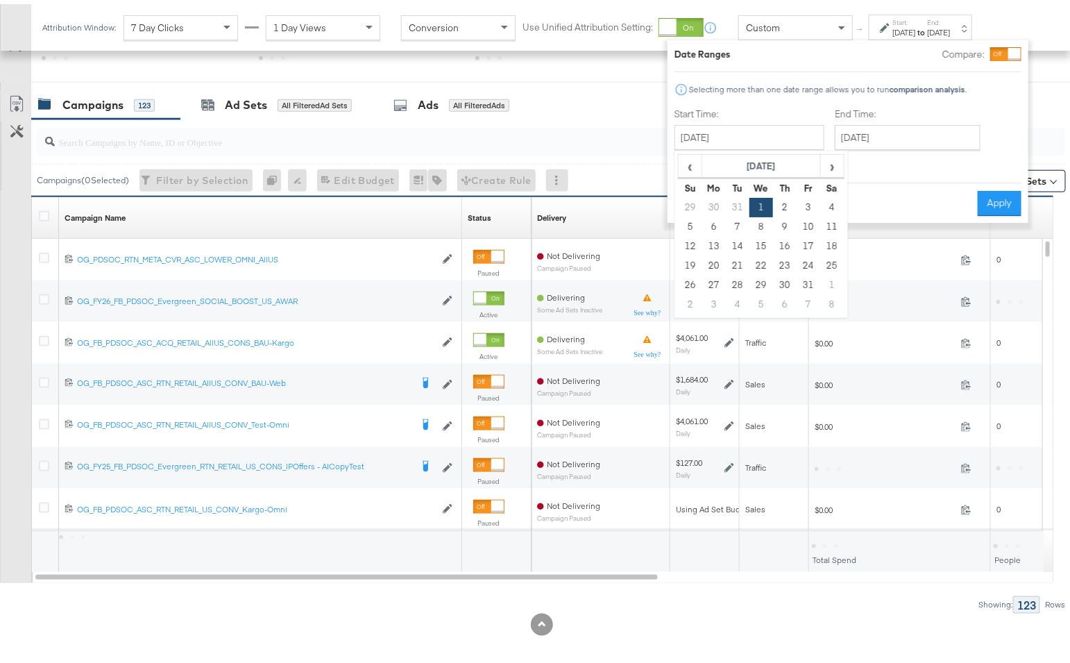
click at [1066, 101] on div at bounding box center [1074, 101] width 17 height 30
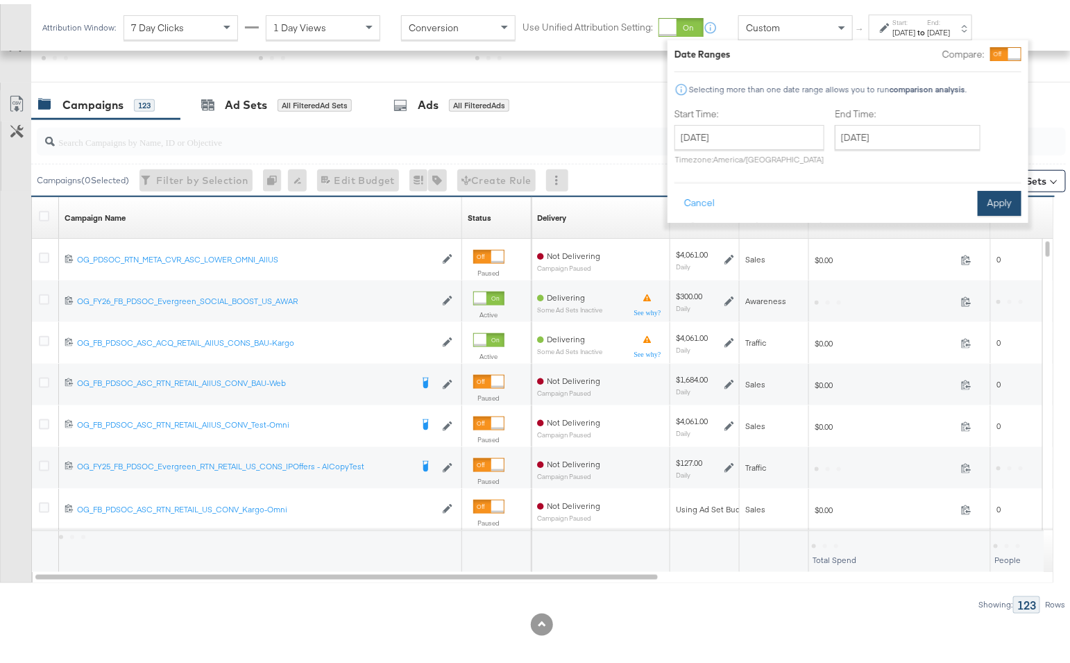
click at [993, 196] on button "Apply" at bounding box center [1000, 199] width 44 height 25
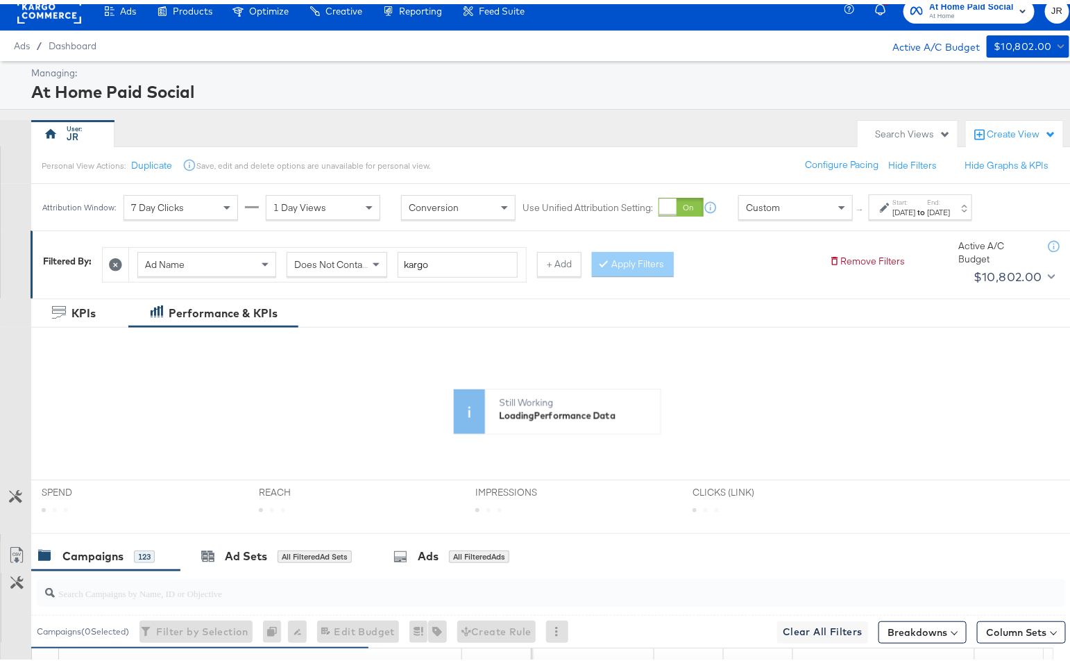
scroll to position [0, 0]
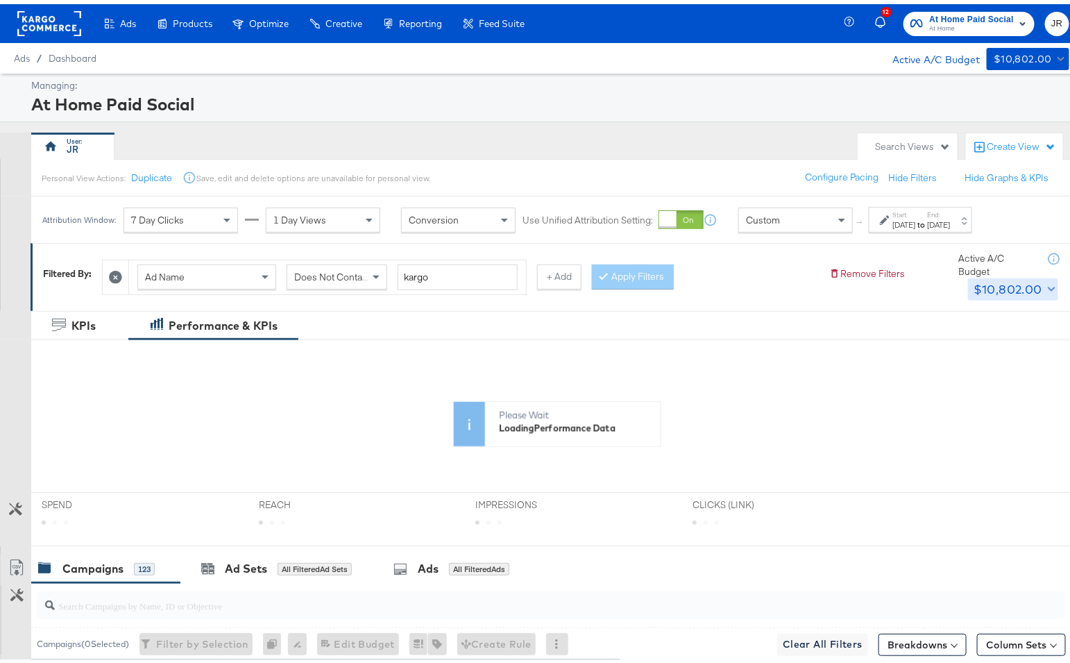
click at [1048, 281] on icon "button" at bounding box center [1052, 285] width 8 height 8
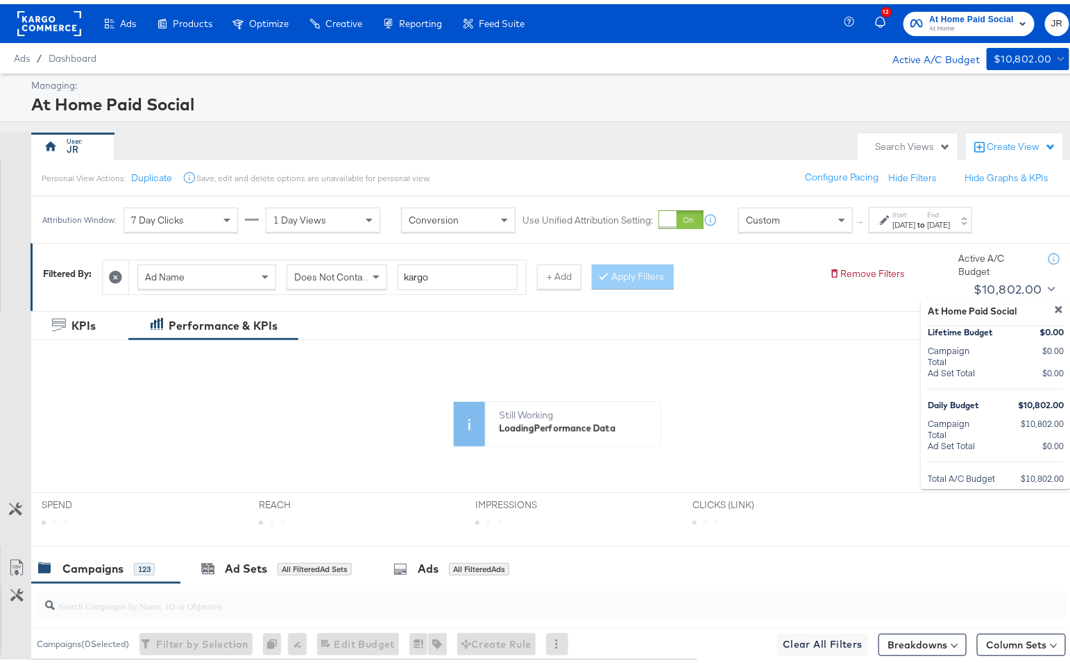
click at [824, 314] on div at bounding box center [542, 331] width 1084 height 663
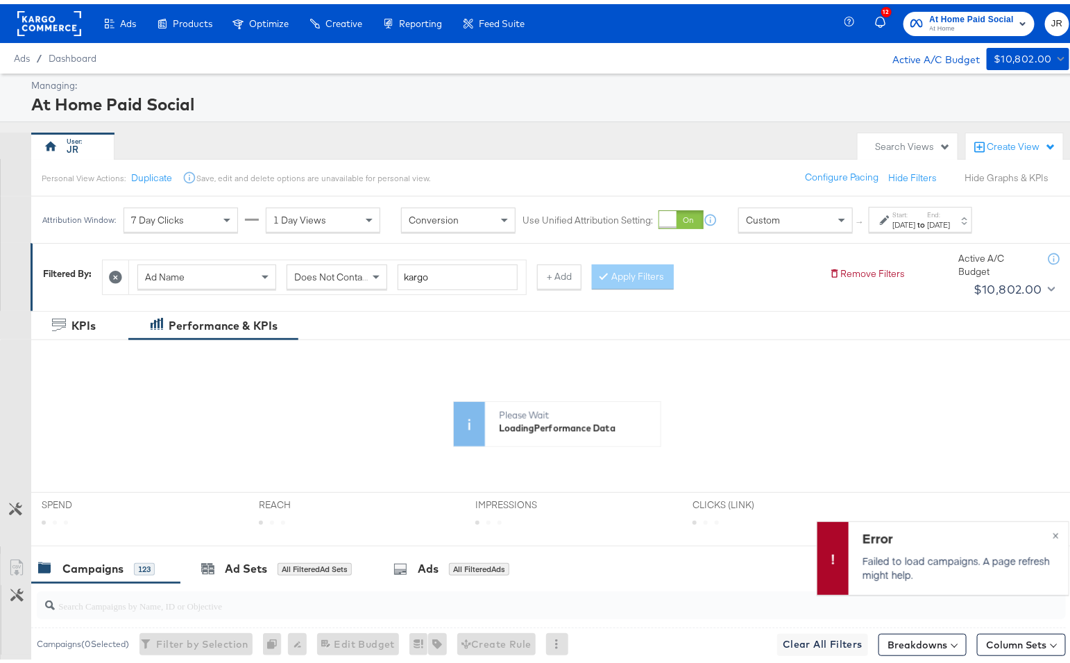
click at [980, 171] on button "Hide Graphs & KPIs" at bounding box center [1007, 173] width 84 height 13
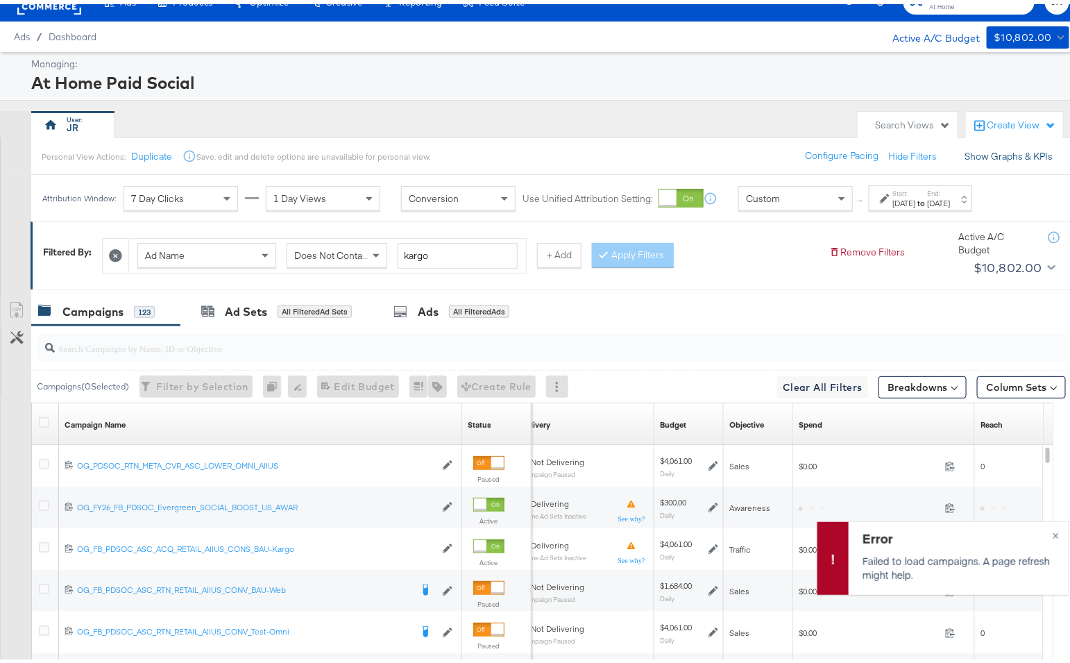
scroll to position [194, 0]
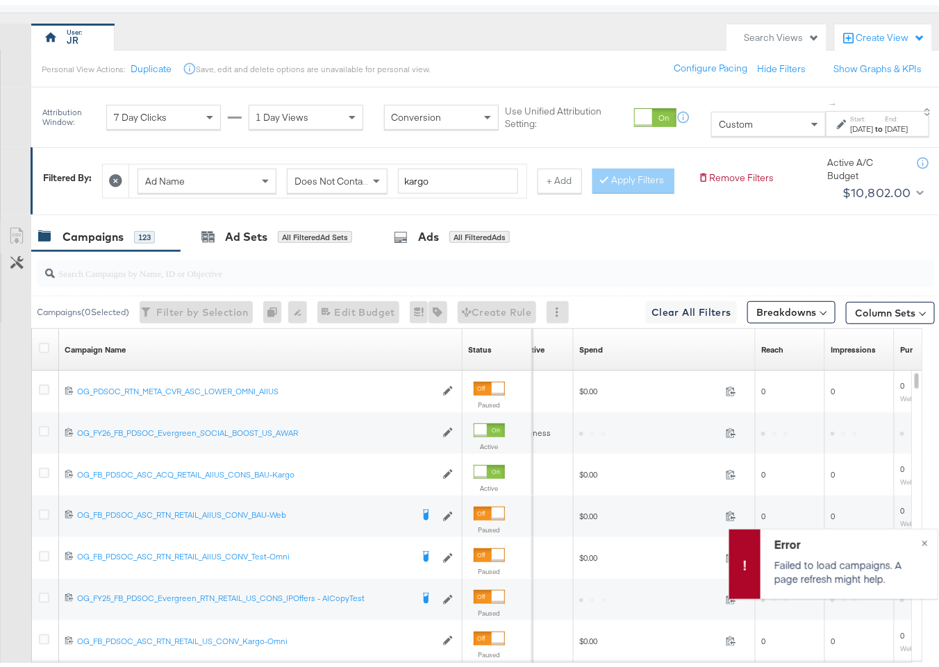
scroll to position [115, 0]
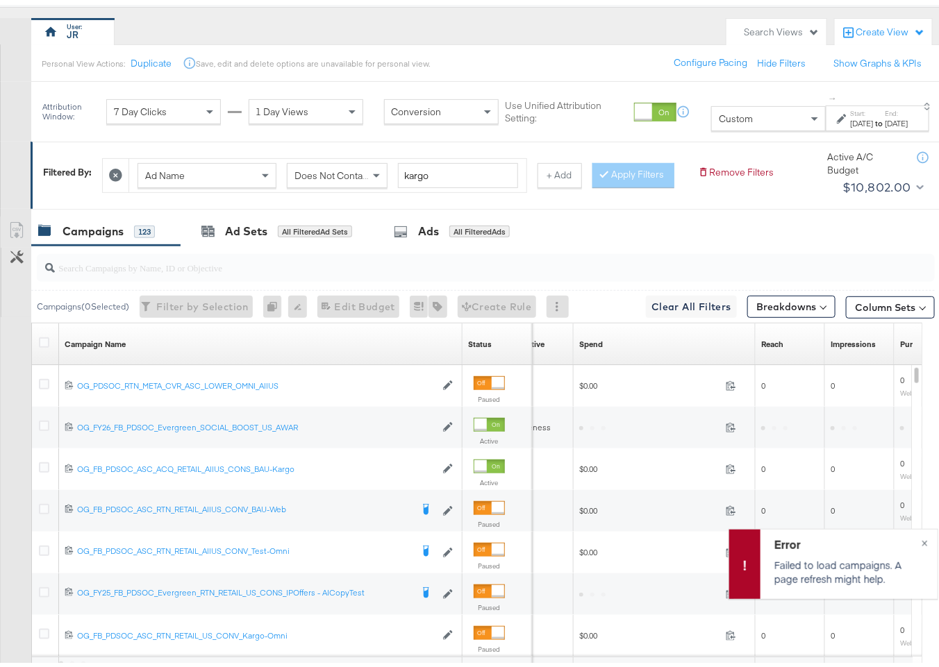
click at [850, 115] on div "[DATE]" at bounding box center [861, 118] width 23 height 11
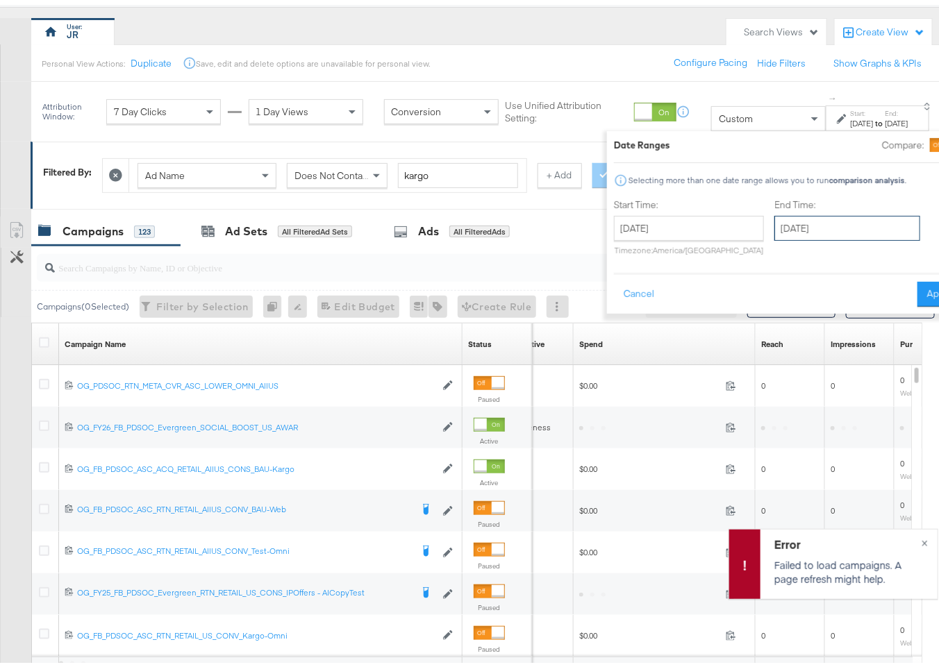
click at [774, 229] on input "September 18th 2025" at bounding box center [847, 223] width 146 height 25
click at [791, 191] on div "Date Ranges Compare: Selecting more than one date range allows you to run compa…" at bounding box center [787, 217] width 347 height 169
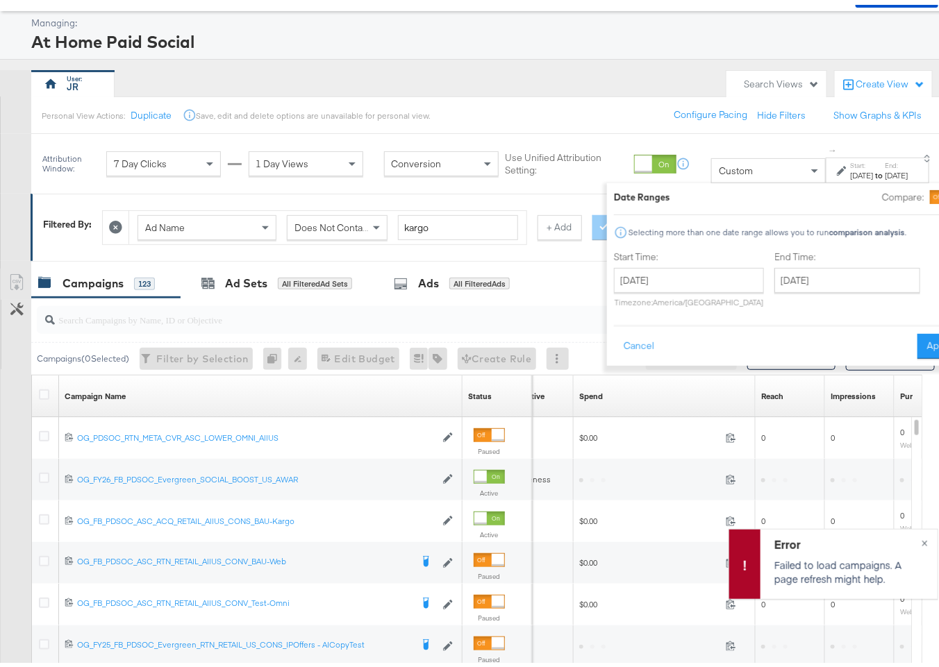
scroll to position [62, 0]
click at [621, 390] on div "Spend Sorting Unavailable" at bounding box center [664, 392] width 182 height 22
click at [614, 338] on button "Cancel" at bounding box center [639, 342] width 50 height 25
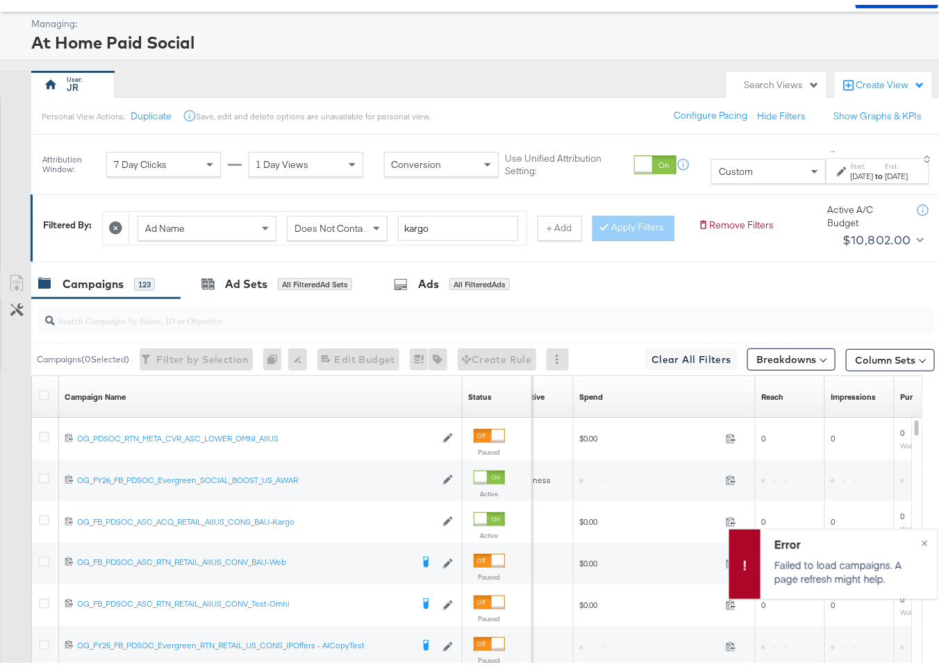
click at [603, 388] on div "Spend Sorting Unavailable" at bounding box center [664, 392] width 182 height 22
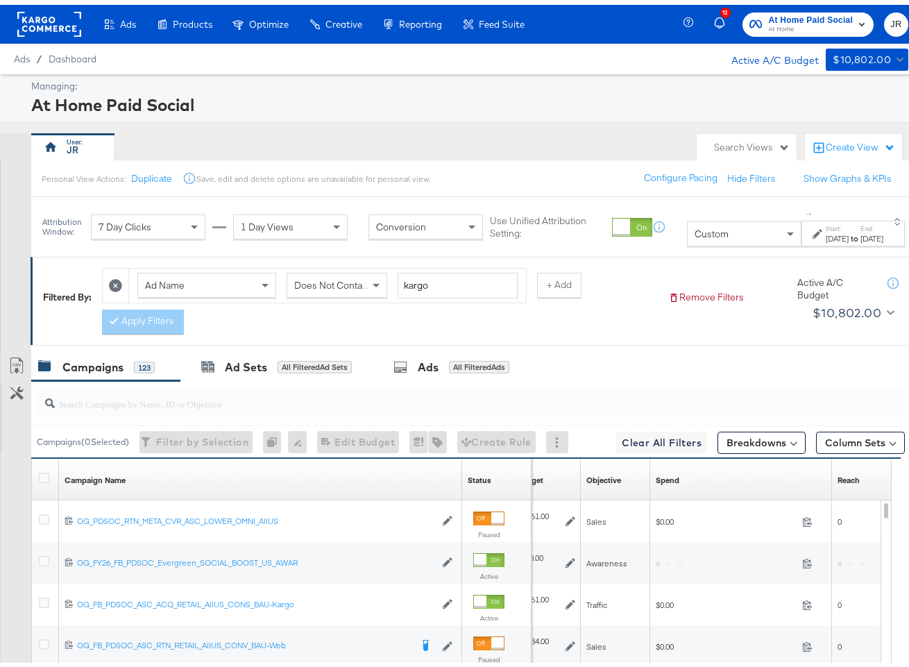
scroll to position [43, 0]
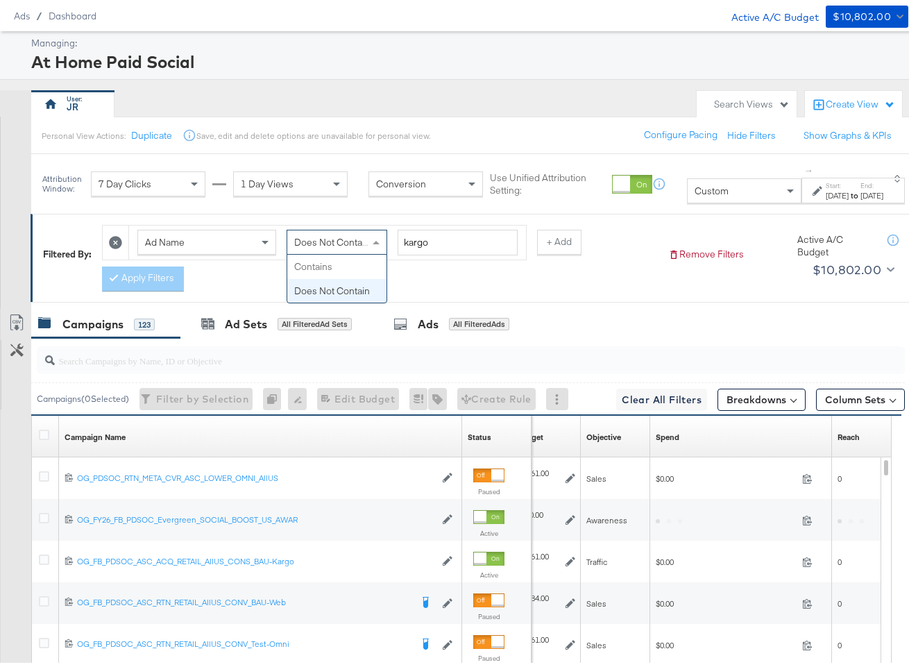
click at [344, 236] on span "Does Not Contain" at bounding box center [332, 237] width 76 height 12
click at [560, 239] on button "+ Add" at bounding box center [559, 237] width 44 height 25
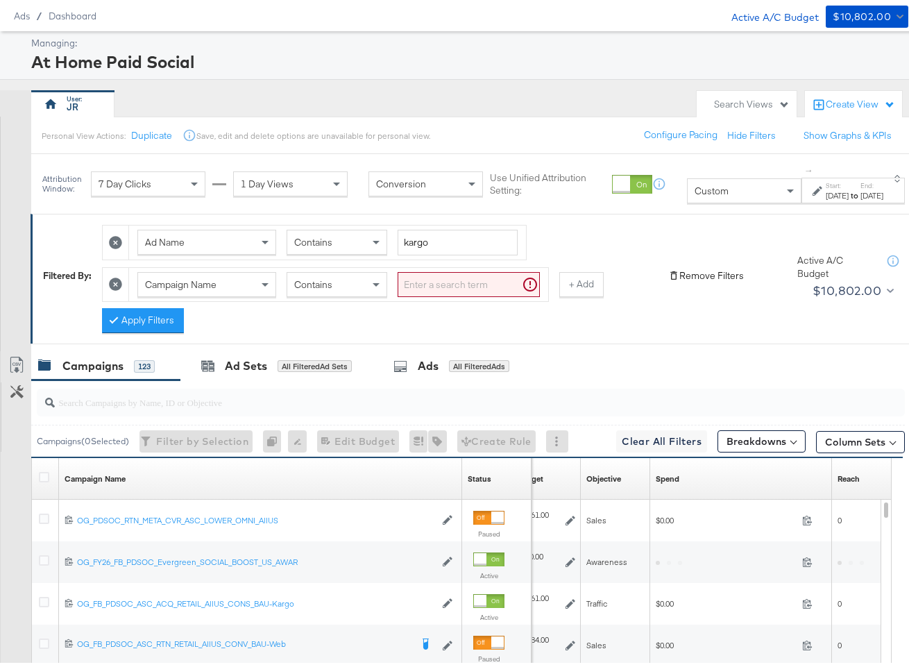
click at [669, 271] on icon at bounding box center [674, 270] width 11 height 11
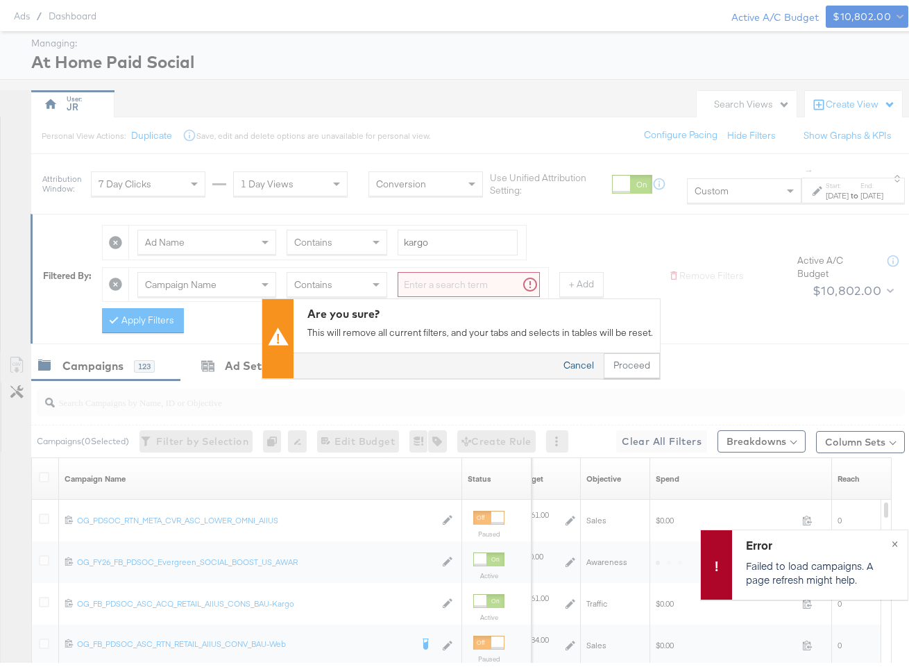
click at [563, 358] on button "Cancel" at bounding box center [579, 360] width 50 height 25
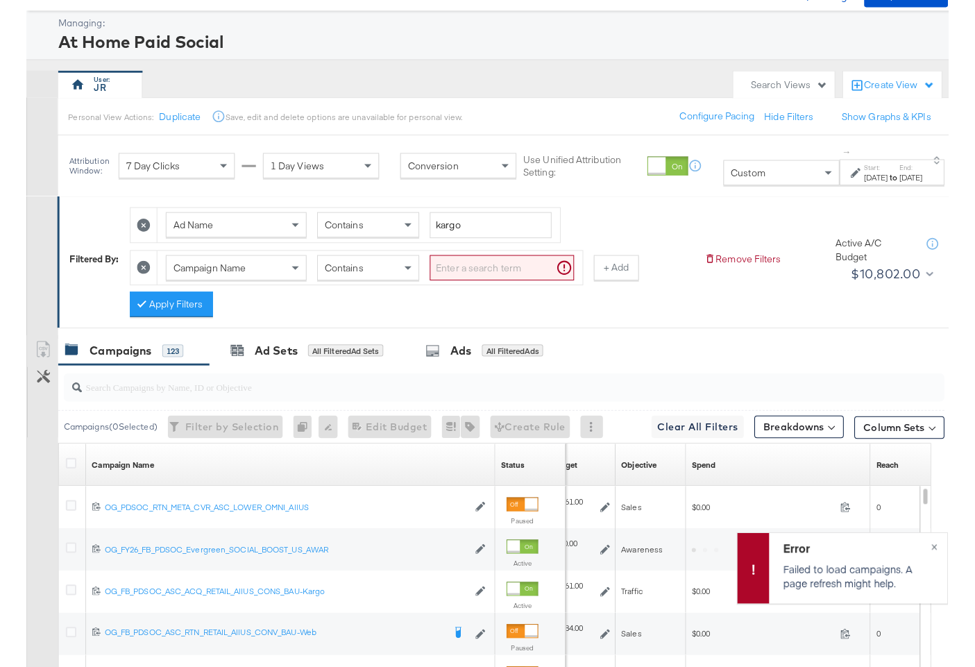
scroll to position [0, 0]
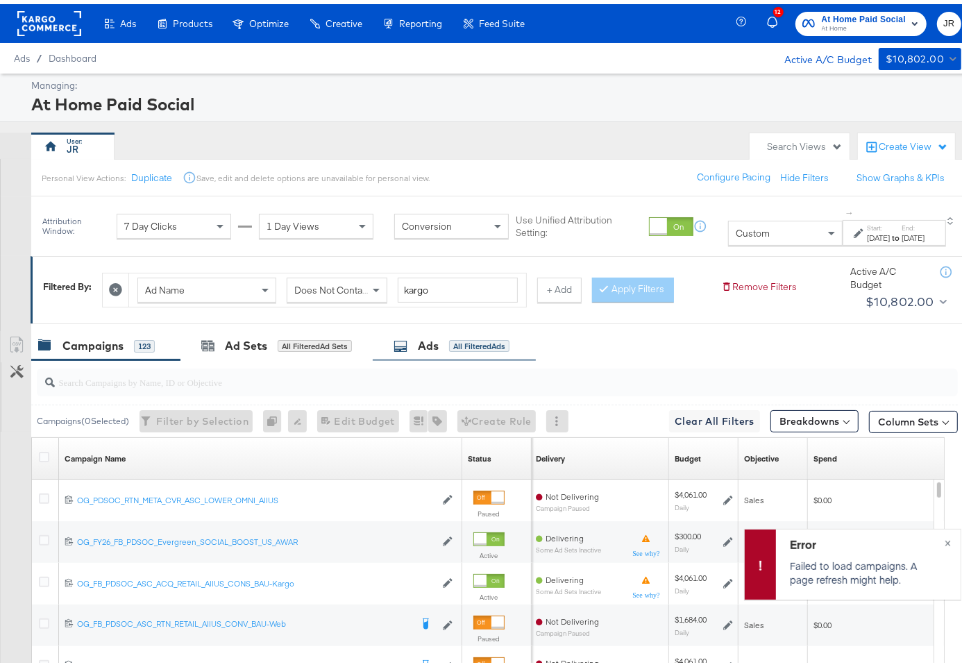
click at [416, 342] on div "Ads All Filtered Ads" at bounding box center [452, 342] width 116 height 16
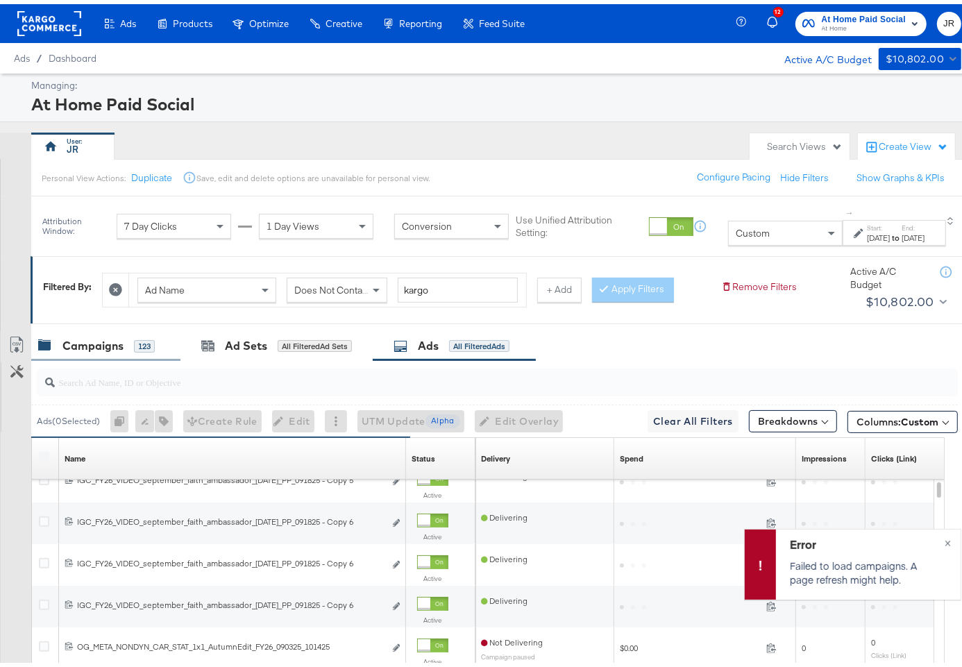
click at [108, 346] on div "Campaigns" at bounding box center [92, 342] width 61 height 16
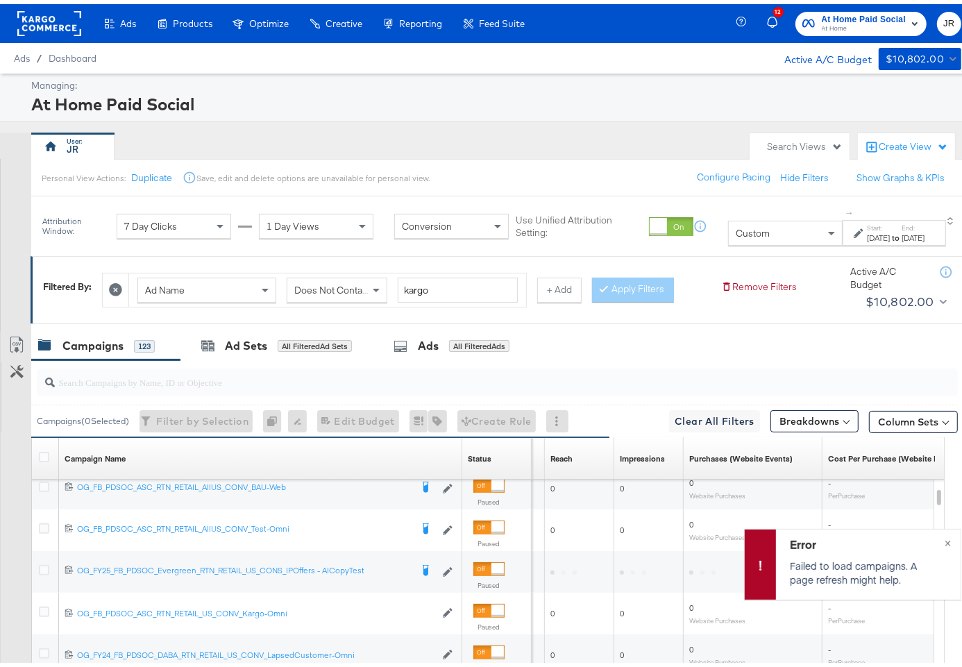
click at [902, 240] on div "[DATE]" at bounding box center [913, 233] width 23 height 11
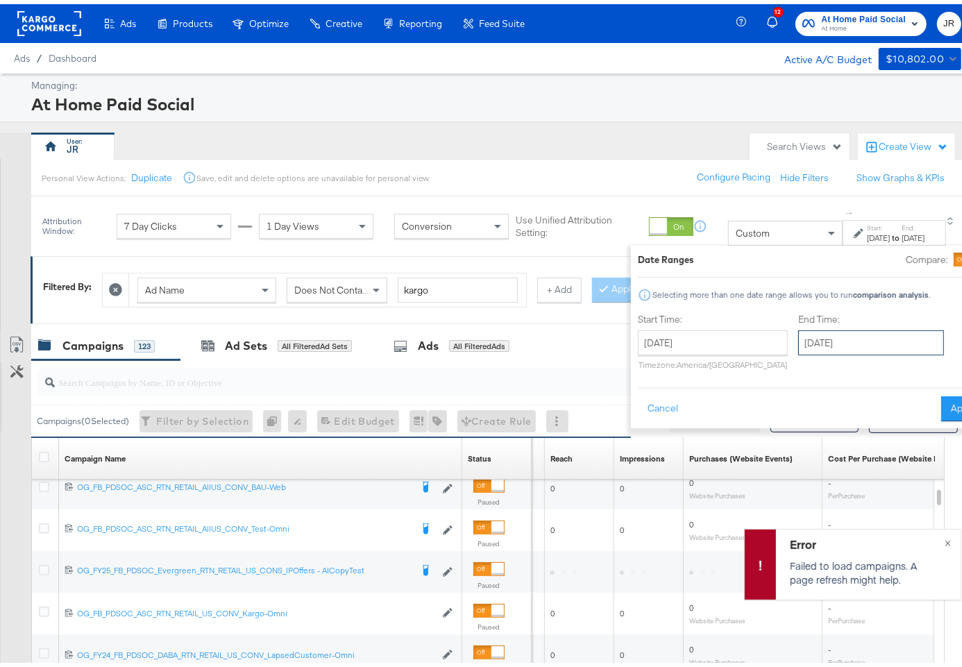
click at [798, 343] on input "[DATE]" at bounding box center [871, 338] width 146 height 25
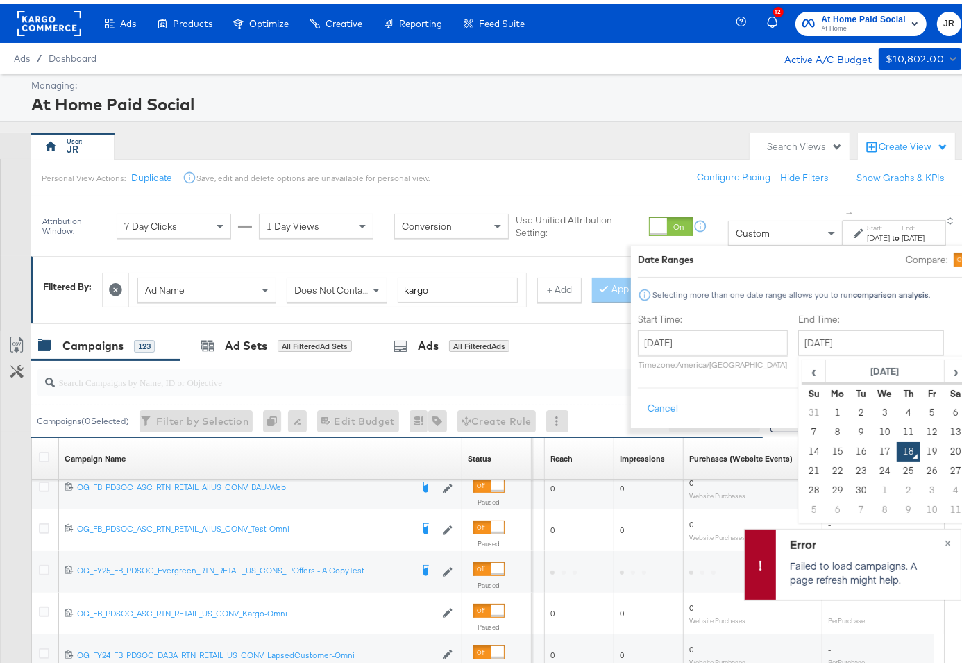
click at [591, 123] on div "Managing: At Home Paid Social JR Search Views Create View Personal View Actions…" at bounding box center [487, 489] width 975 height 841
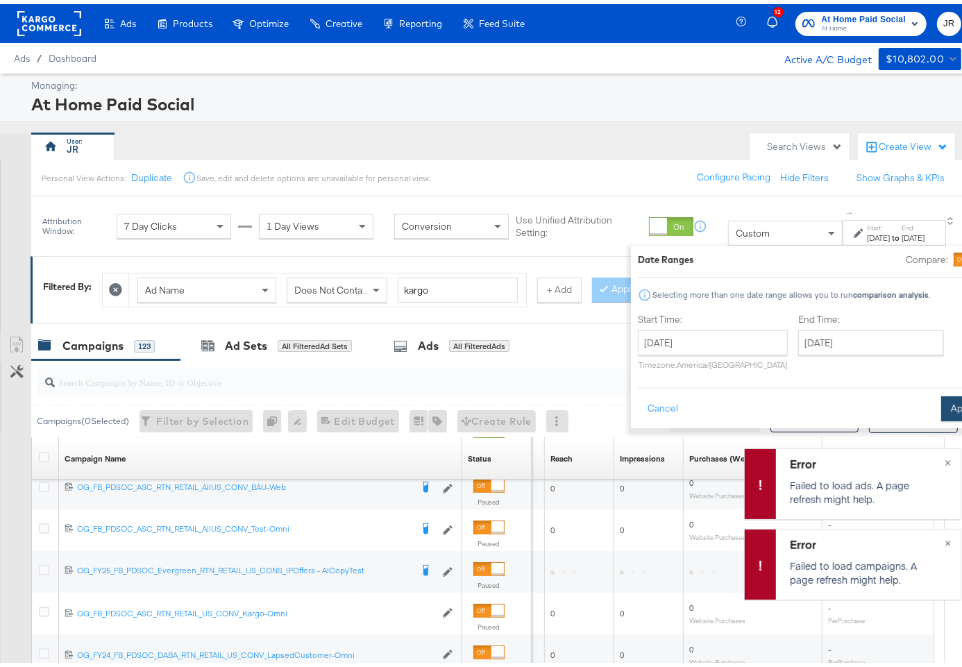
click at [941, 406] on button "Apply" at bounding box center [963, 404] width 44 height 25
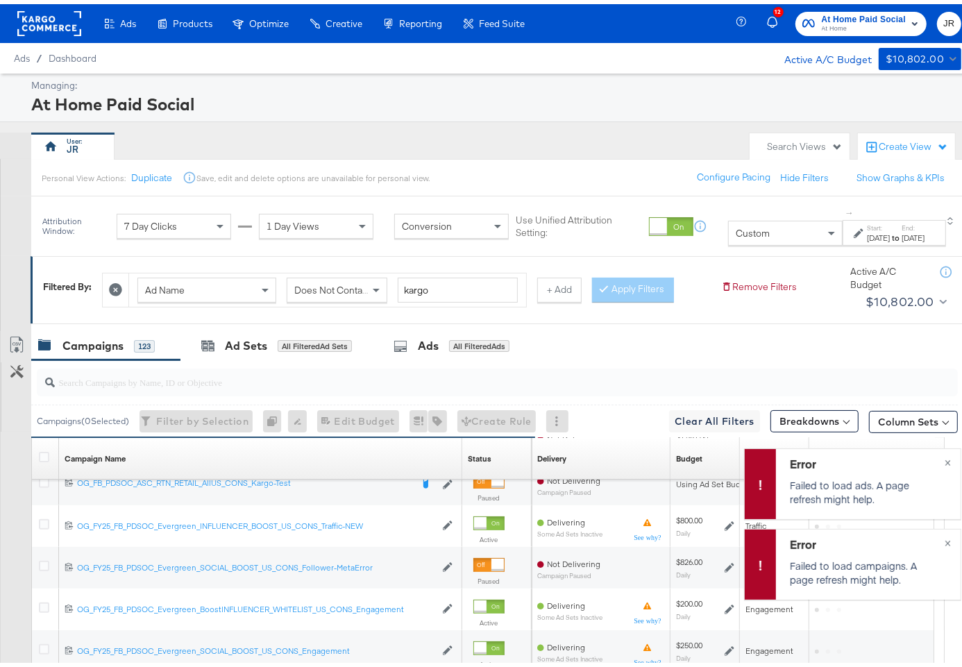
click at [315, 283] on span "Does Not Contain" at bounding box center [332, 286] width 76 height 12
click at [612, 282] on button "Apply Filters" at bounding box center [633, 286] width 82 height 25
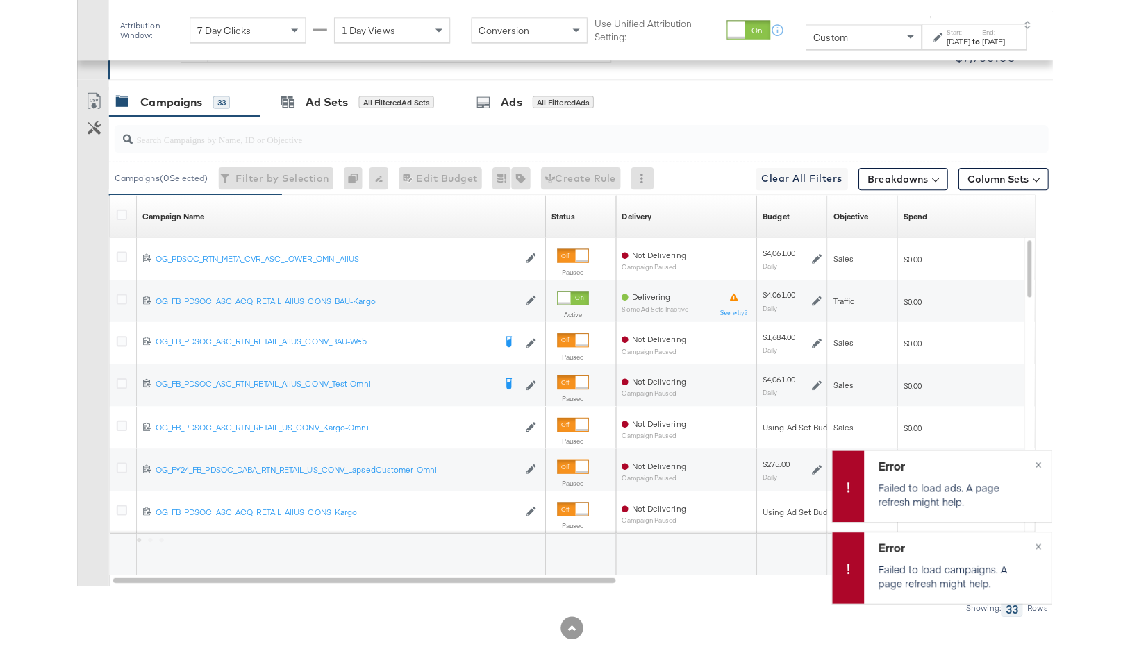
scroll to position [228, 0]
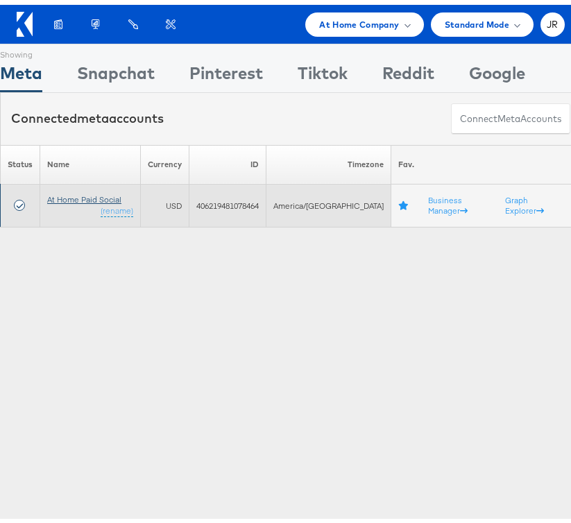
click at [103, 192] on link "At Home Paid Social" at bounding box center [84, 195] width 74 height 10
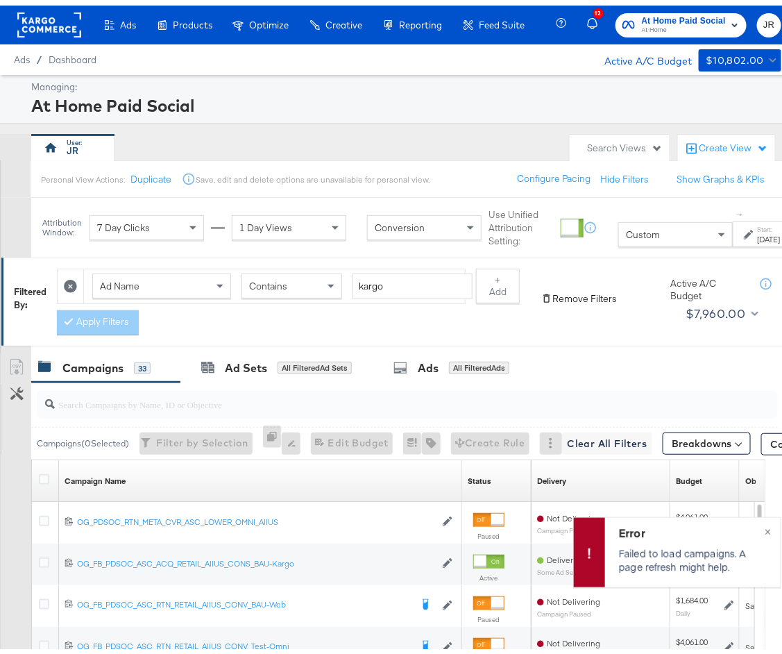
click at [596, 295] on button "Remove Filters" at bounding box center [579, 293] width 76 height 13
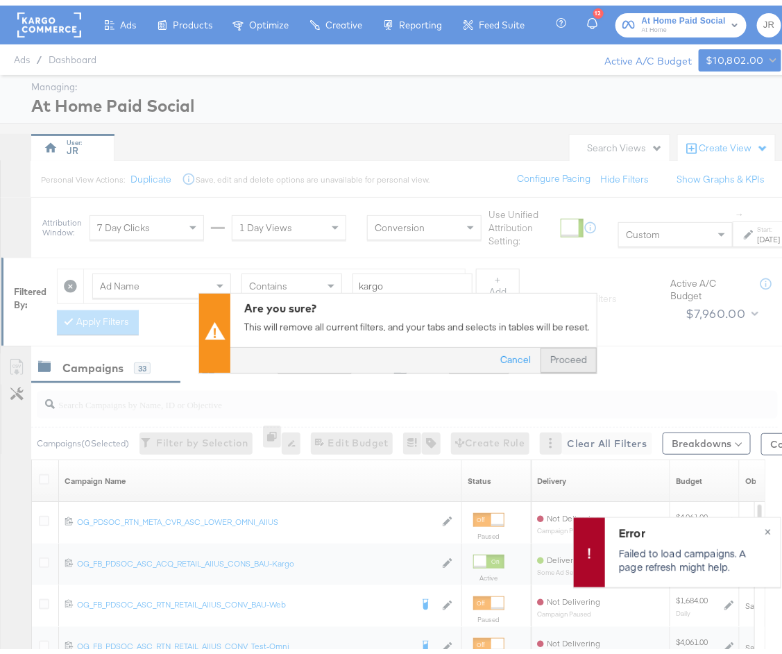
click at [569, 360] on button "Proceed" at bounding box center [569, 354] width 56 height 25
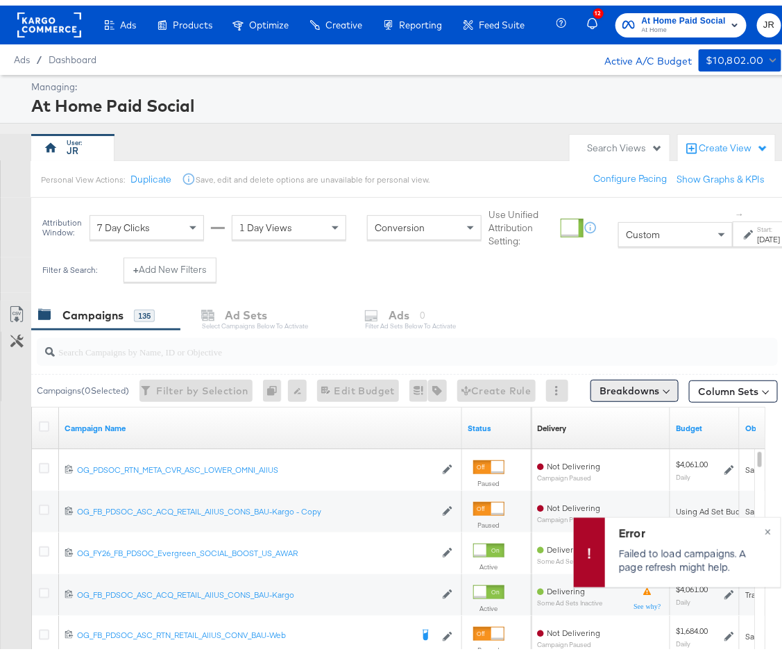
click at [632, 390] on button "Breakdowns" at bounding box center [635, 385] width 88 height 22
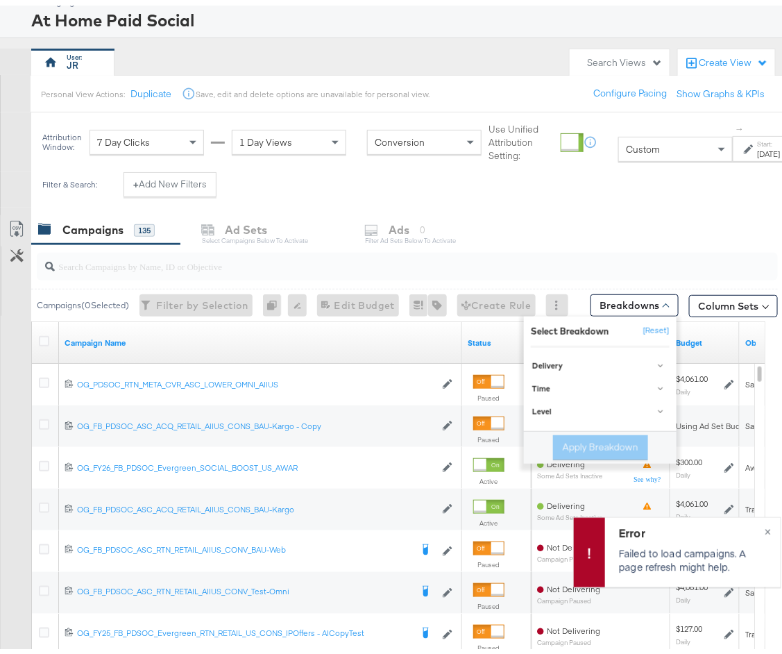
scroll to position [99, 0]
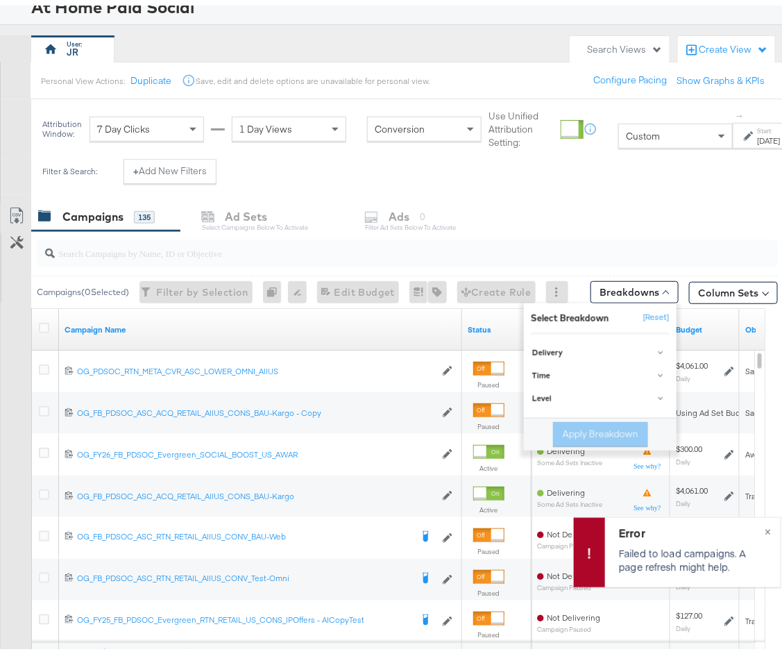
click at [714, 312] on div "Budget" at bounding box center [705, 324] width 69 height 42
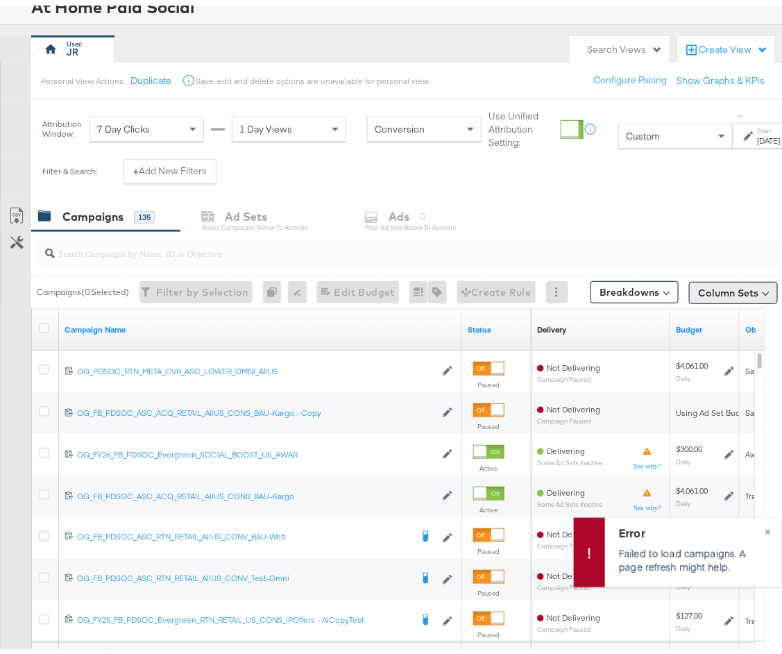
click at [717, 295] on button "Column Sets" at bounding box center [733, 287] width 89 height 22
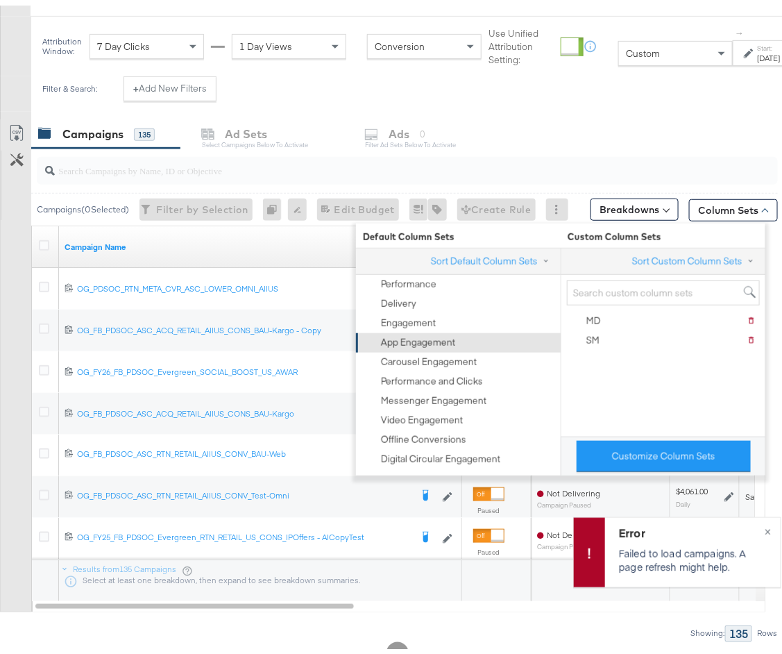
scroll to position [184, 0]
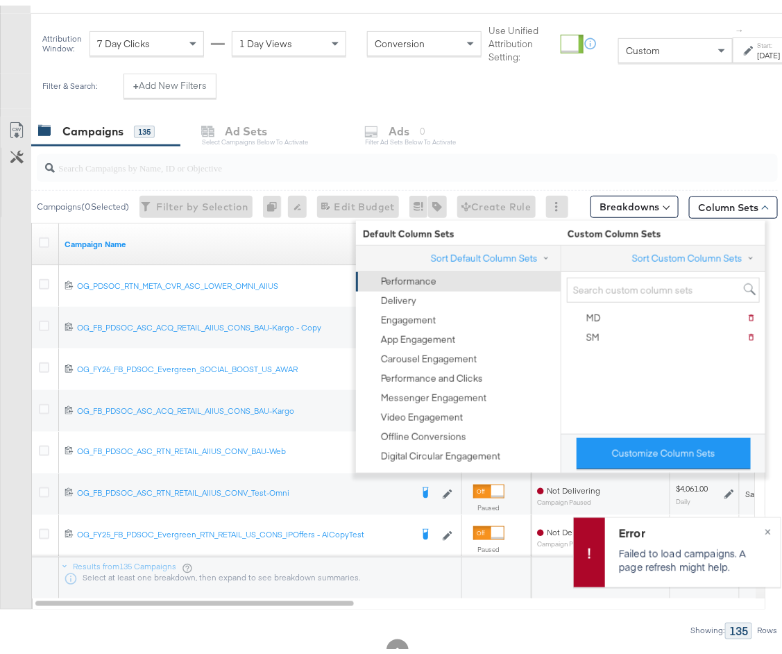
click at [476, 276] on div "Performance" at bounding box center [457, 276] width 187 height 19
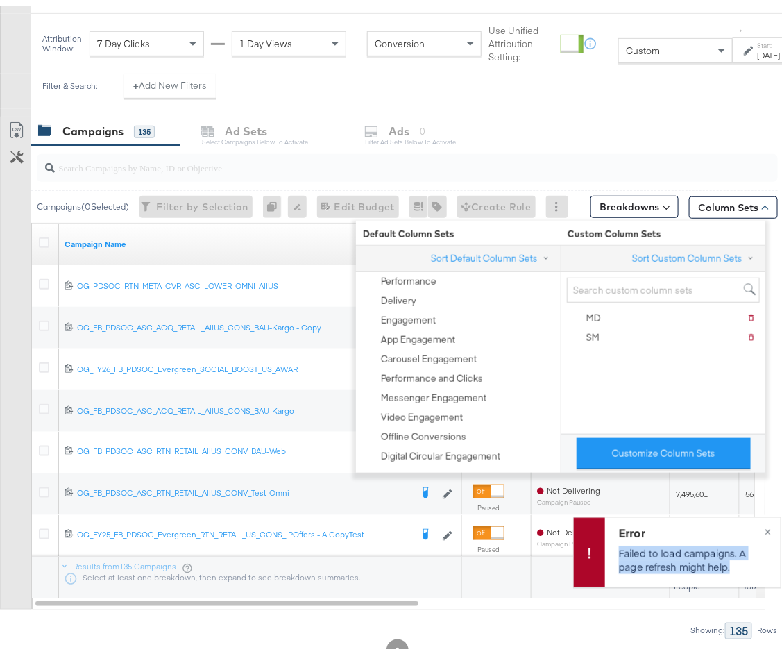
drag, startPoint x: 602, startPoint y: 544, endPoint x: 723, endPoint y: 563, distance: 122.2
click at [723, 563] on div "Error Failed to load campaigns. A page refresh might help." at bounding box center [693, 546] width 176 height 69
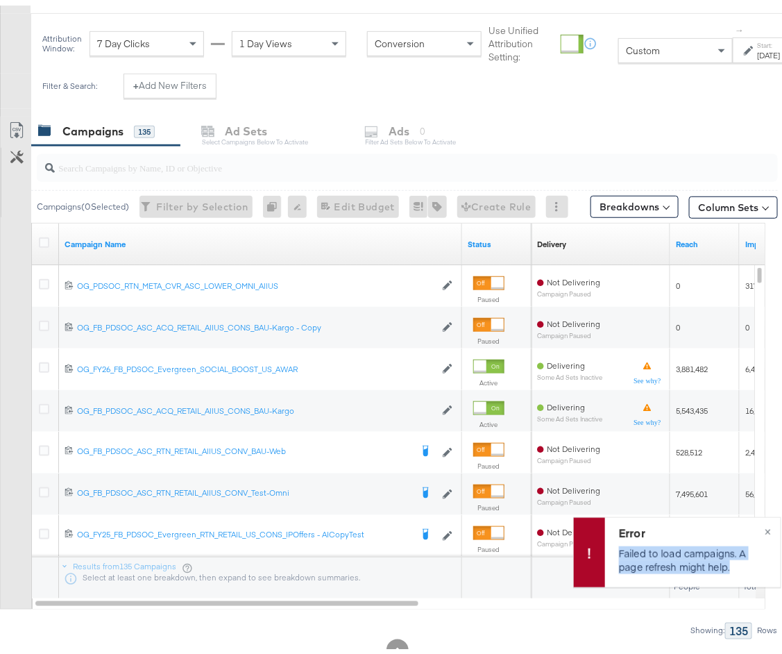
copy p "Failed to load campaigns. A page refresh might help."
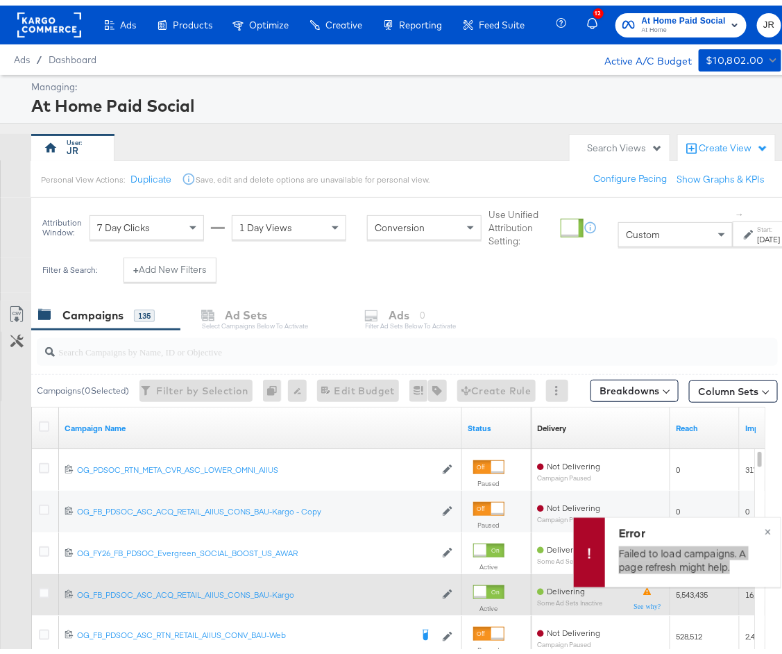
scroll to position [2, 0]
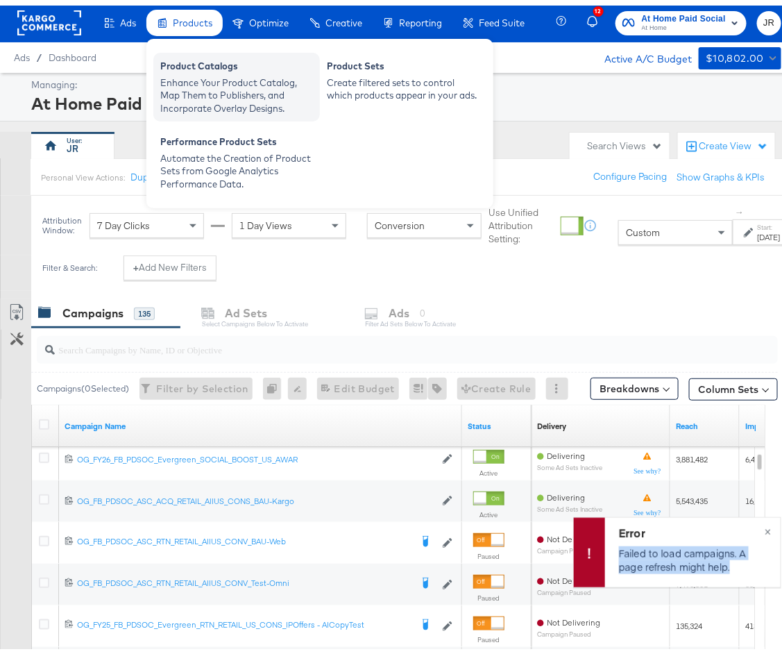
click at [201, 72] on div "Enhance Your Product Catalog, Map Them to Publishers, and Incorporate Overlay D…" at bounding box center [236, 90] width 153 height 39
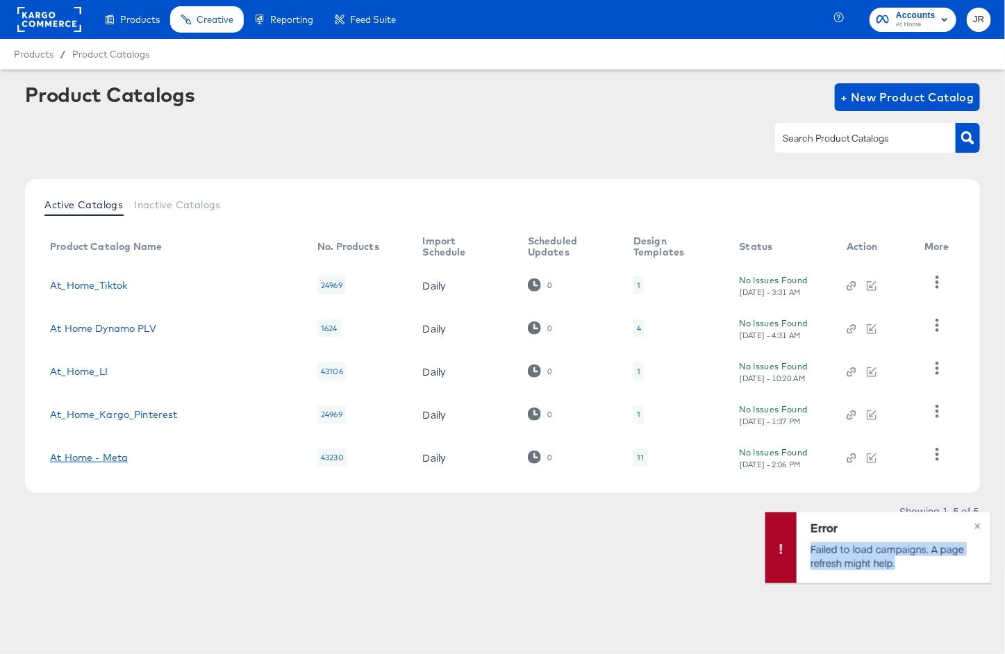
click at [92, 457] on link "At Home - Meta" at bounding box center [89, 457] width 78 height 11
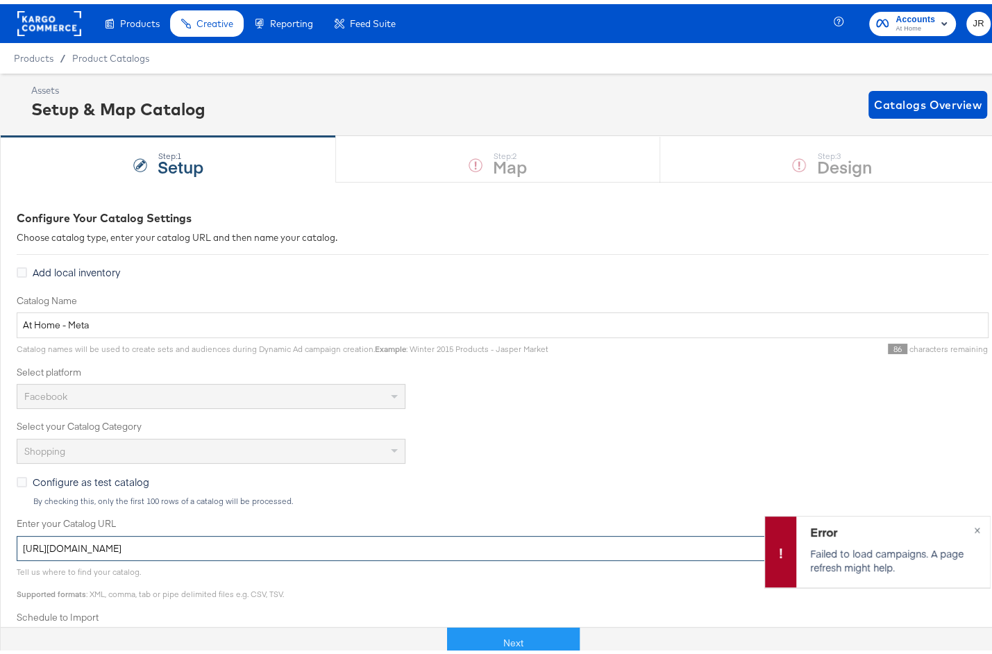
click at [386, 535] on input "[URL][DOMAIN_NAME]" at bounding box center [503, 545] width 972 height 26
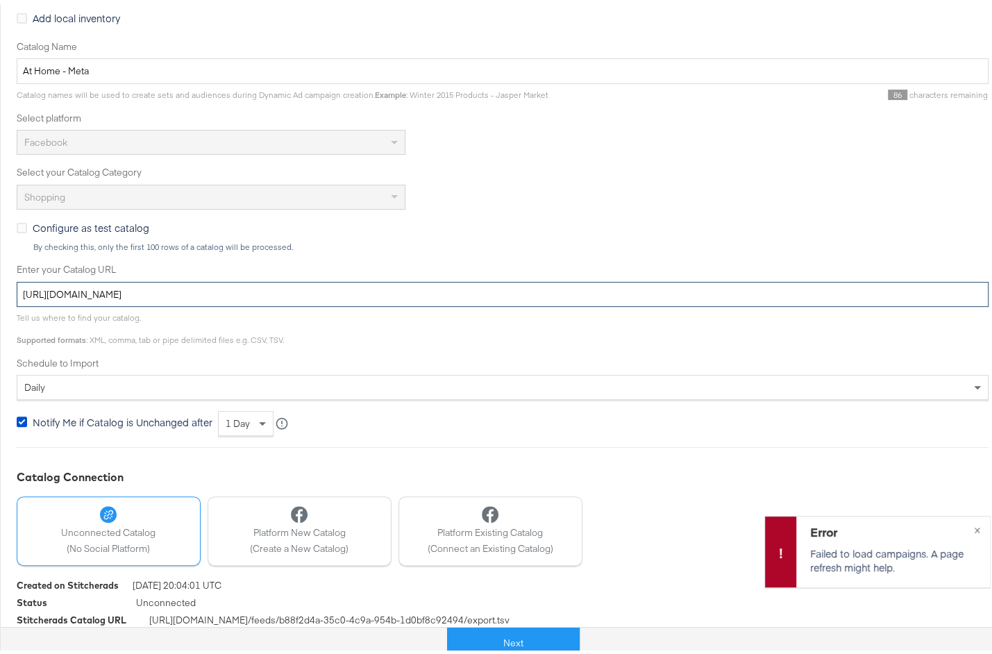
scroll to position [275, 0]
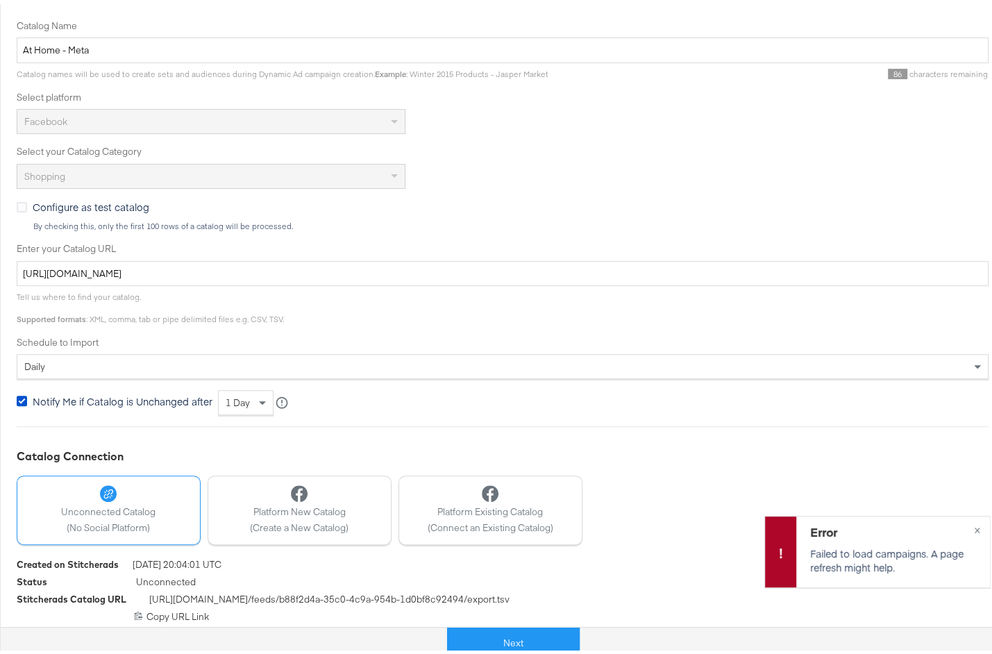
click at [144, 609] on div "[URL][DOMAIN_NAME] Copy URL Link" at bounding box center [503, 612] width 972 height 13
click at [134, 610] on icon at bounding box center [138, 611] width 9 height 9
